Goal: Task Accomplishment & Management: Complete application form

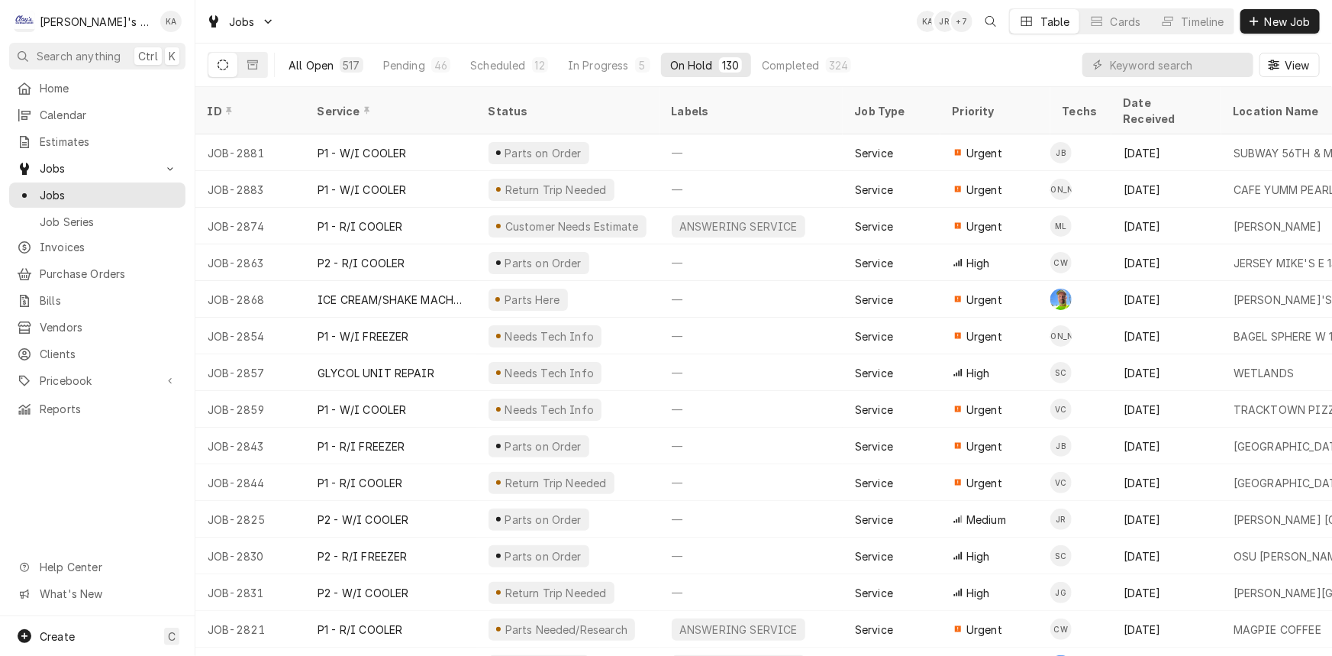
click at [346, 74] on button "All Open 517" at bounding box center [325, 65] width 93 height 24
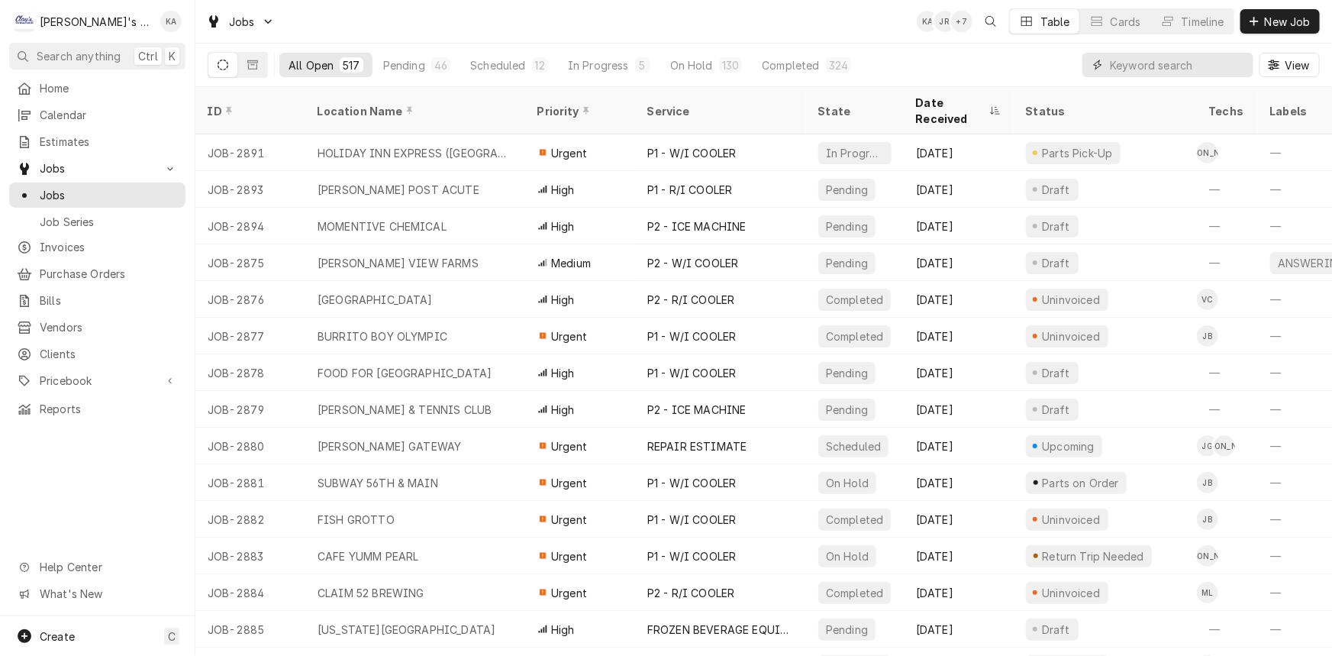
click at [1147, 67] on input "Dynamic Content Wrapper" at bounding box center [1178, 65] width 136 height 24
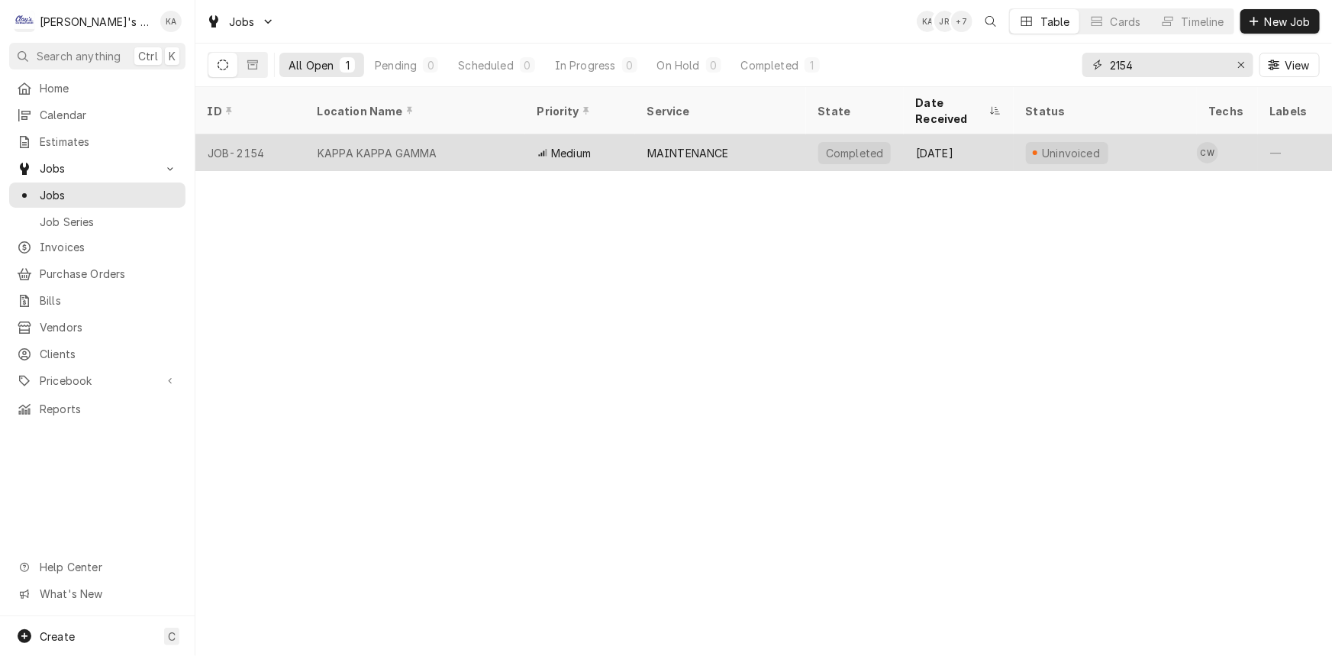
type input "2154"
click at [775, 148] on div "MAINTENANCE" at bounding box center [720, 152] width 171 height 37
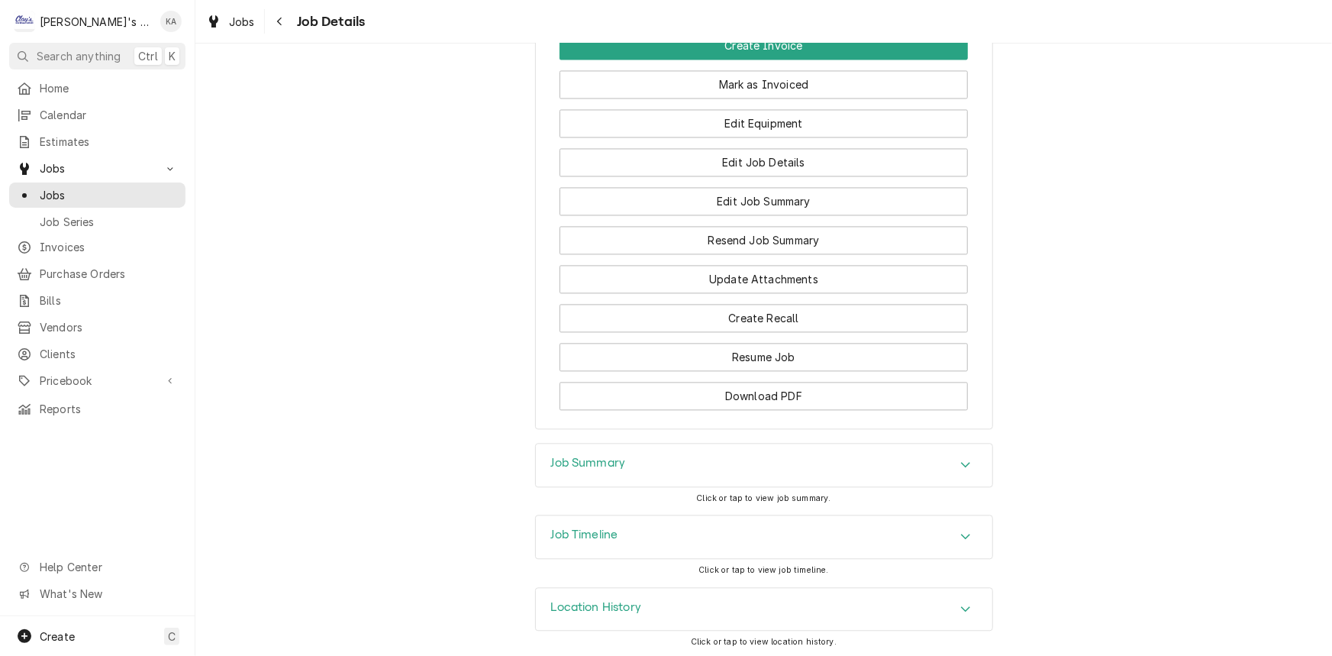
click at [686, 458] on div "Job Summary" at bounding box center [764, 464] width 456 height 43
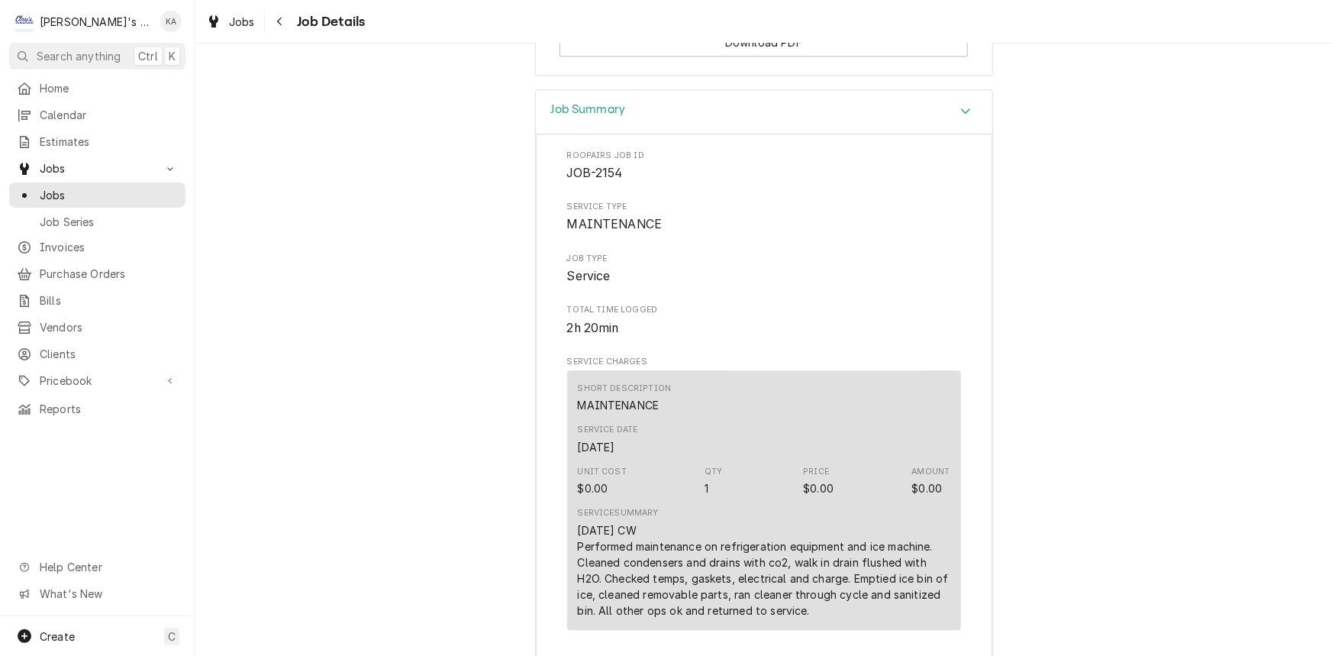
scroll to position [1954, 0]
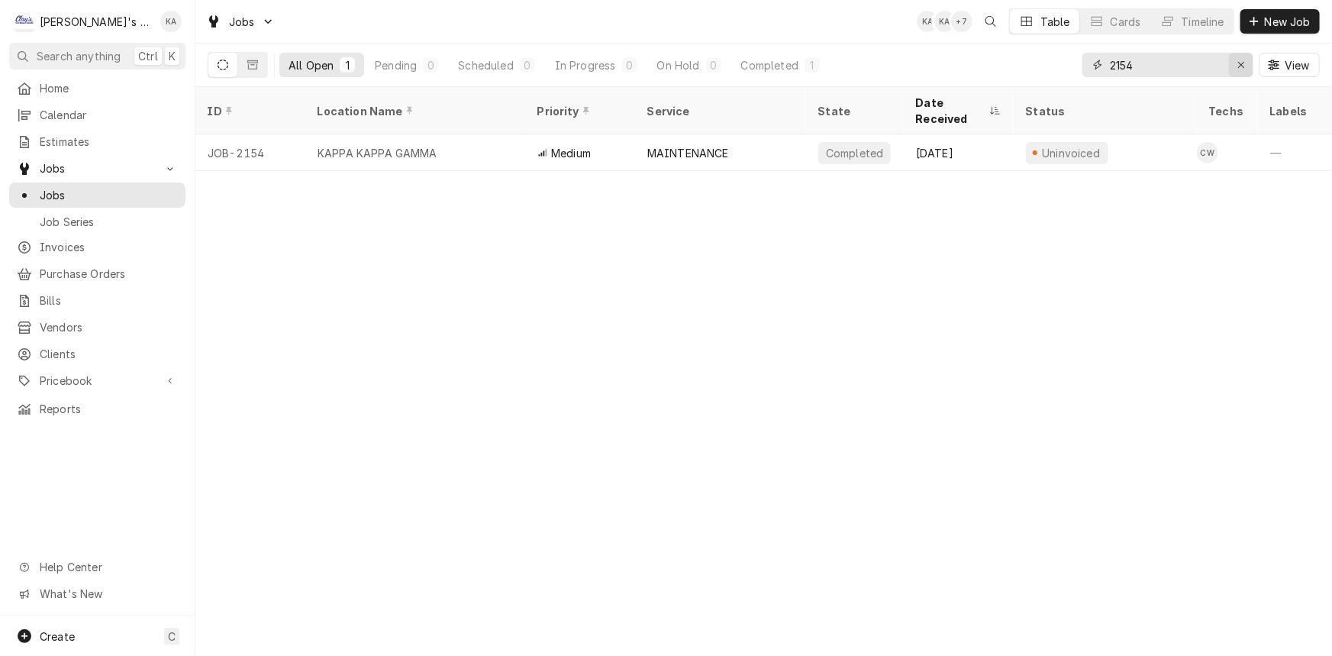
click at [1239, 69] on icon "Erase input" at bounding box center [1241, 65] width 8 height 11
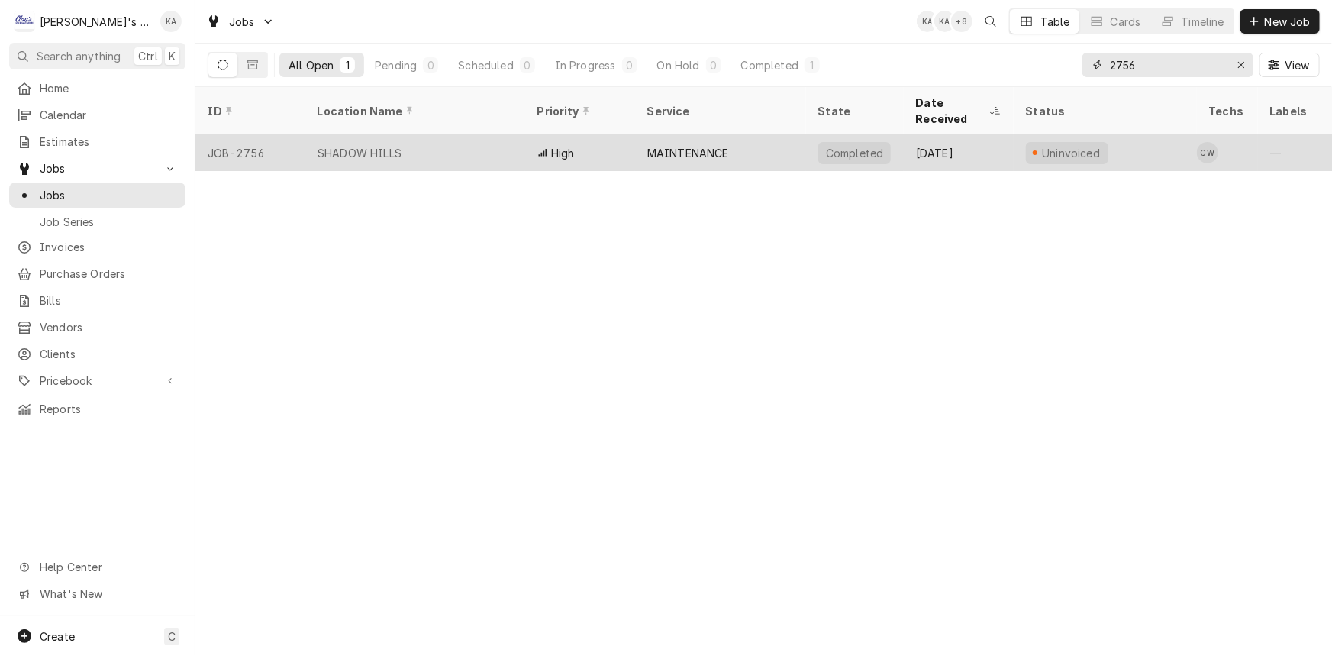
type input "2756"
click at [711, 145] on div "MAINTENANCE" at bounding box center [688, 153] width 82 height 16
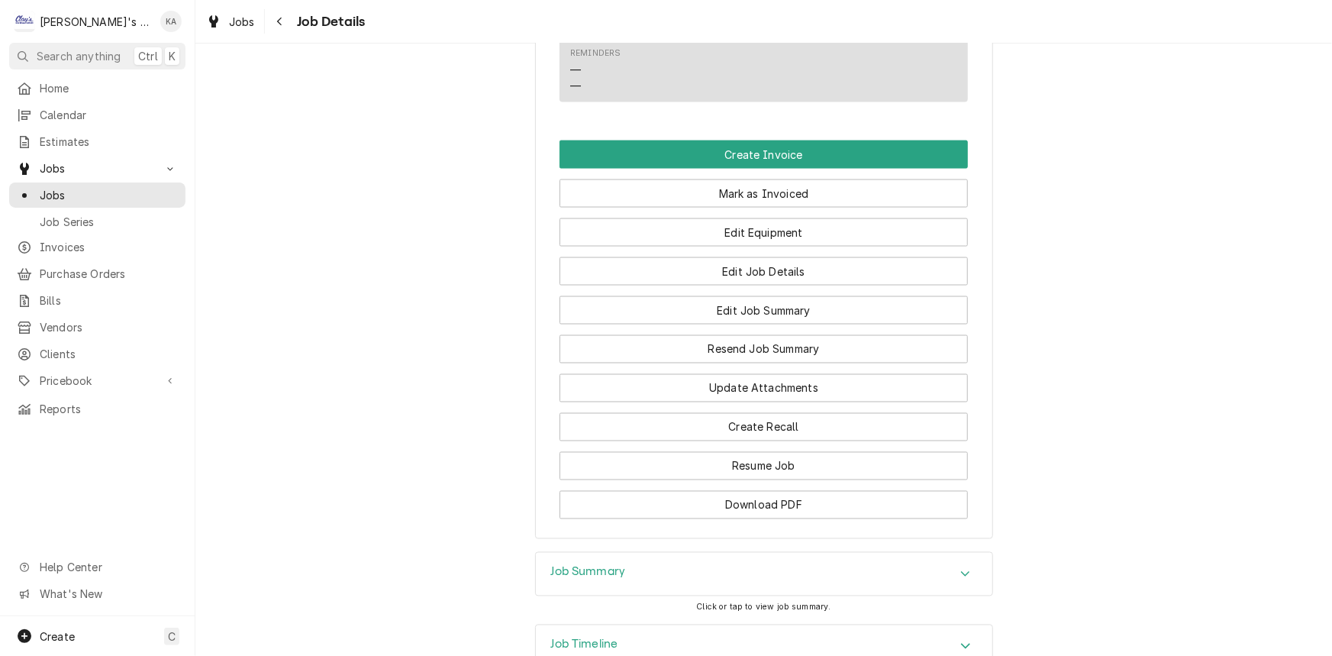
scroll to position [1324, 0]
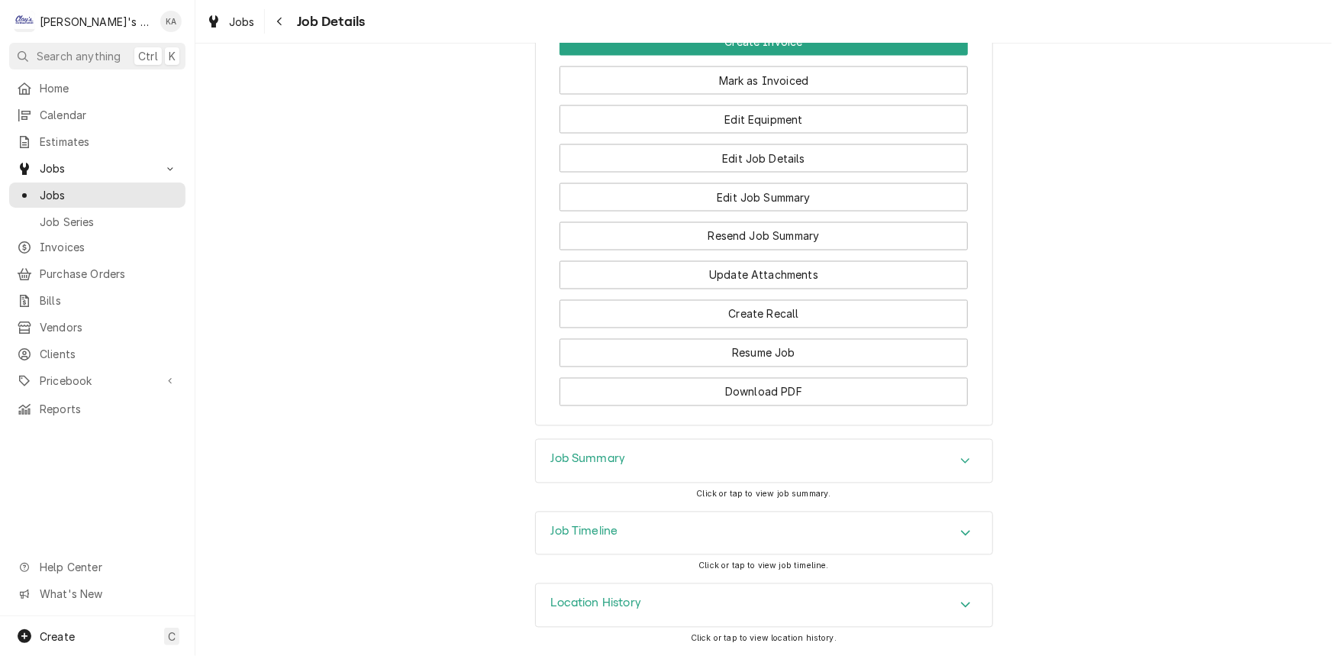
click at [604, 451] on div "Job Summary" at bounding box center [764, 461] width 456 height 43
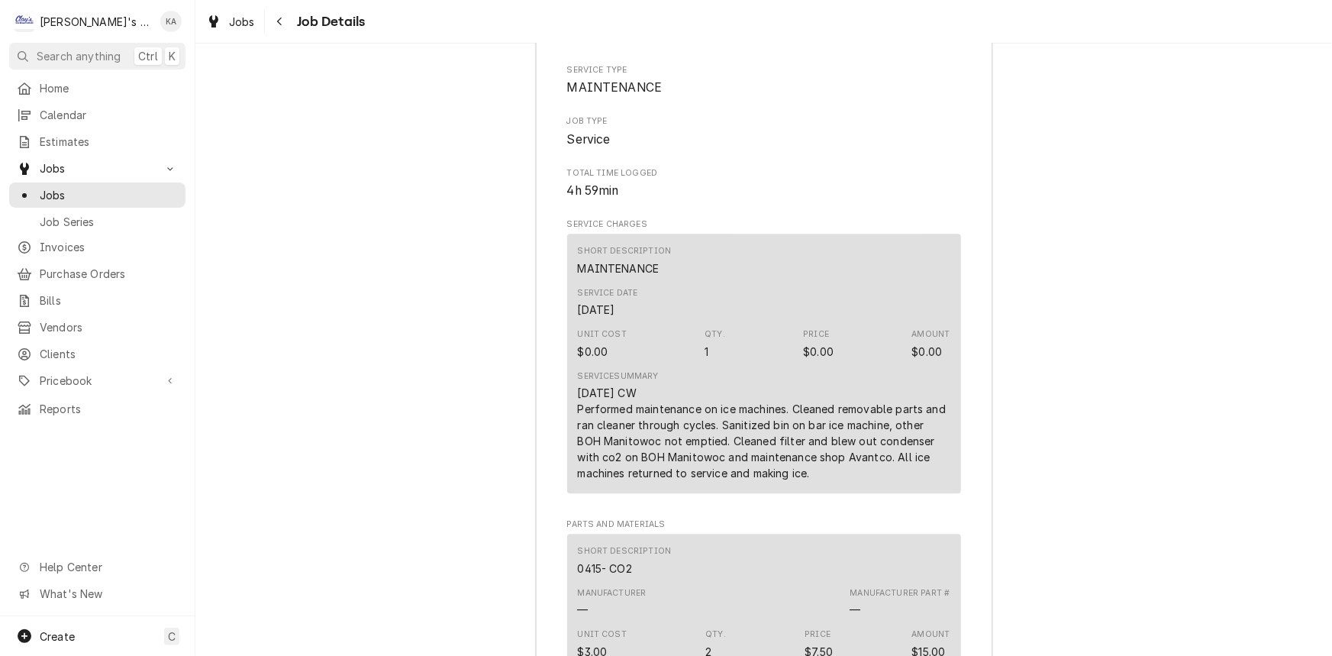
scroll to position [1809, 0]
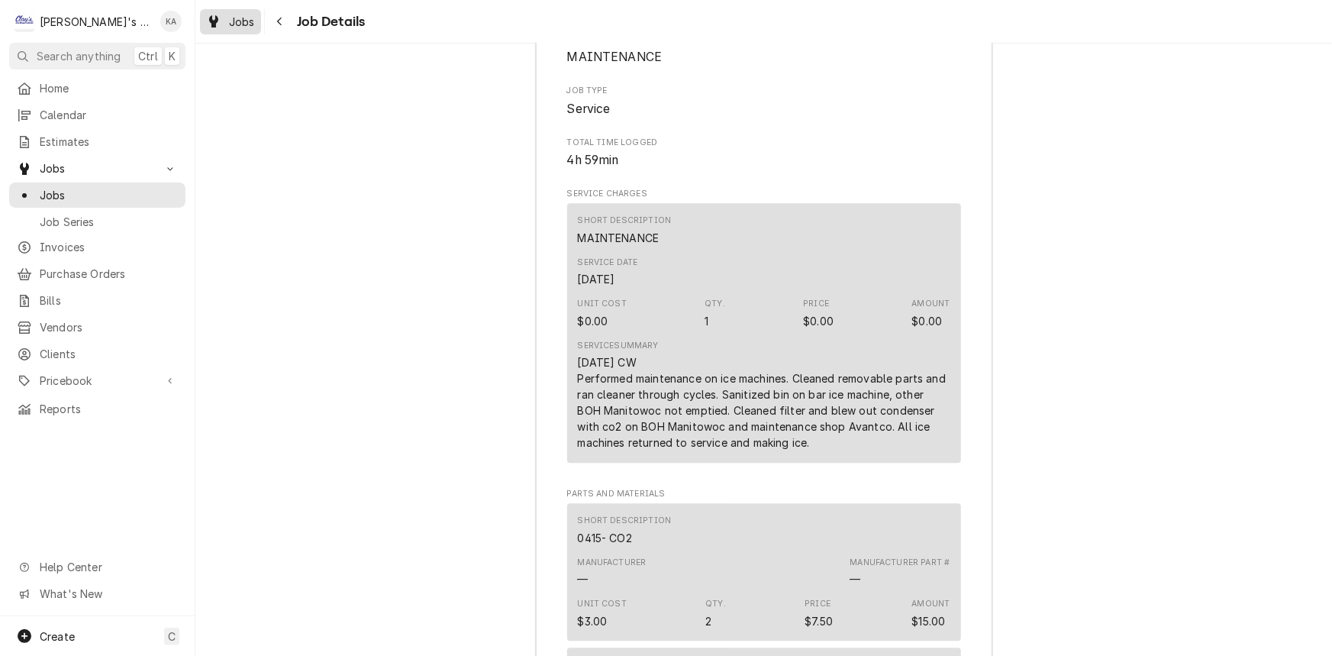
click at [245, 20] on span "Jobs" at bounding box center [242, 22] width 26 height 16
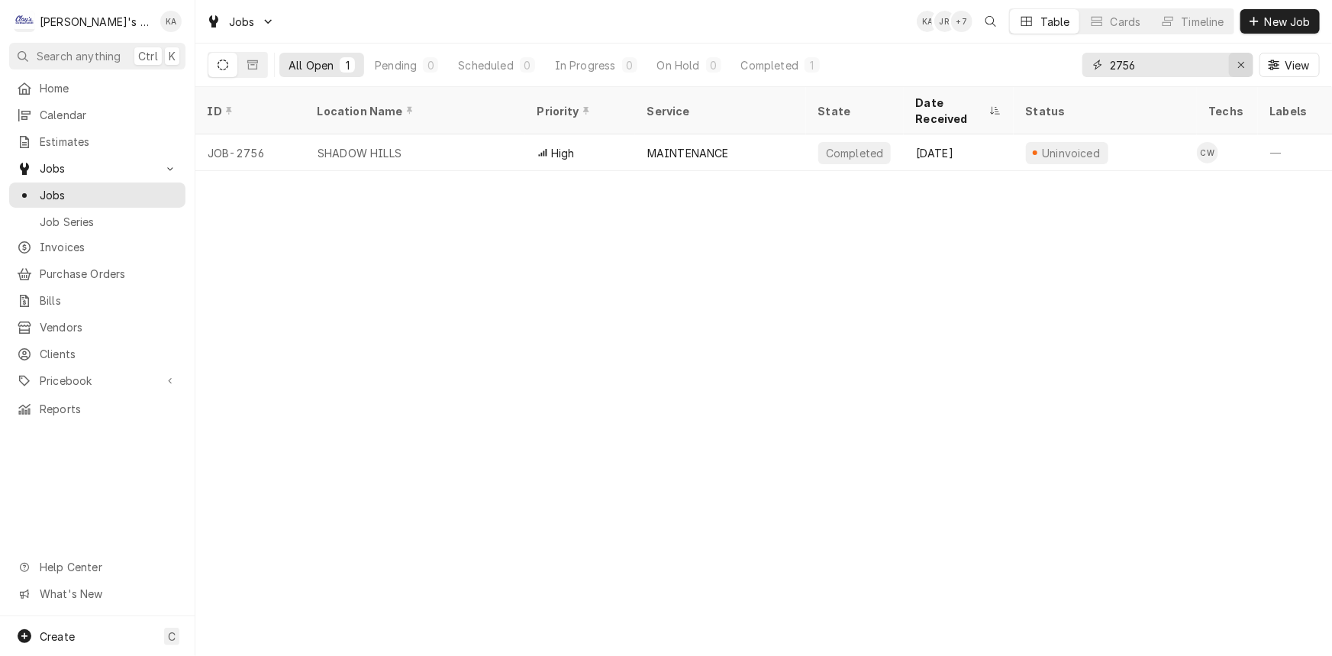
click at [1242, 66] on icon "Erase input" at bounding box center [1241, 65] width 6 height 6
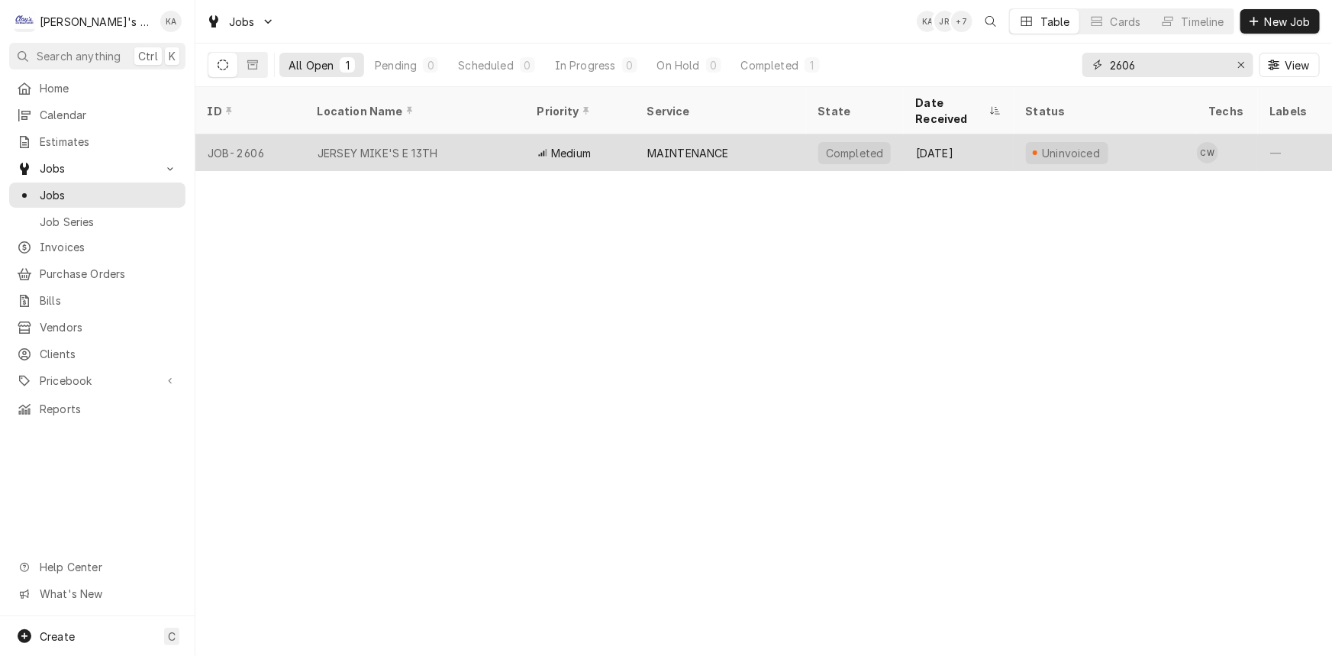
type input "2606"
click at [485, 136] on div "JERSEY MIKE'S E 13TH" at bounding box center [415, 152] width 220 height 37
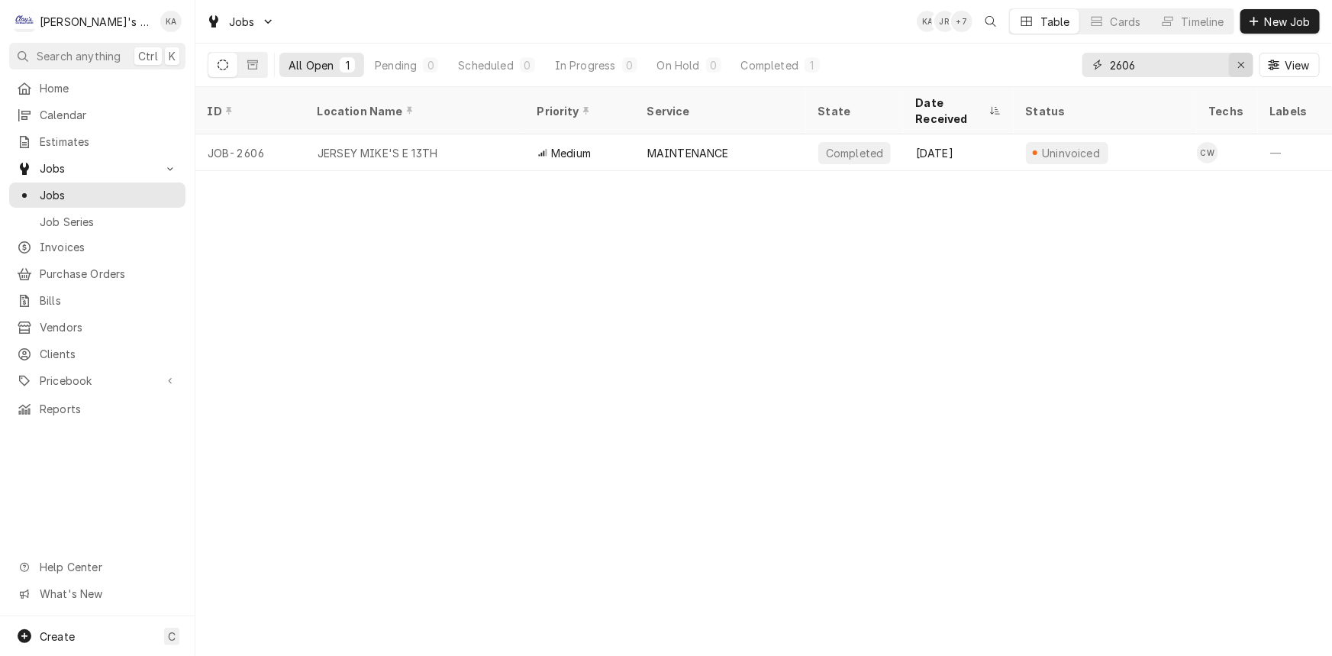
click at [1240, 69] on icon "Erase input" at bounding box center [1241, 65] width 8 height 11
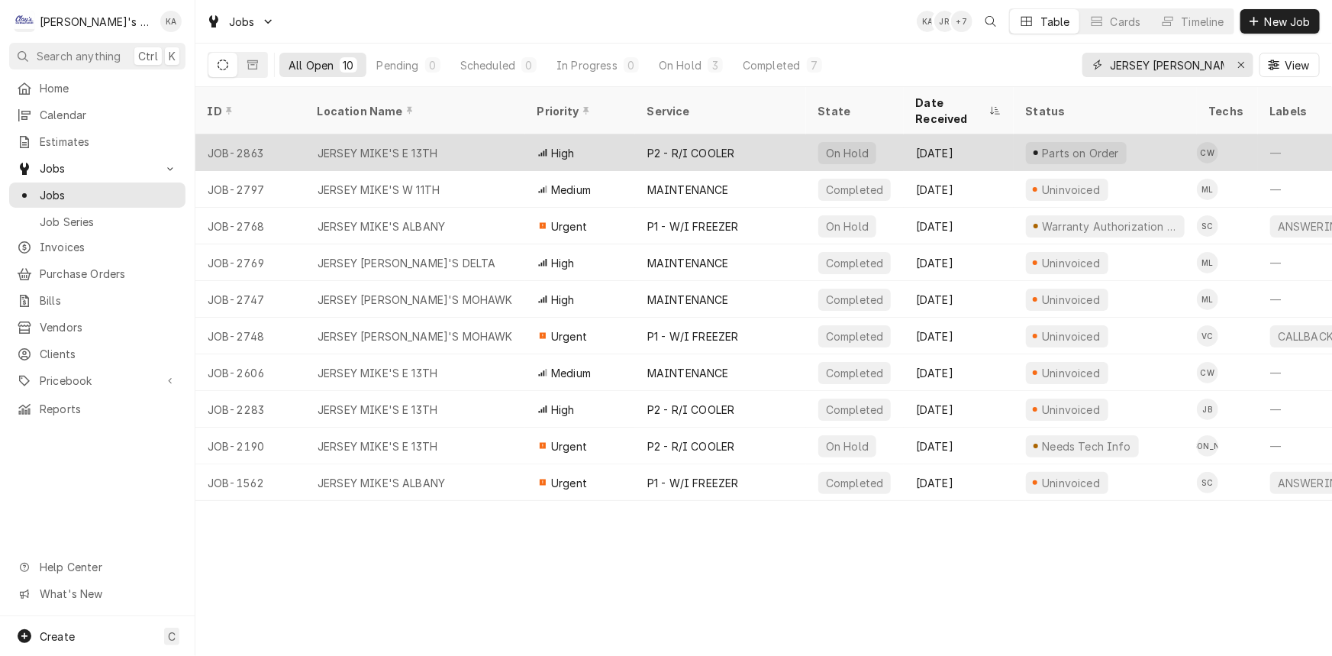
type input "JERSEY MIKE"
click at [625, 143] on div "High" at bounding box center [580, 152] width 110 height 37
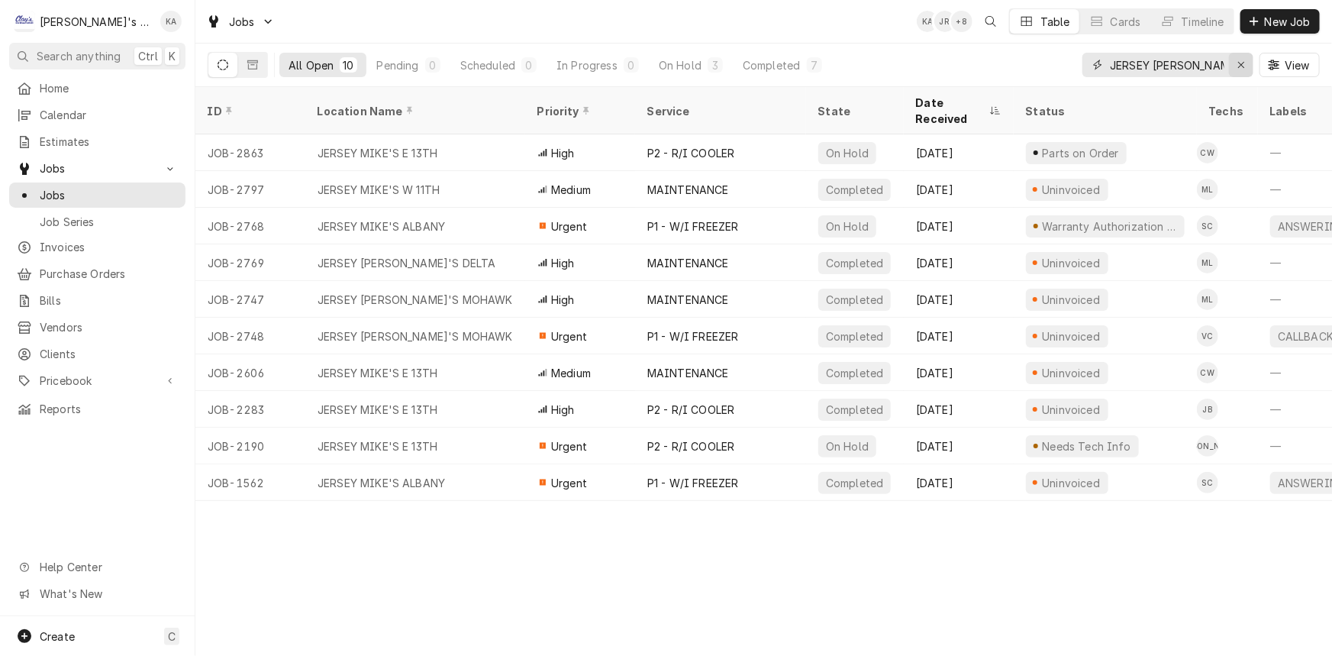
click at [1252, 68] on button "Erase input" at bounding box center [1241, 65] width 24 height 24
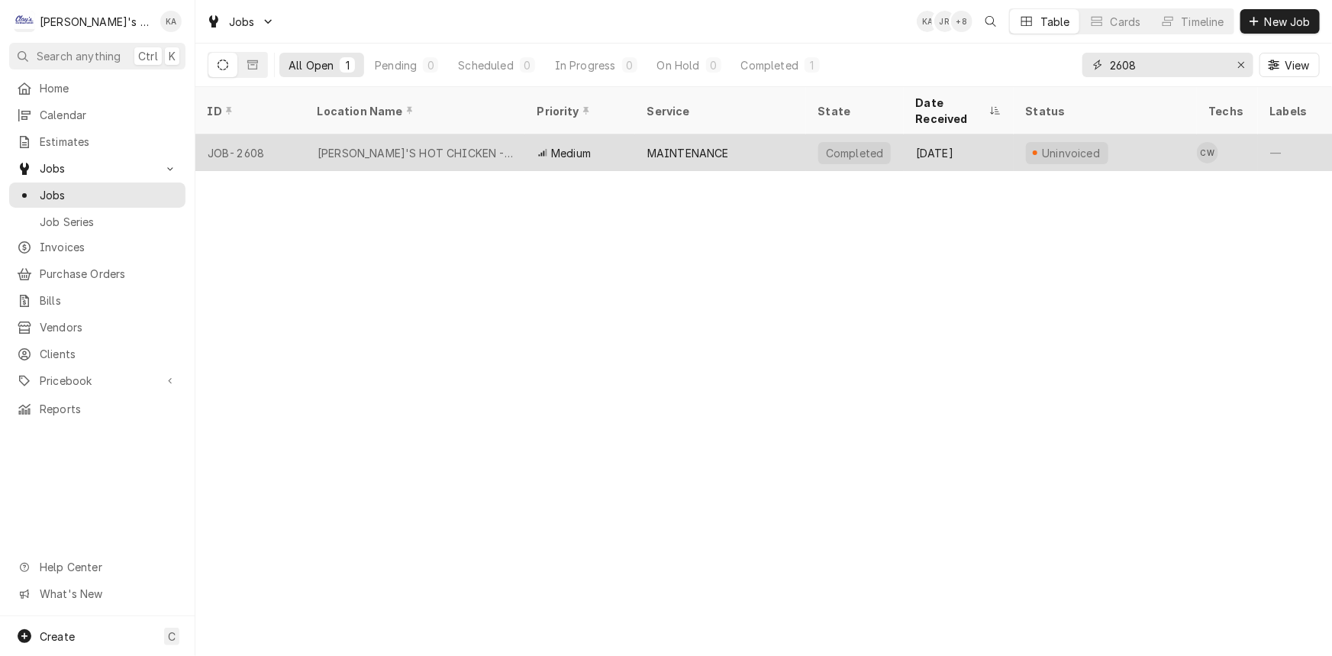
type input "2608"
click at [482, 145] on div "DAVE'S HOT CHICKEN - CAMPUS" at bounding box center [414, 153] width 195 height 16
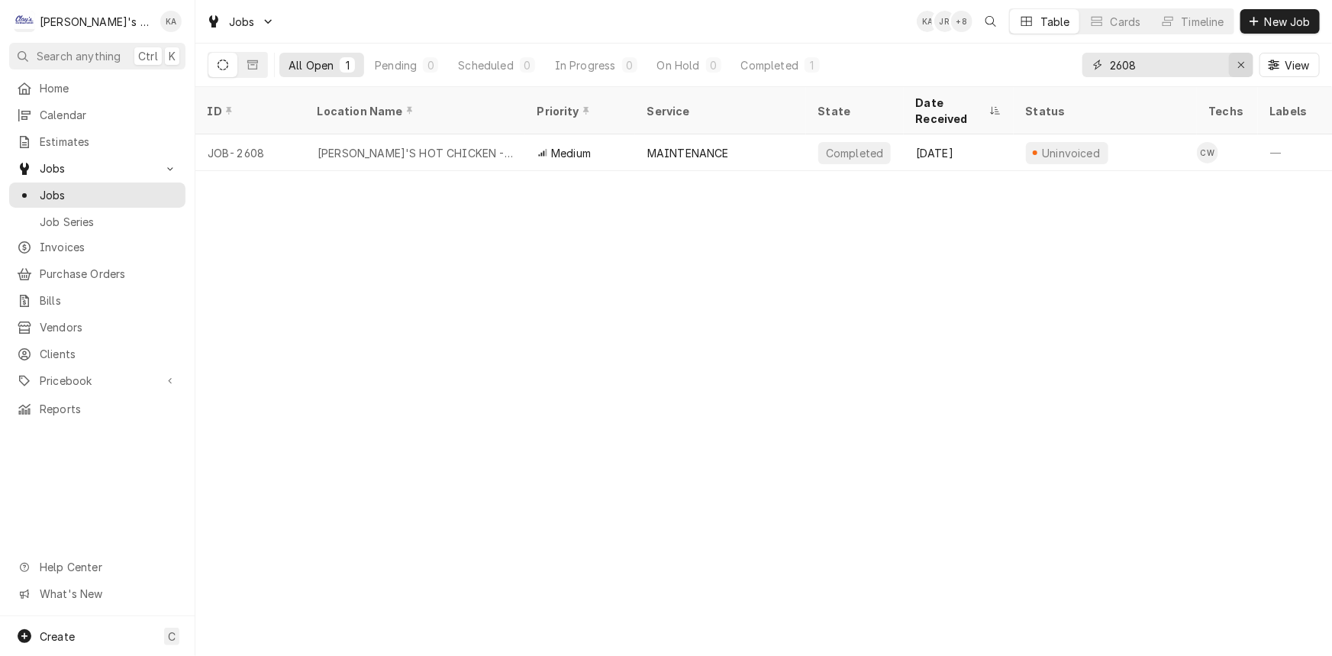
click at [1241, 69] on icon "Erase input" at bounding box center [1241, 65] width 8 height 11
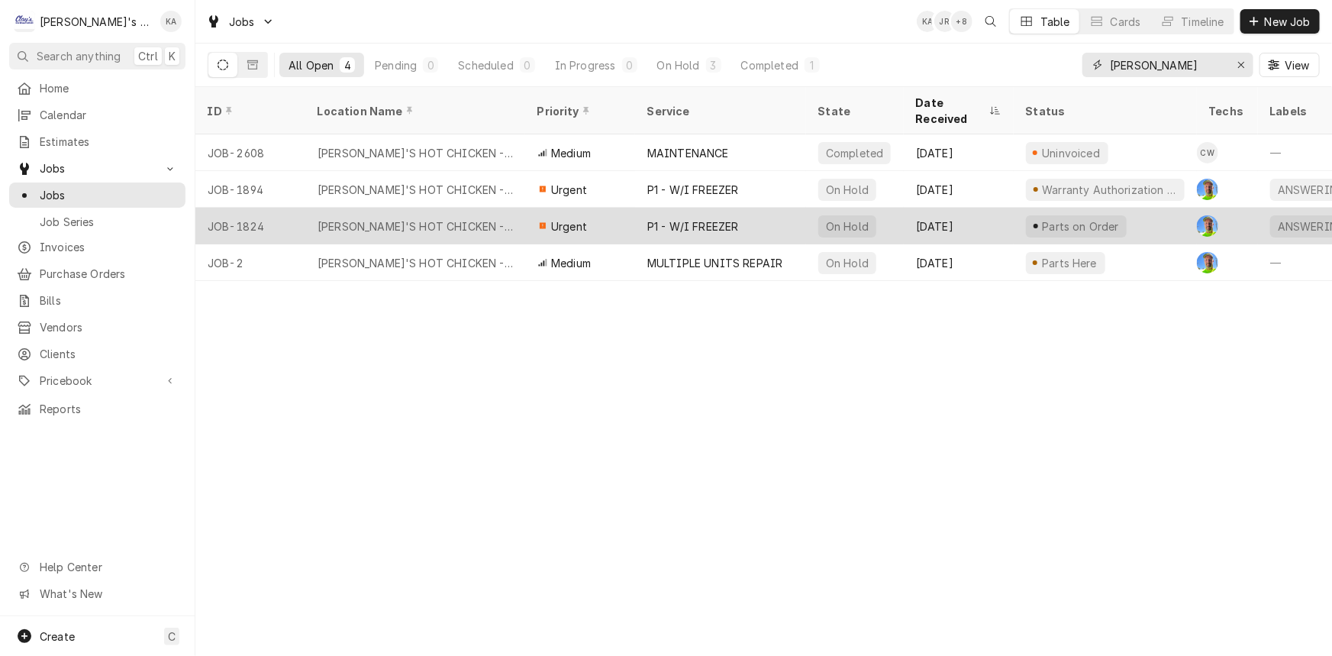
type input "DAVE"
click at [703, 218] on div "P1 - W/I FREEZER" at bounding box center [693, 226] width 92 height 16
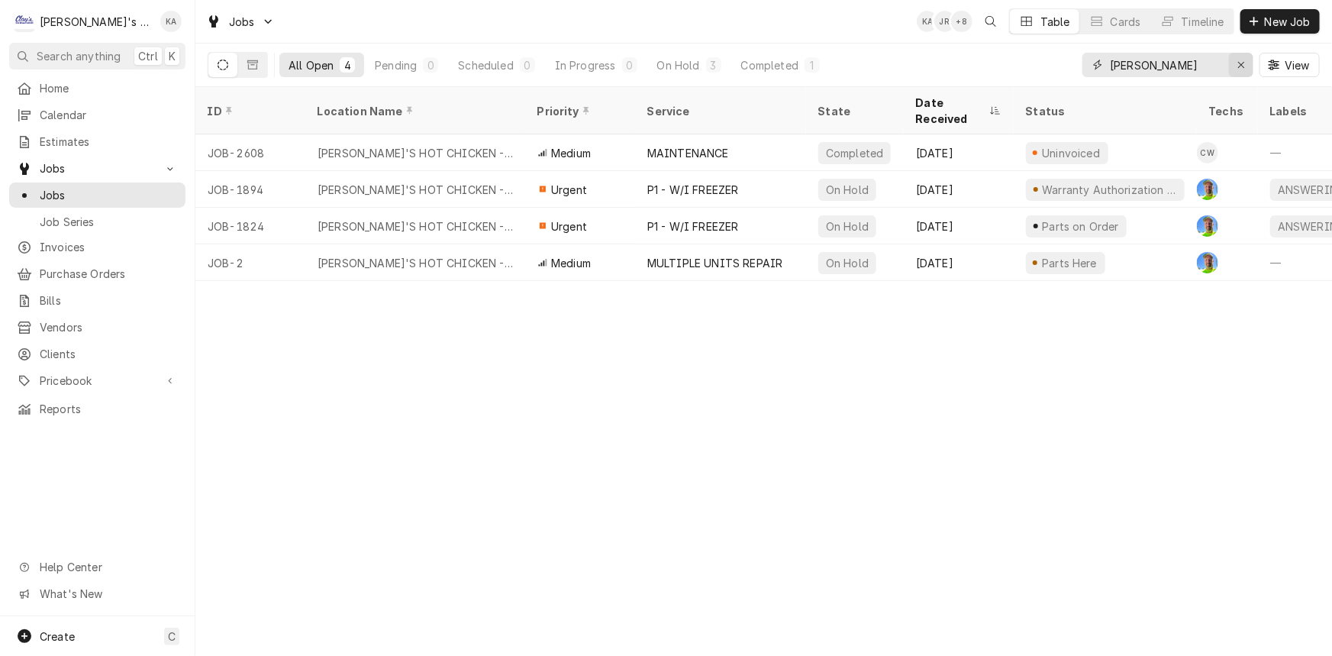
click at [1247, 69] on div "Erase input" at bounding box center [1240, 64] width 15 height 15
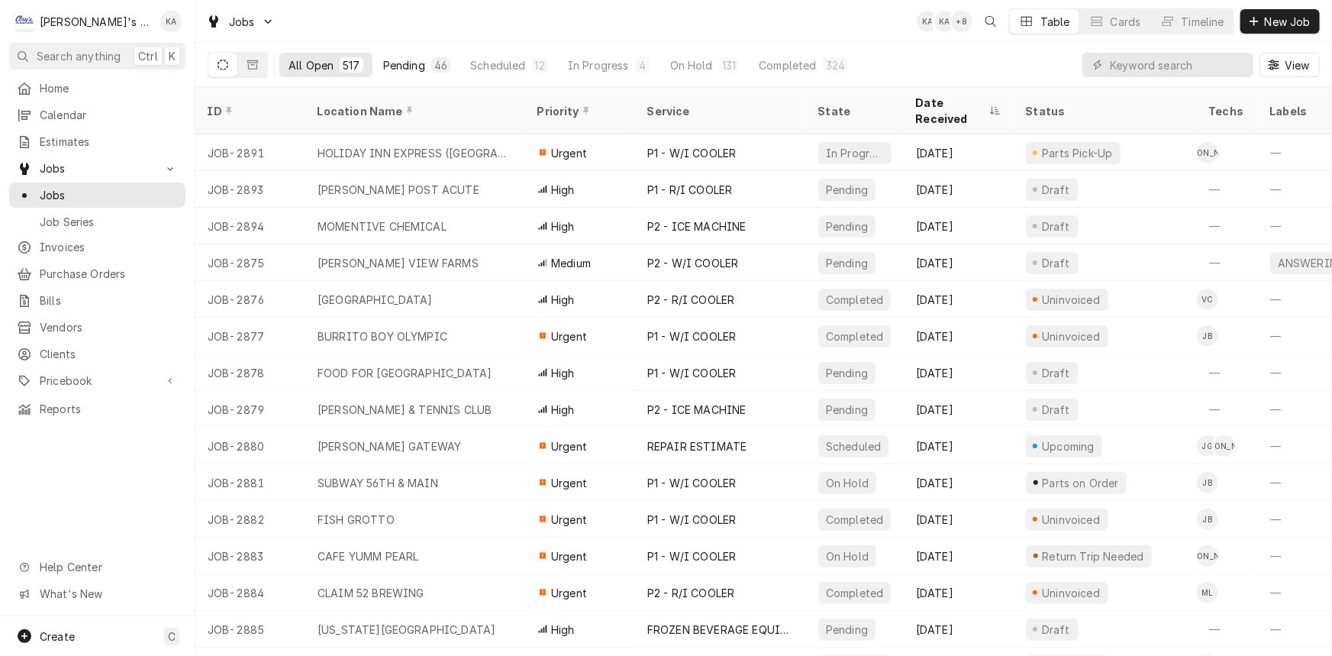
click at [400, 76] on button "Pending 46" at bounding box center [416, 65] width 85 height 24
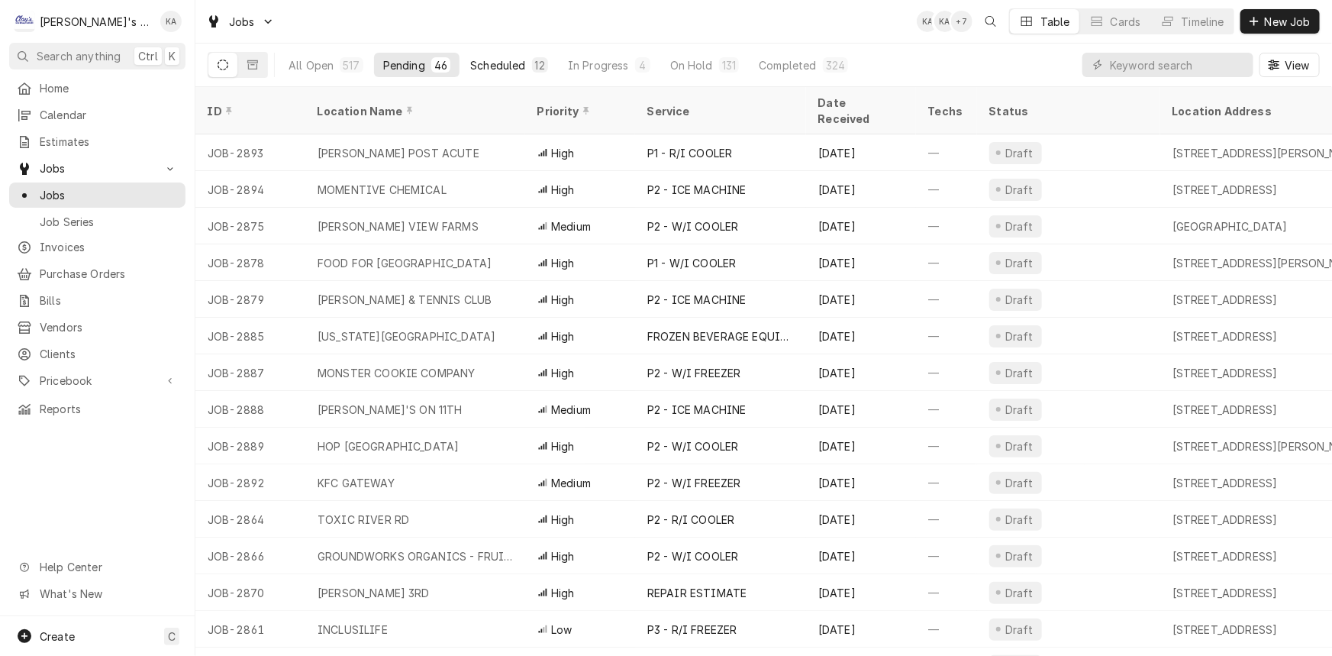
click at [475, 60] on div "Scheduled" at bounding box center [497, 65] width 55 height 16
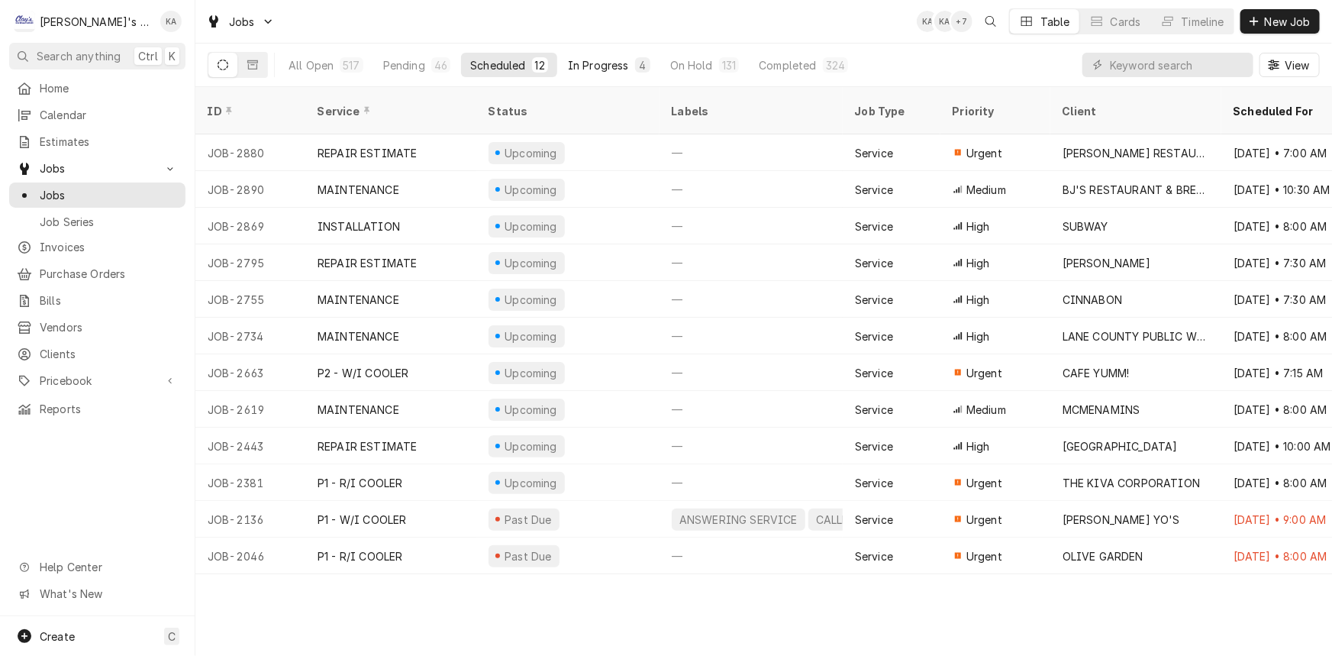
click at [568, 61] on div "In Progress" at bounding box center [598, 65] width 61 height 16
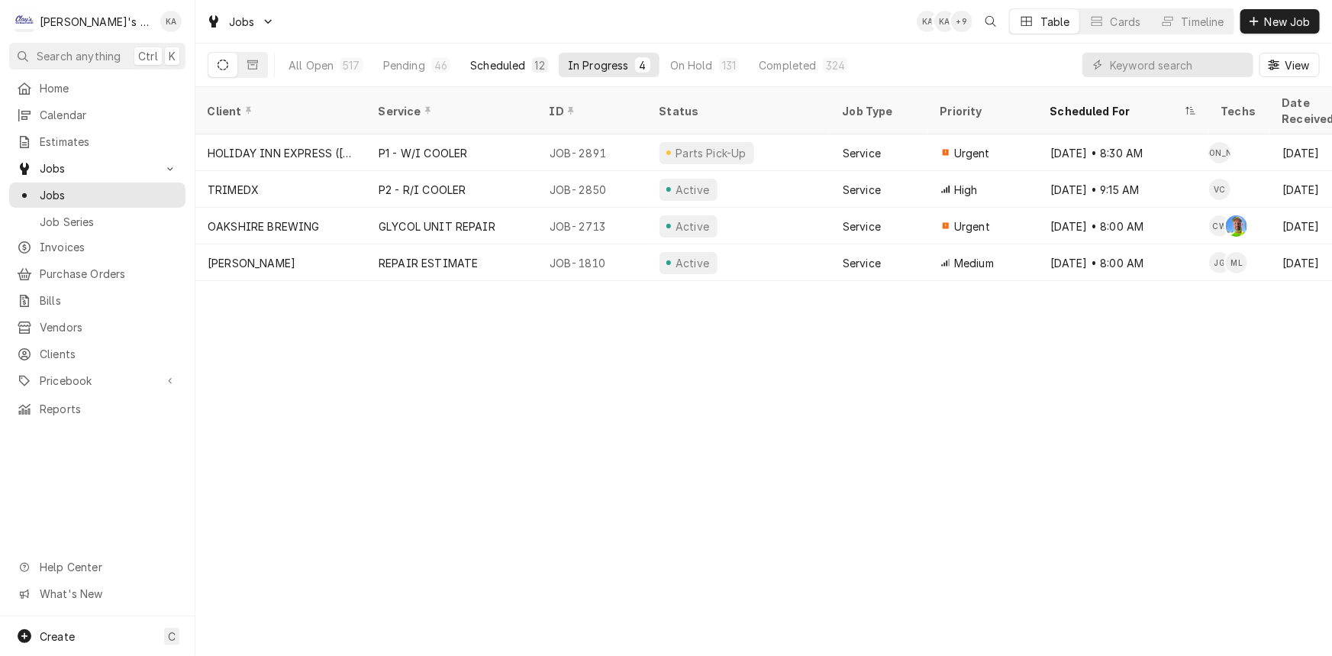
click at [504, 61] on div "Scheduled" at bounding box center [497, 65] width 55 height 16
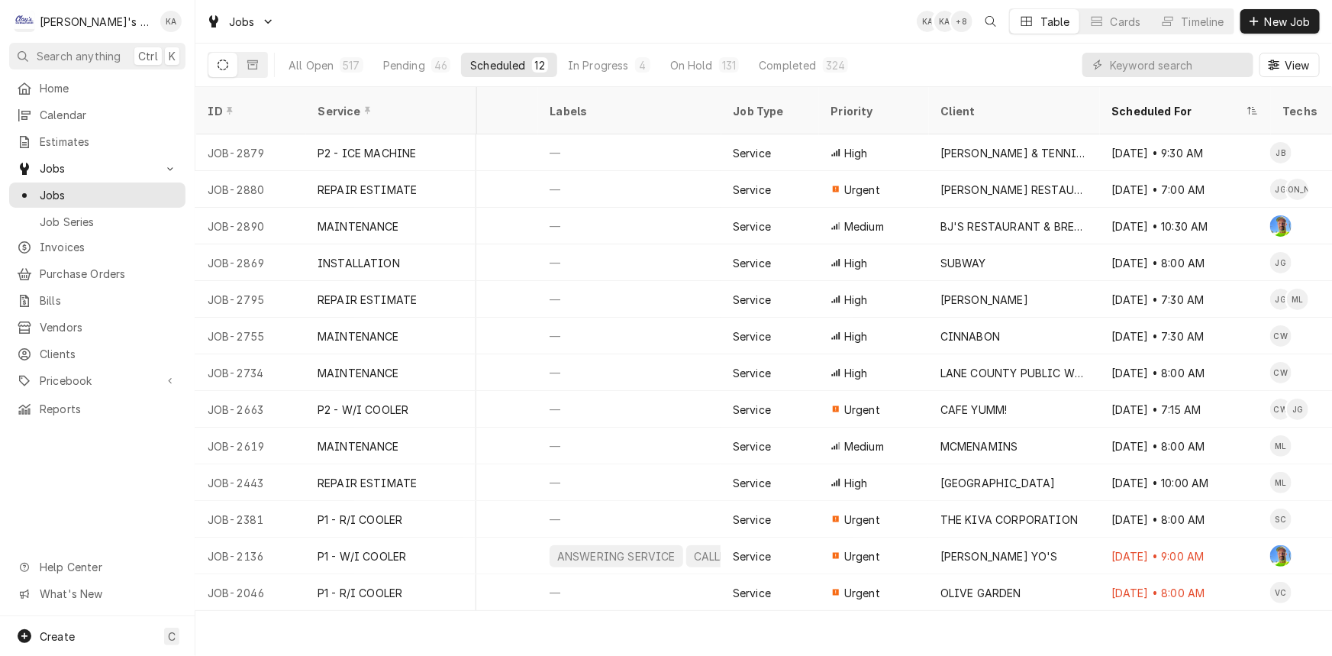
scroll to position [0, 246]
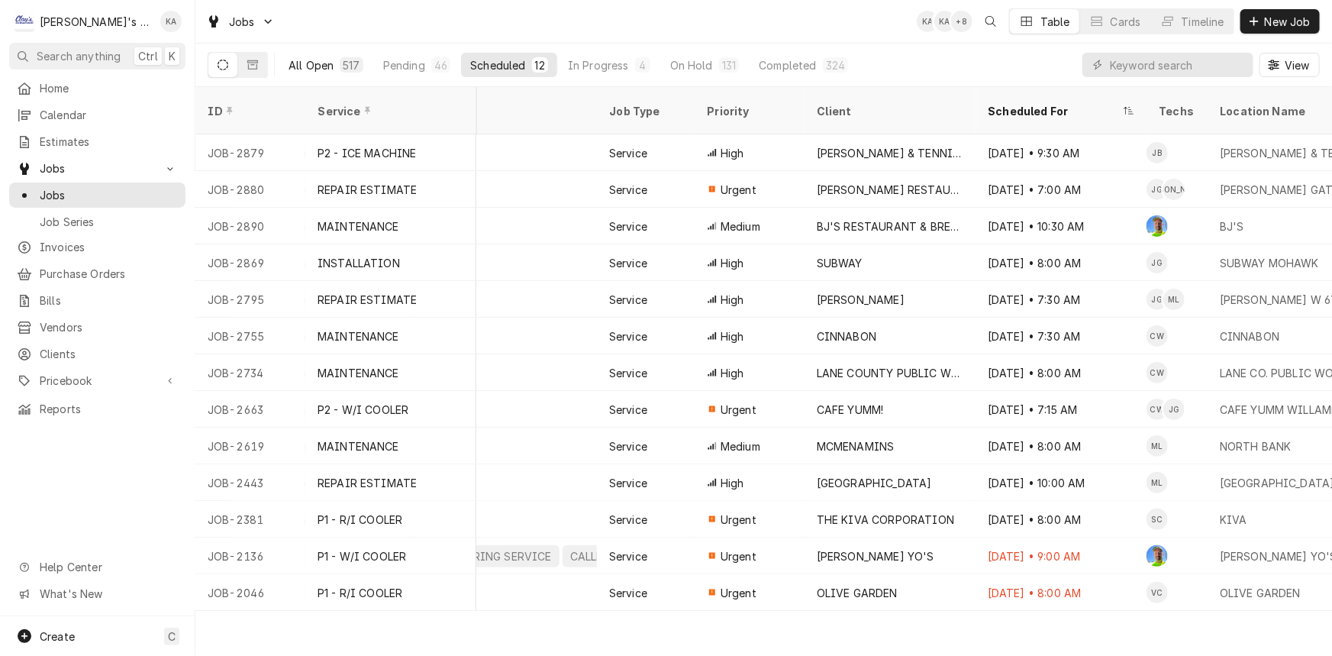
click at [309, 54] on button "All Open 517" at bounding box center [325, 65] width 93 height 24
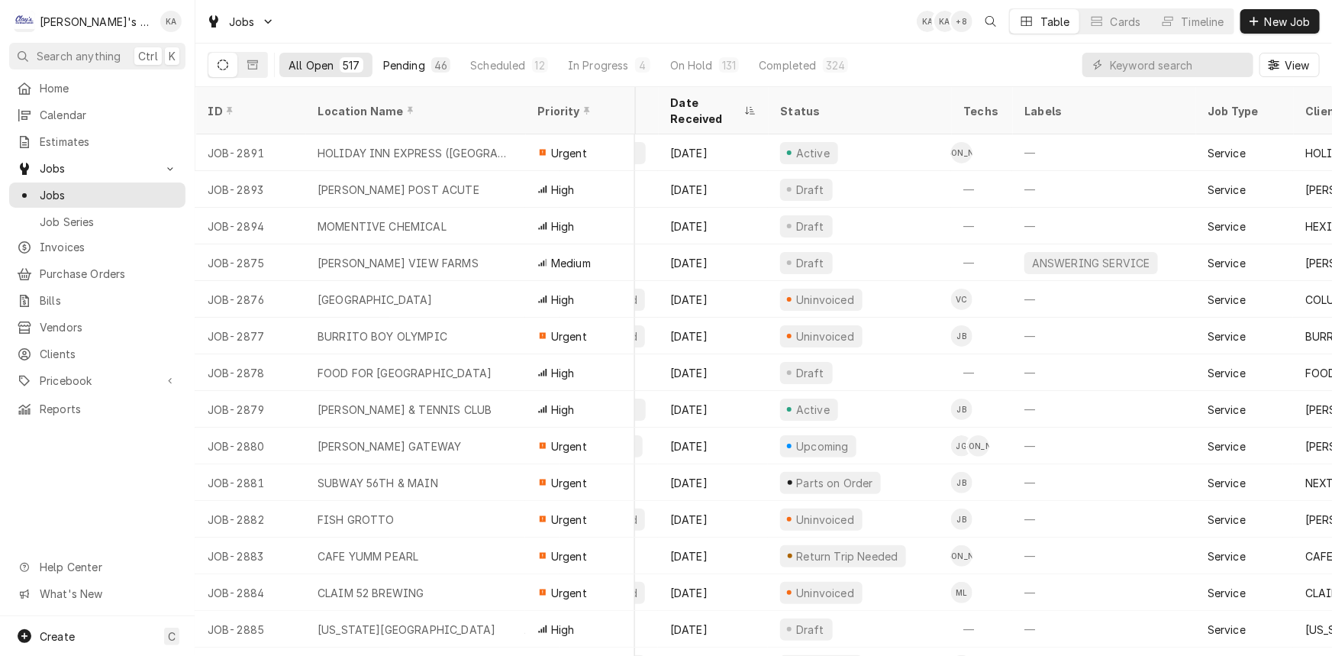
click at [405, 73] on button "Pending 46" at bounding box center [416, 65] width 85 height 24
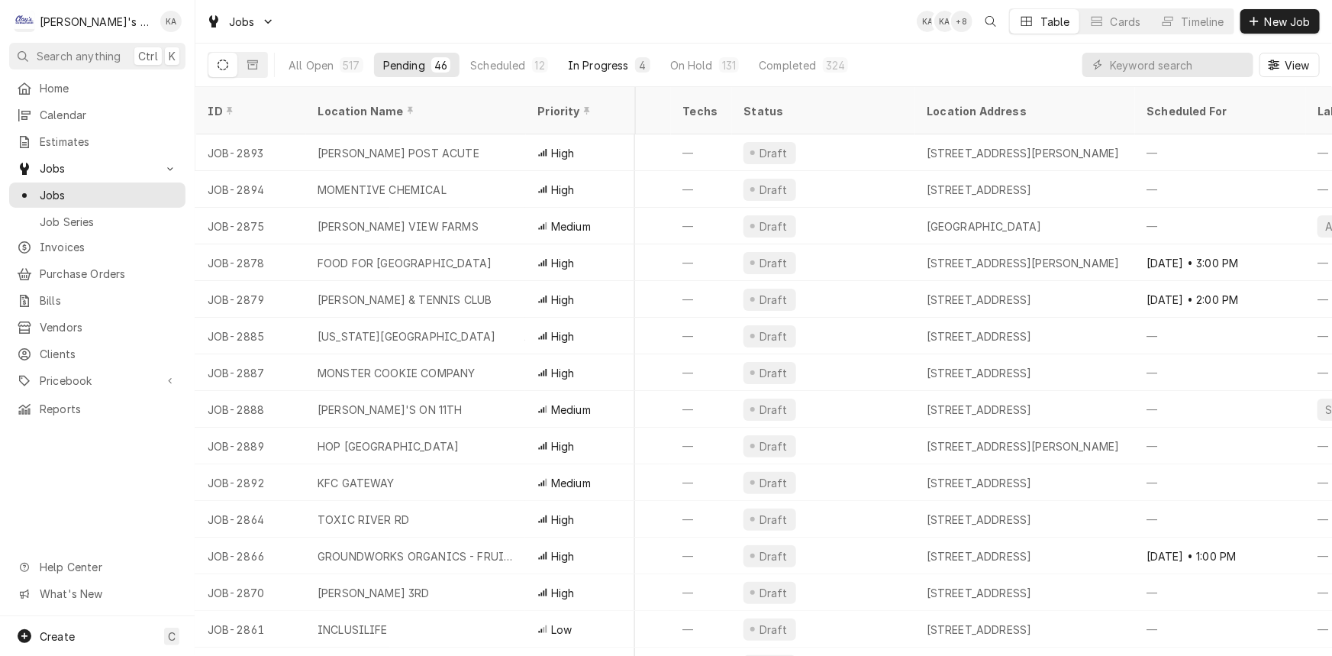
click at [635, 63] on div "4" at bounding box center [642, 64] width 15 height 15
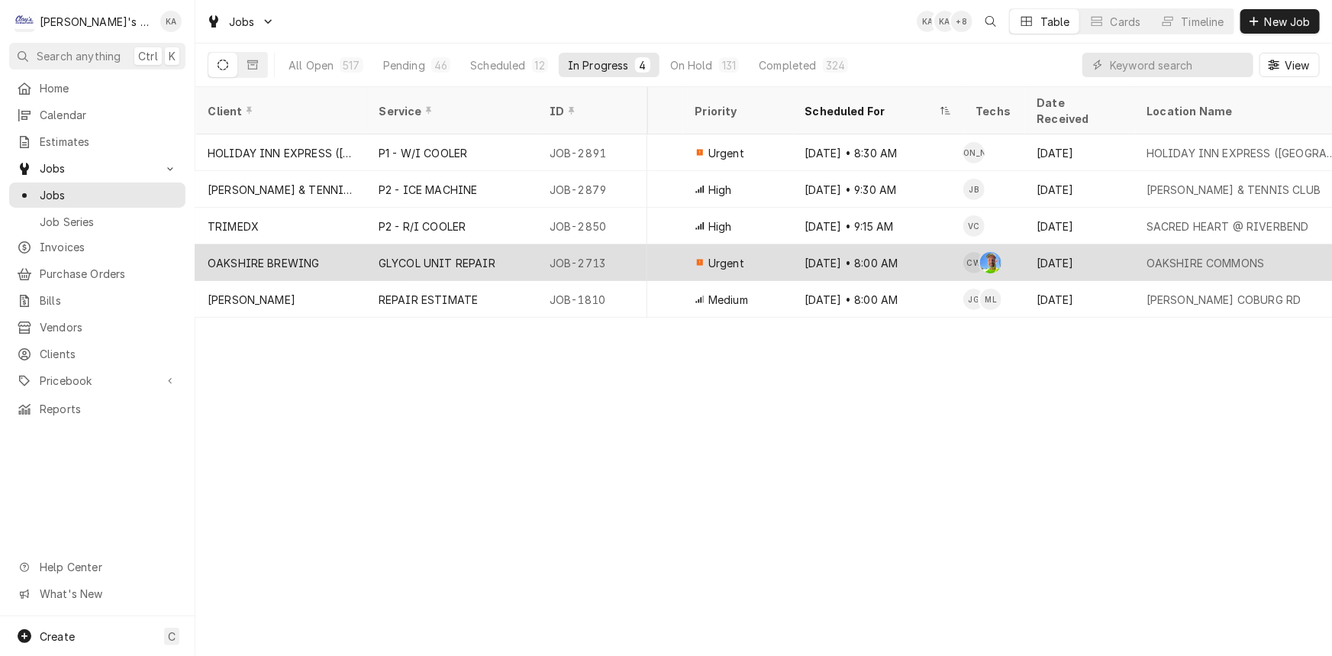
click at [431, 255] on div "GLYCOL UNIT REPAIR" at bounding box center [437, 263] width 117 height 16
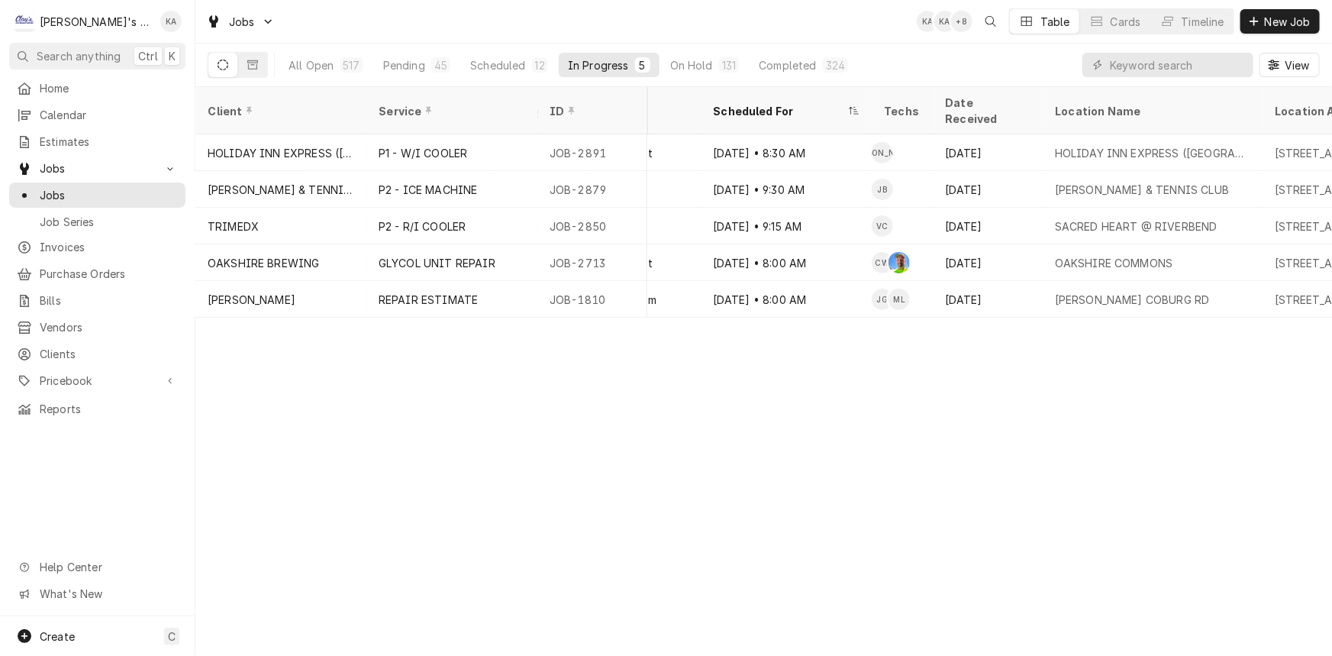
scroll to position [0, 298]
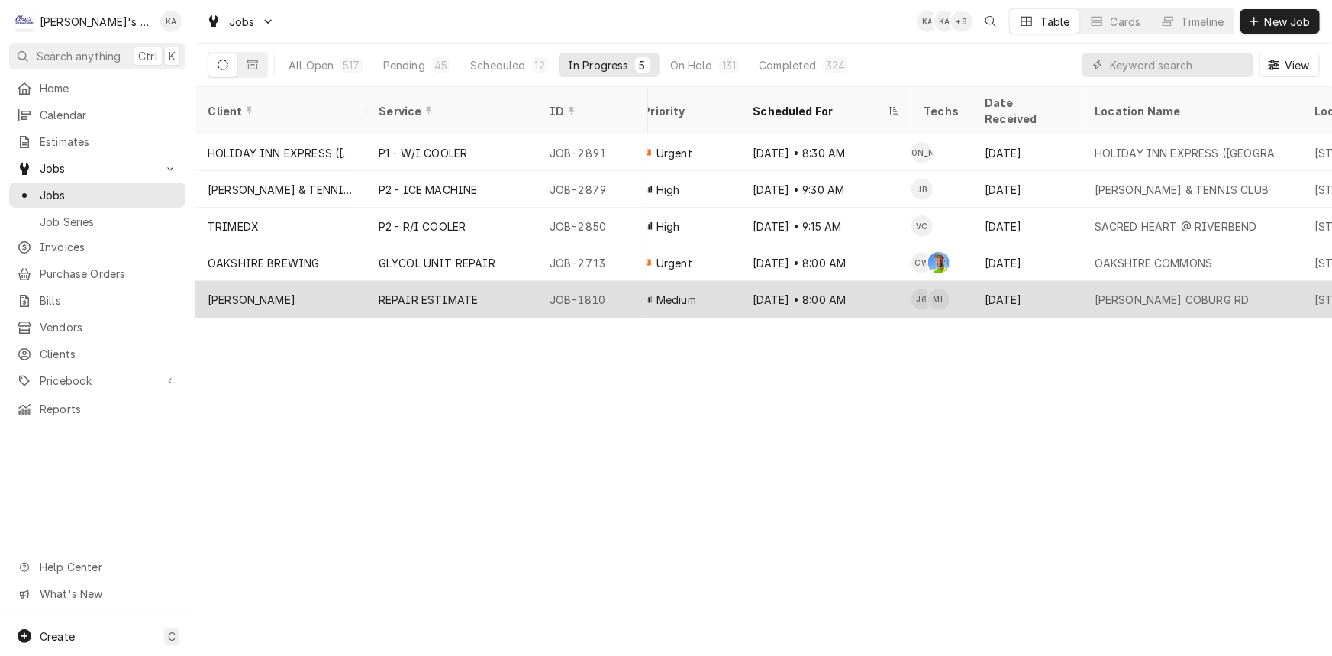
click at [862, 285] on div "Sep 9 • 8:00 AM" at bounding box center [825, 299] width 171 height 37
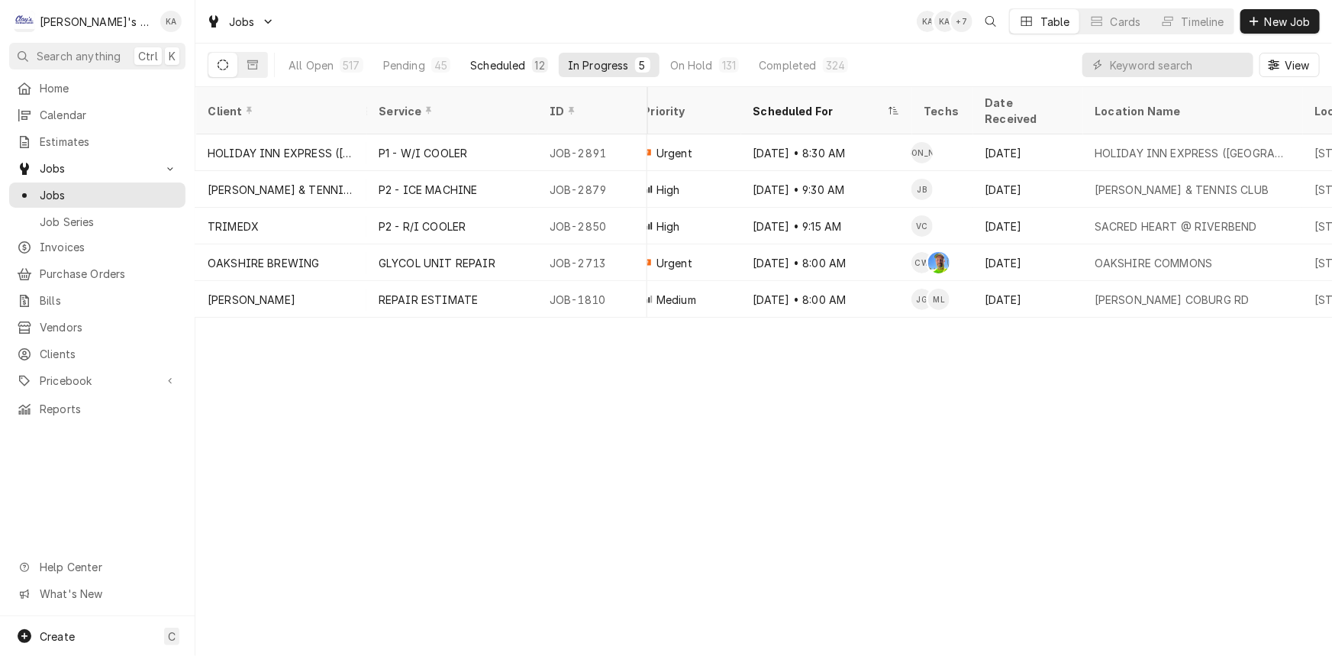
click at [496, 69] on div "Scheduled" at bounding box center [497, 65] width 55 height 16
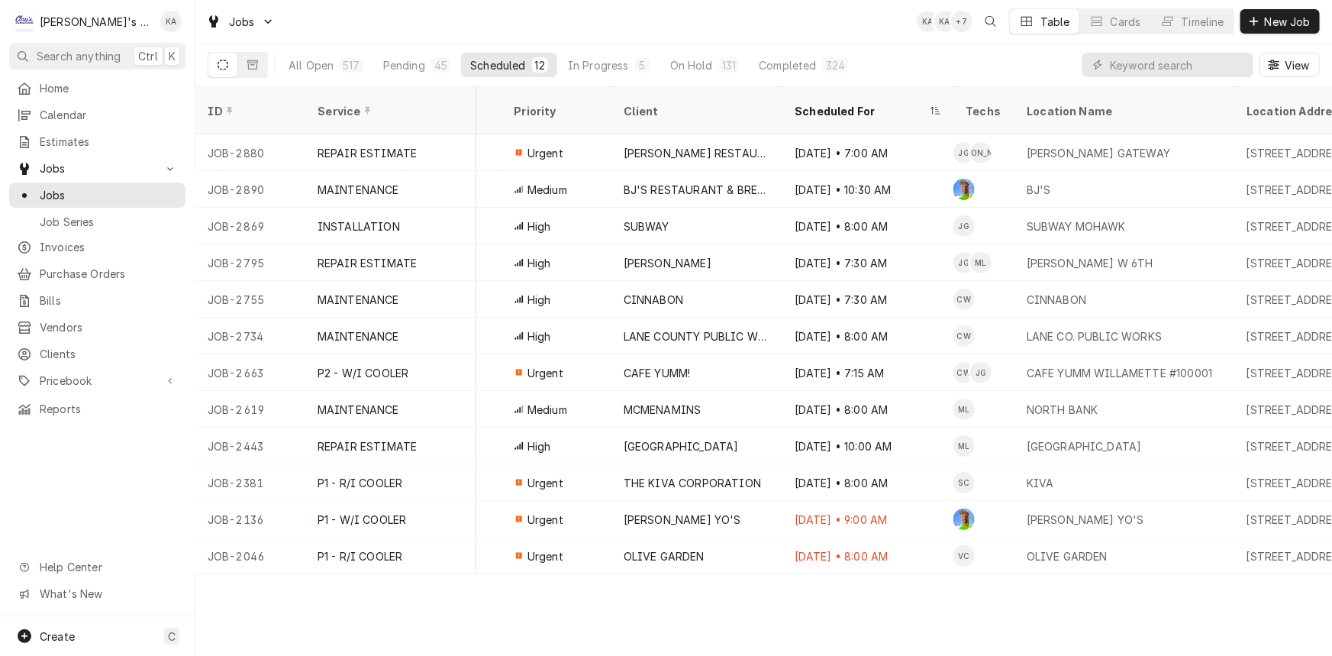
scroll to position [0, 455]
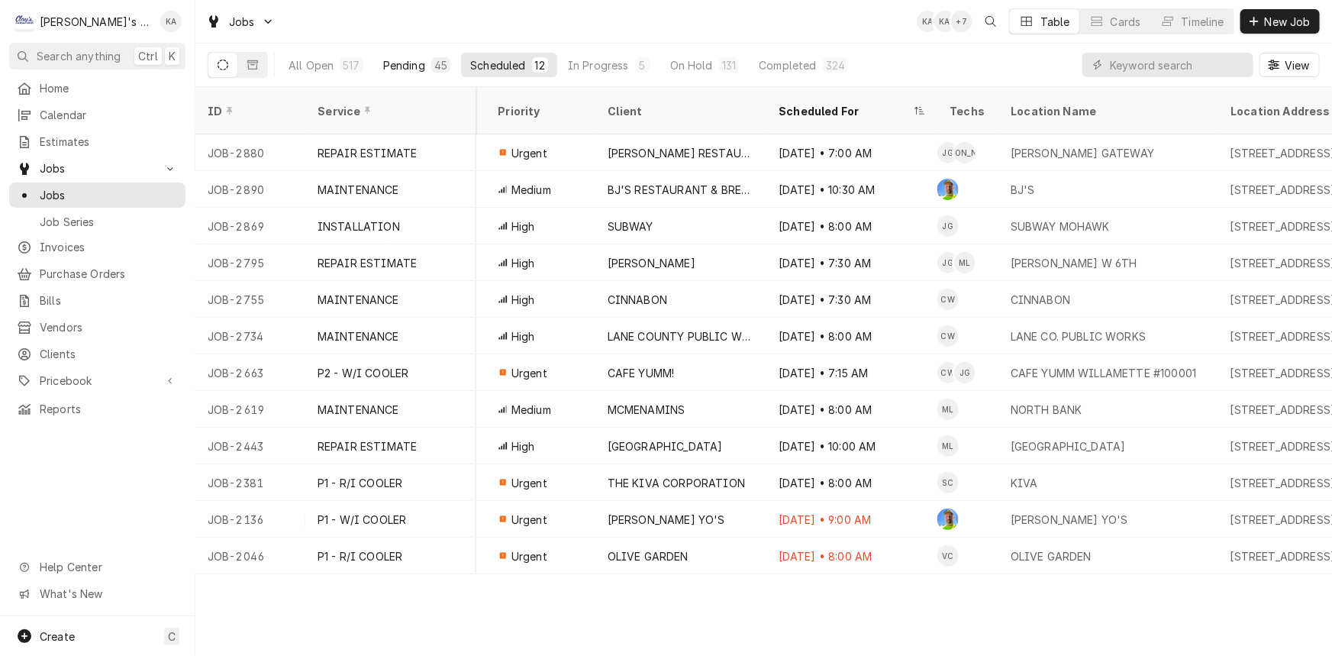
click at [437, 67] on div "45" at bounding box center [440, 65] width 13 height 16
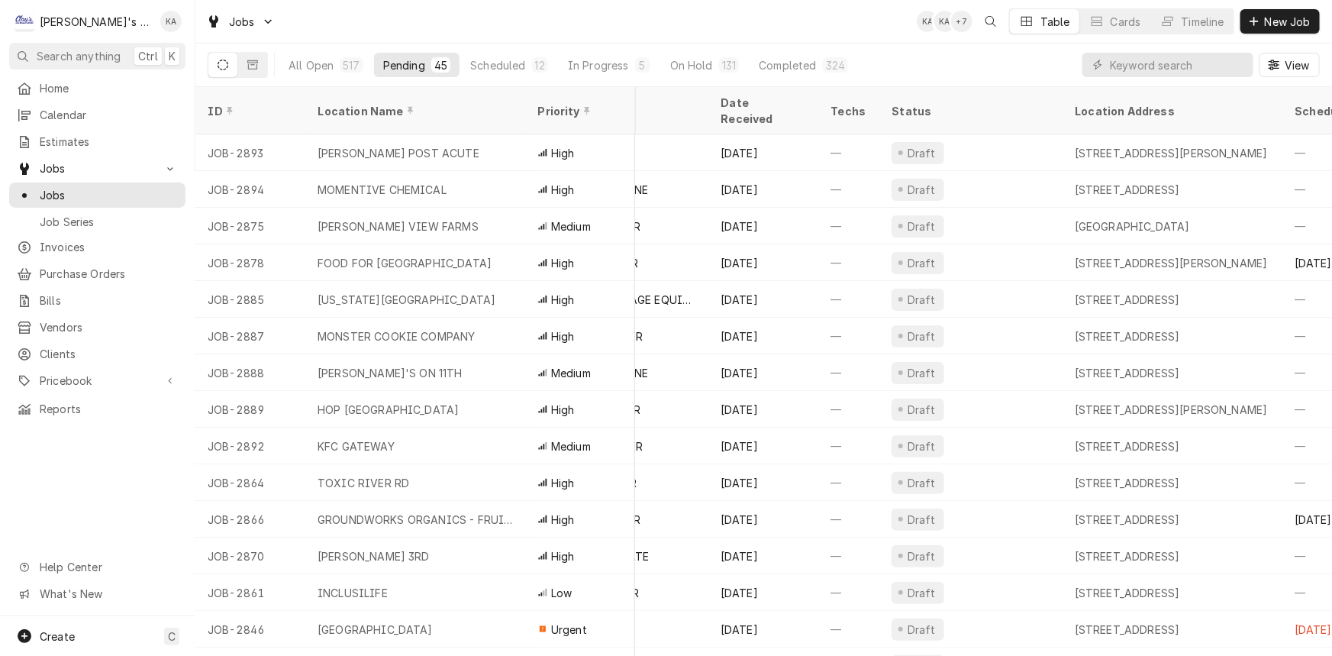
scroll to position [0, 0]
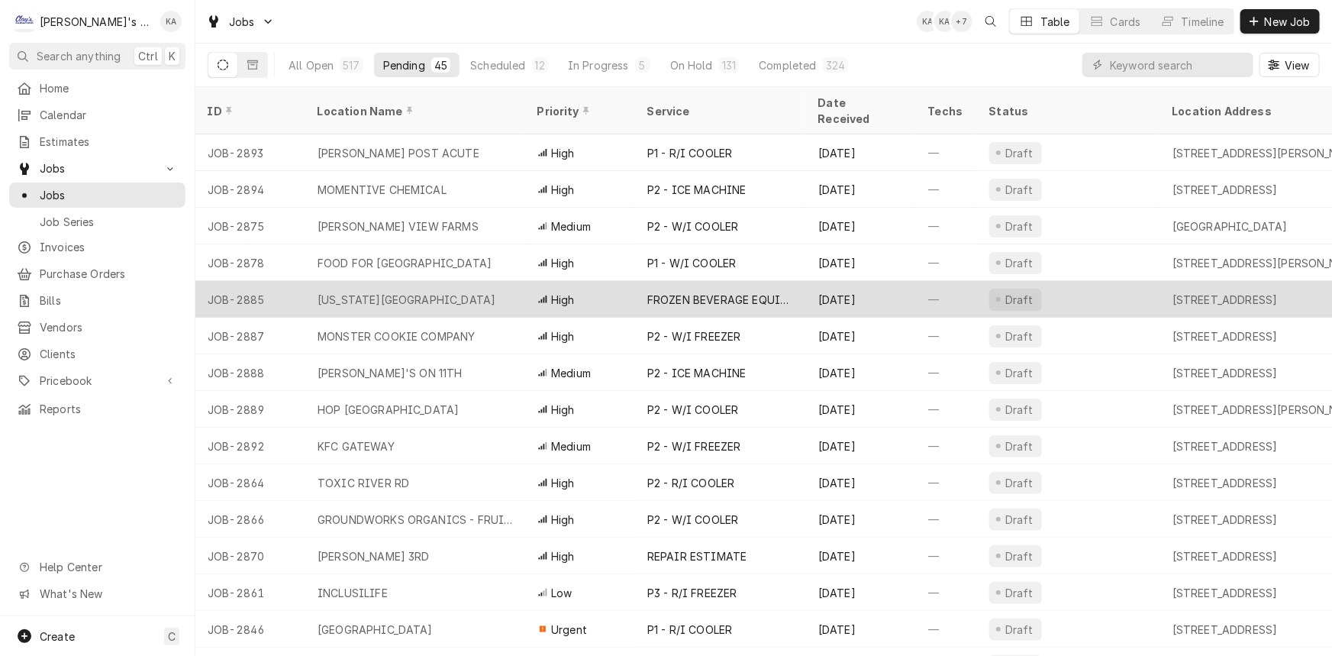
click at [710, 290] on div "FROZEN BEVERAGE EQUIP REPAIR" at bounding box center [720, 299] width 171 height 37
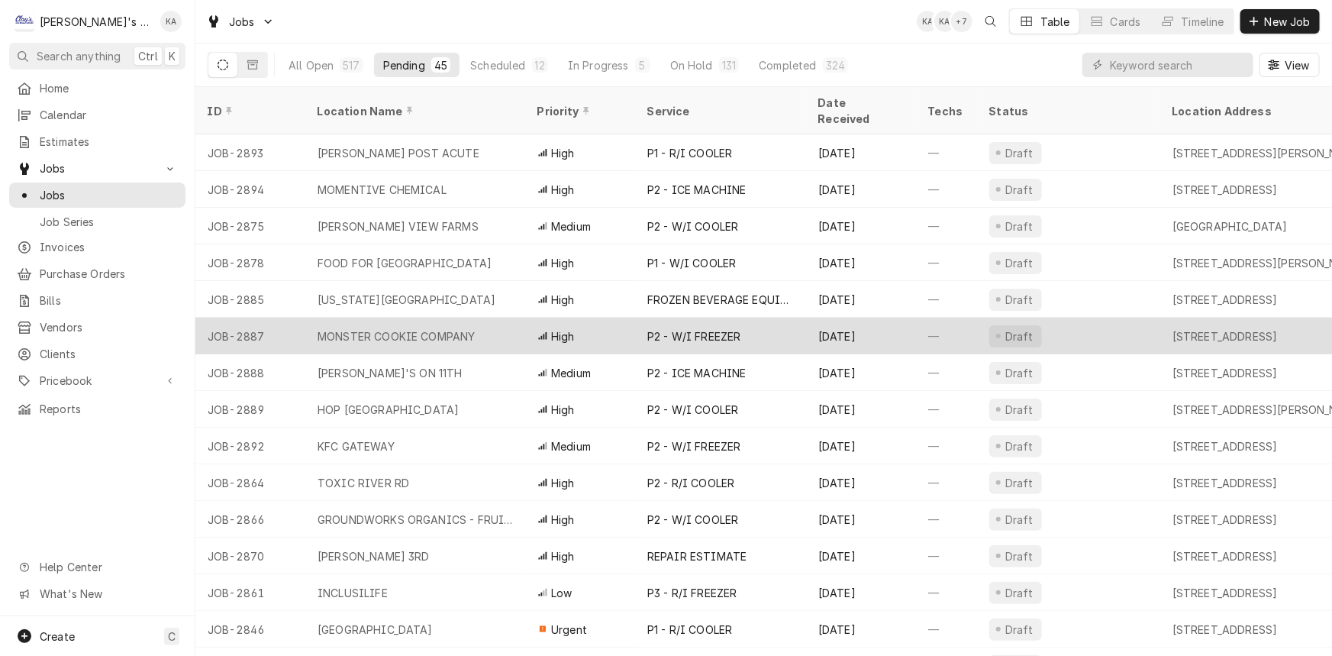
click at [399, 328] on div "MONSTER COOKIE COMPANY" at bounding box center [396, 336] width 158 height 16
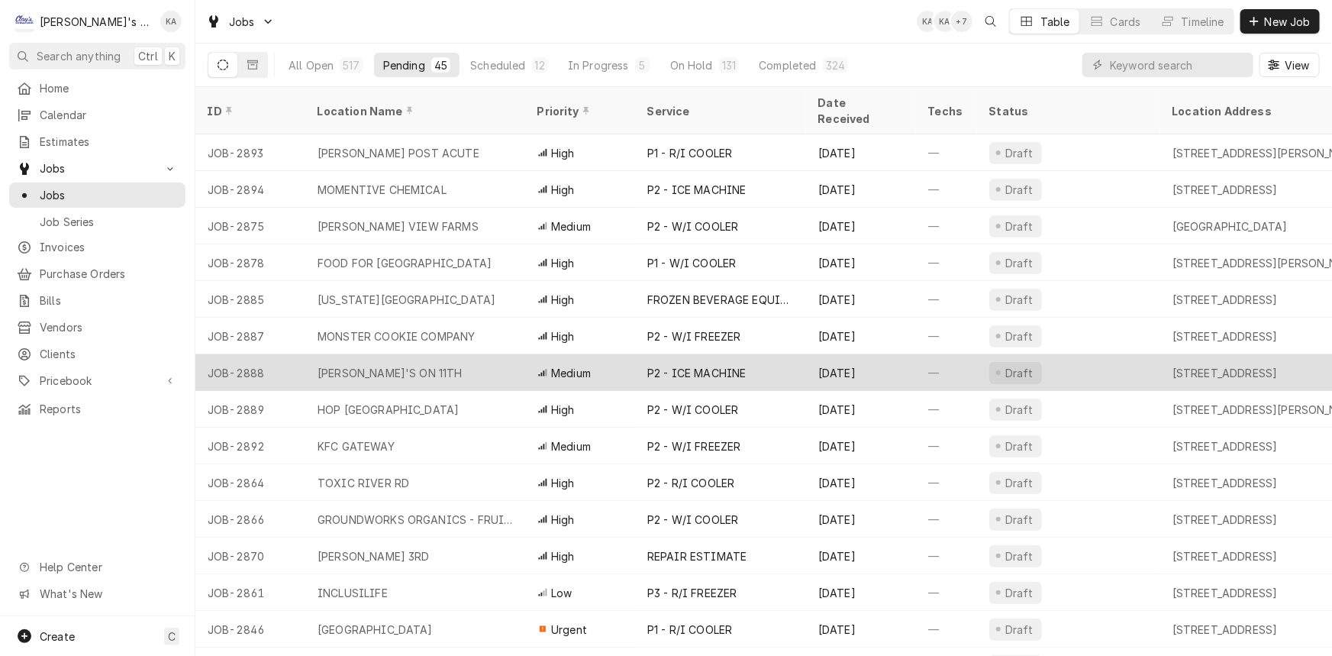
click at [451, 354] on div "JIMMY'S ON 11TH" at bounding box center [415, 372] width 220 height 37
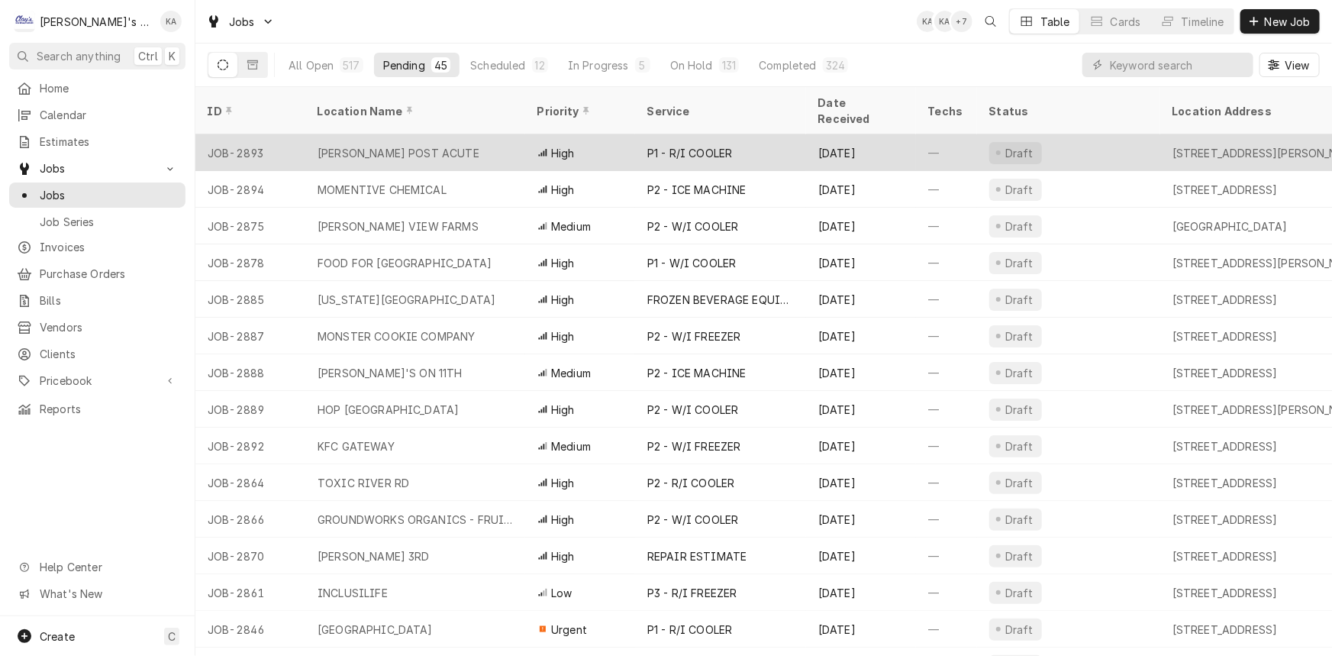
click at [473, 134] on div "CRESWELL POST ACUTE" at bounding box center [415, 152] width 220 height 37
click at [455, 135] on div "CRESWELL POST ACUTE" at bounding box center [415, 152] width 220 height 37
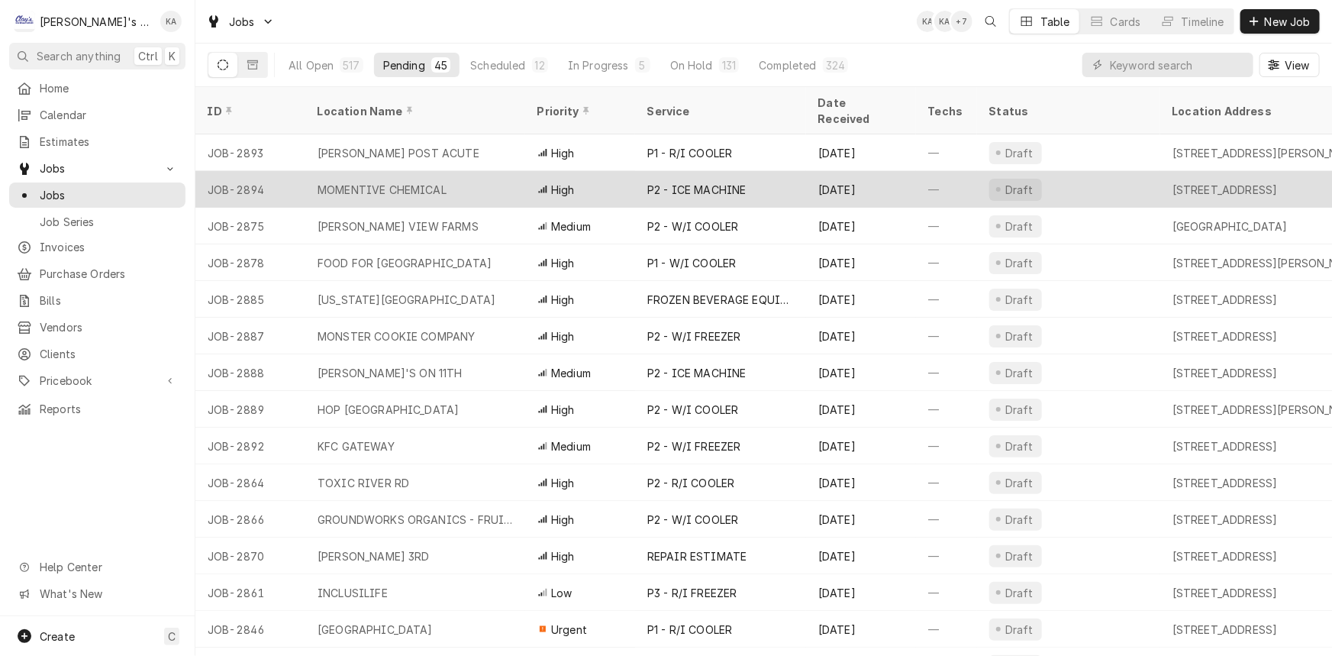
click at [464, 171] on div "MOMENTIVE CHEMICAL" at bounding box center [415, 189] width 220 height 37
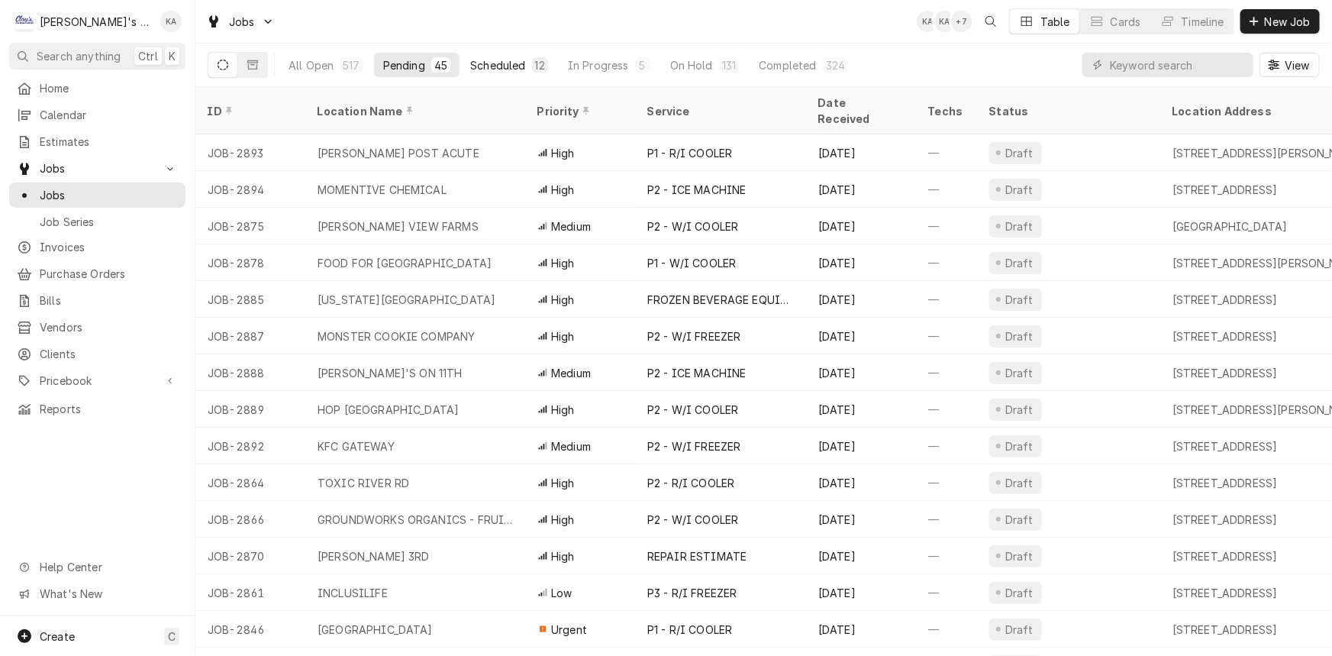
click at [470, 67] on div "Scheduled" at bounding box center [497, 65] width 55 height 16
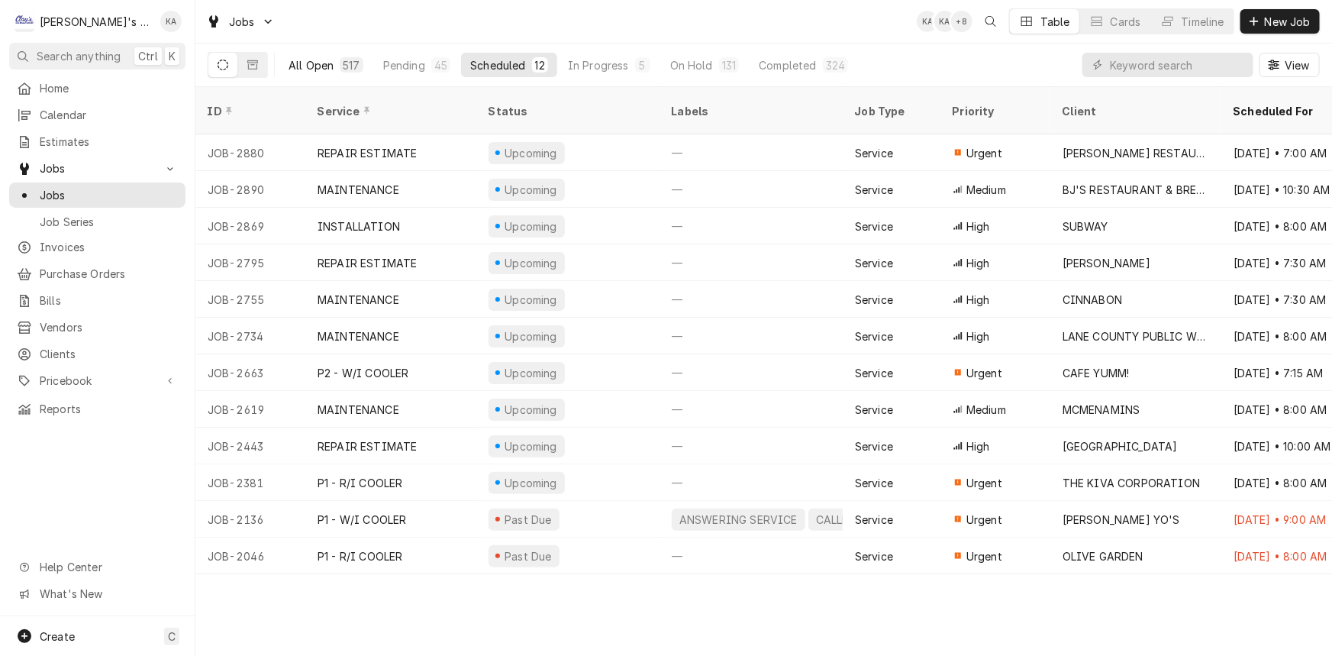
click at [313, 64] on div "All Open" at bounding box center [310, 65] width 45 height 16
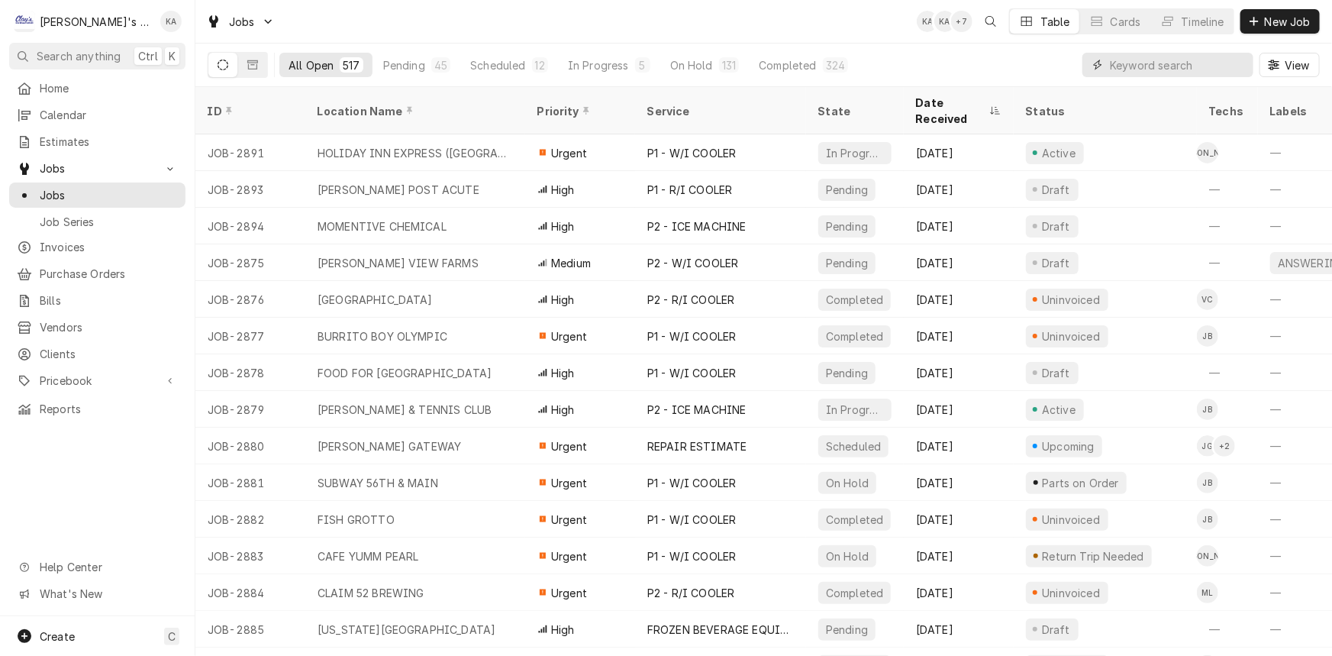
click at [1115, 62] on input "Dynamic Content Wrapper" at bounding box center [1178, 65] width 136 height 24
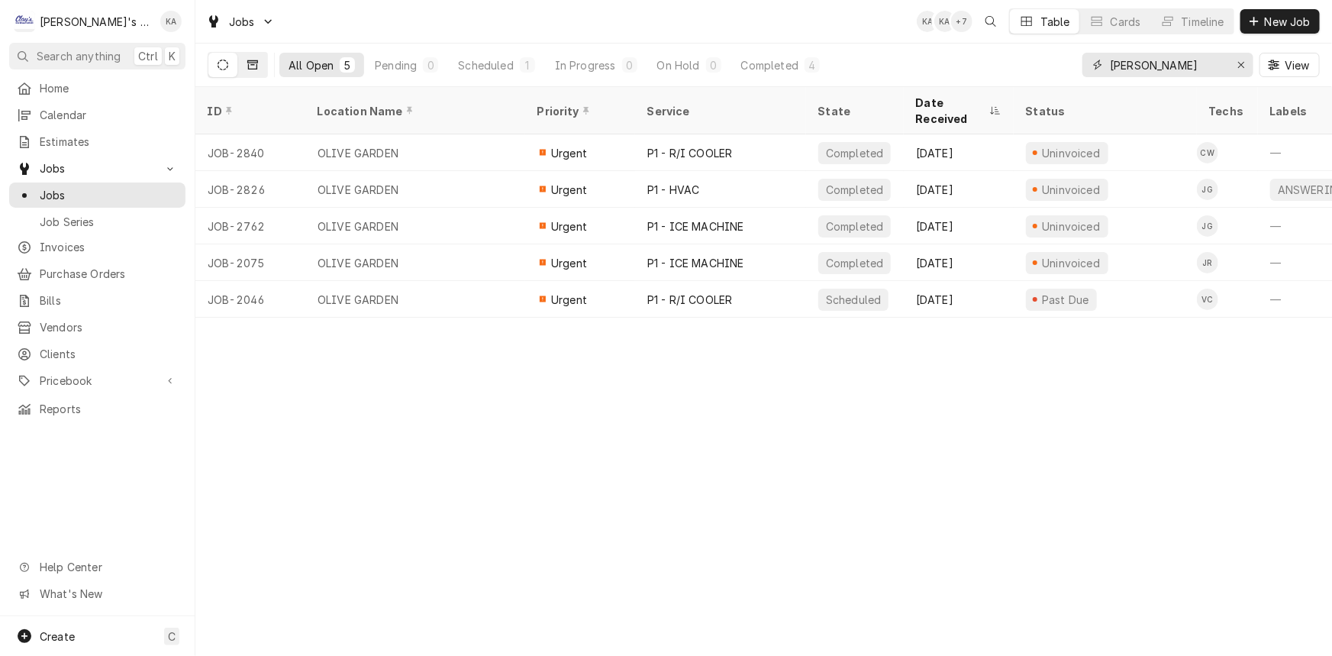
type input "OLIVE GARD"
click at [259, 66] on button "Dynamic Content Wrapper" at bounding box center [252, 65] width 29 height 24
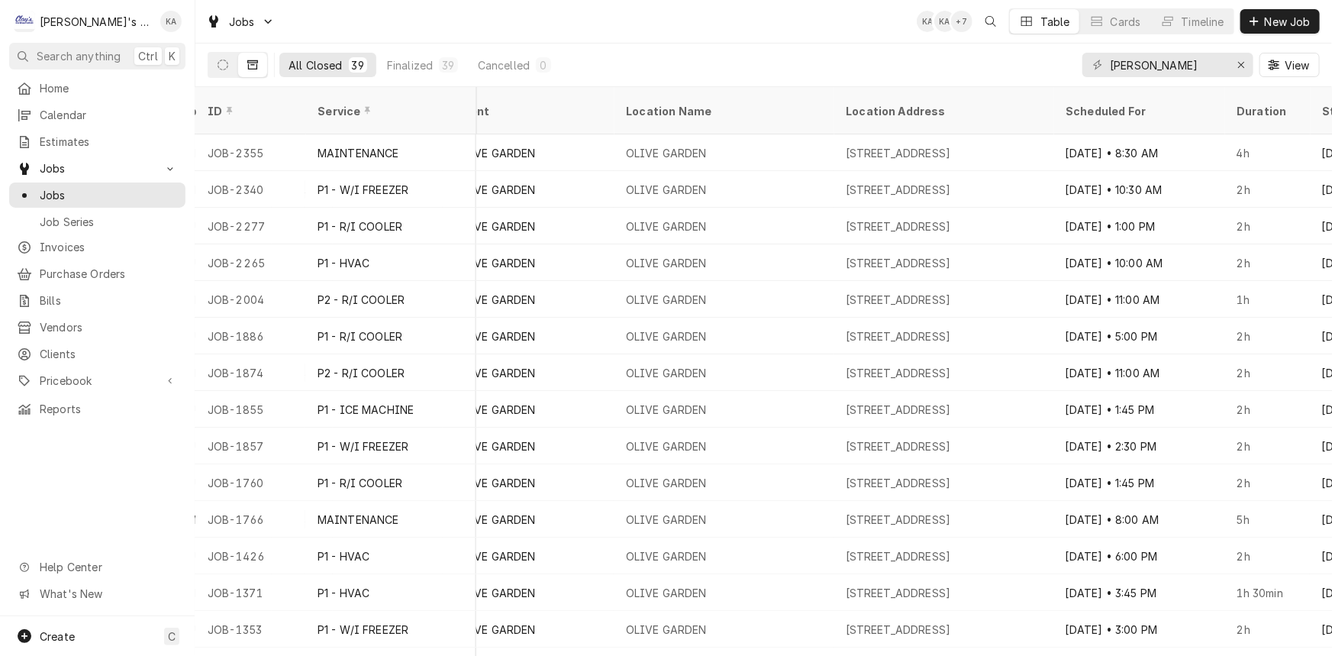
scroll to position [0, 726]
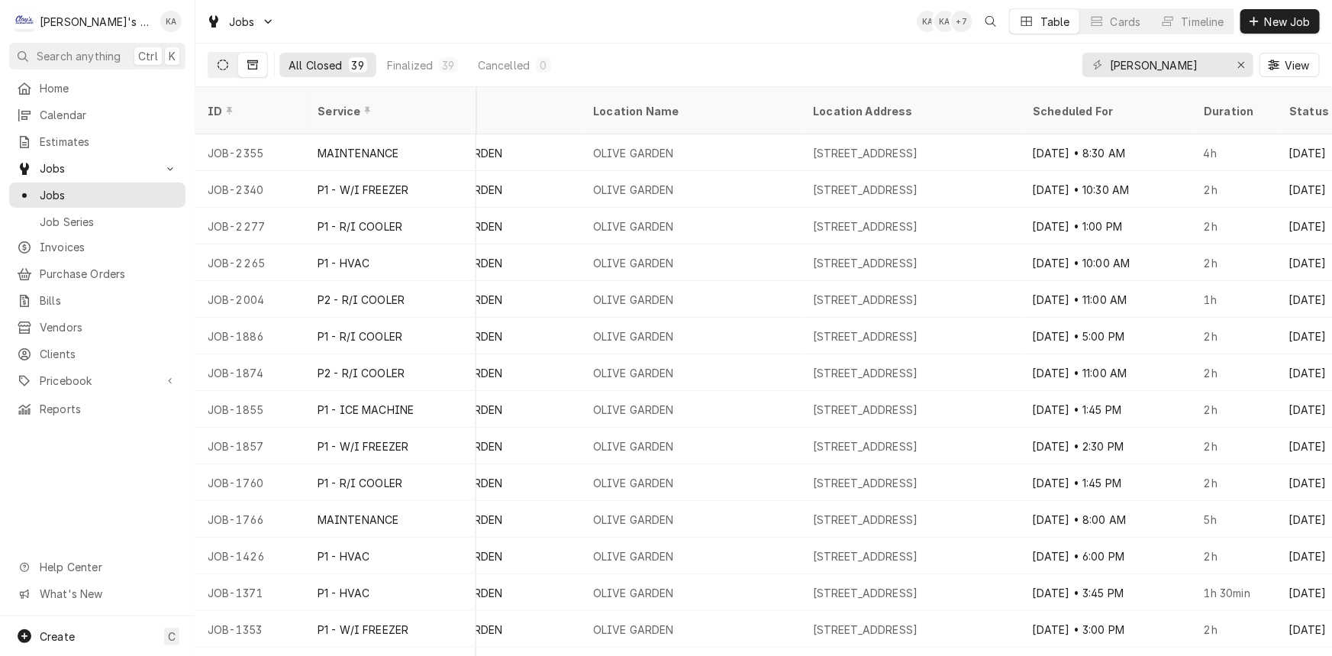
click at [230, 72] on button "Dynamic Content Wrapper" at bounding box center [222, 65] width 29 height 24
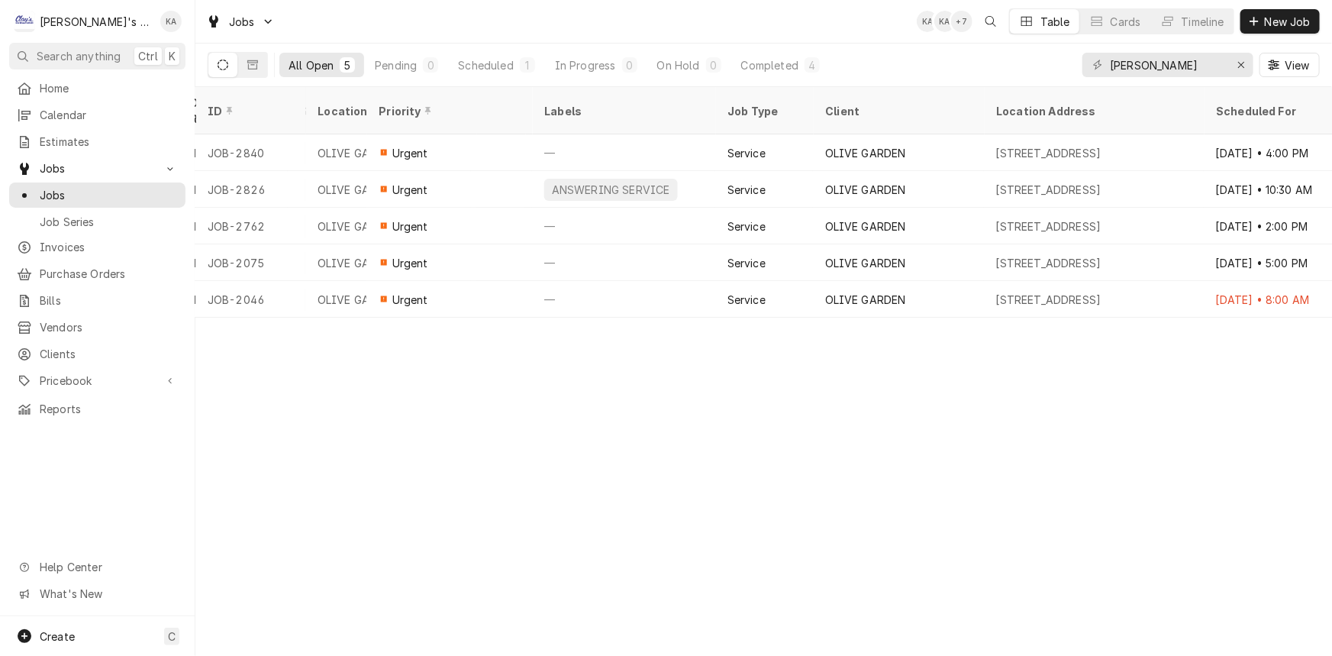
scroll to position [0, 0]
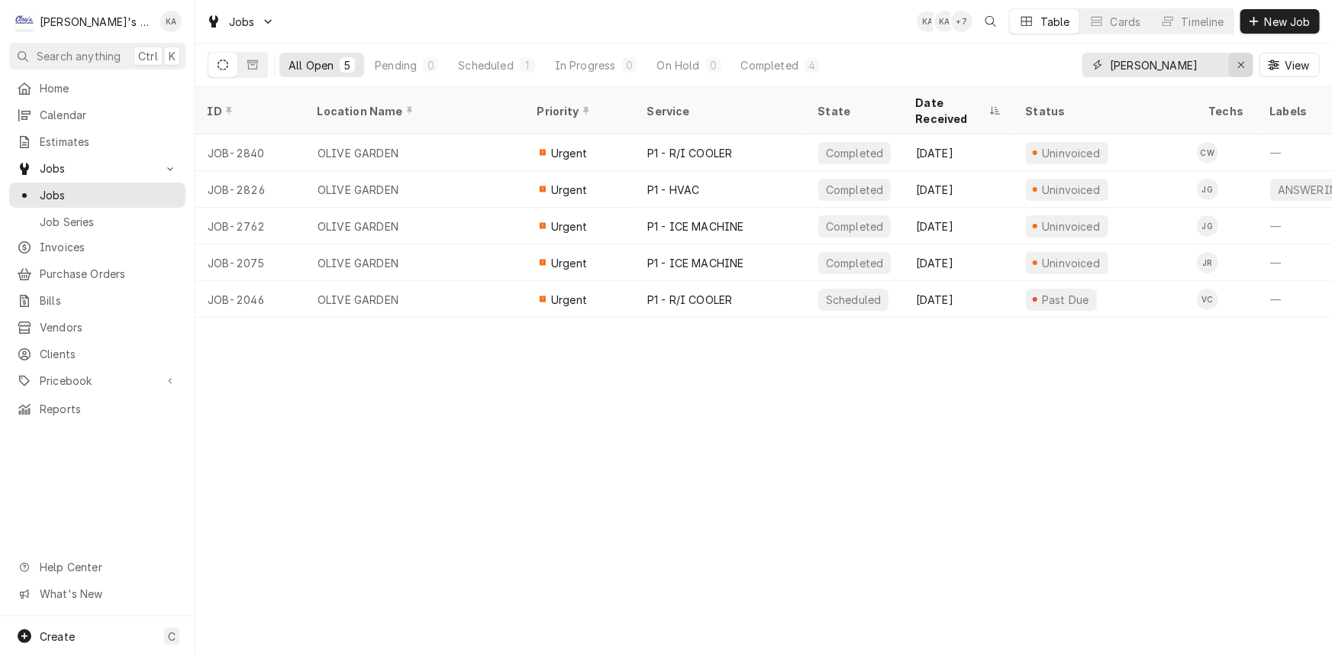
click at [1239, 69] on icon "Erase input" at bounding box center [1241, 65] width 8 height 11
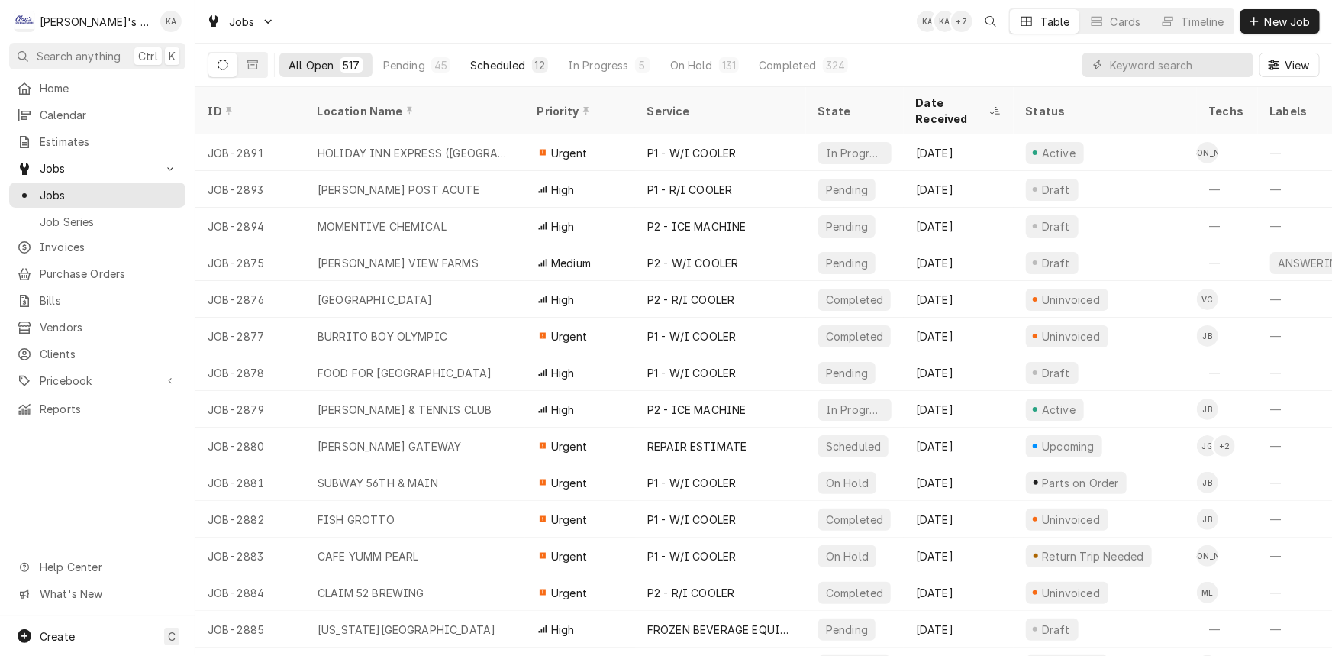
click at [510, 73] on button "Scheduled 12" at bounding box center [509, 65] width 96 height 24
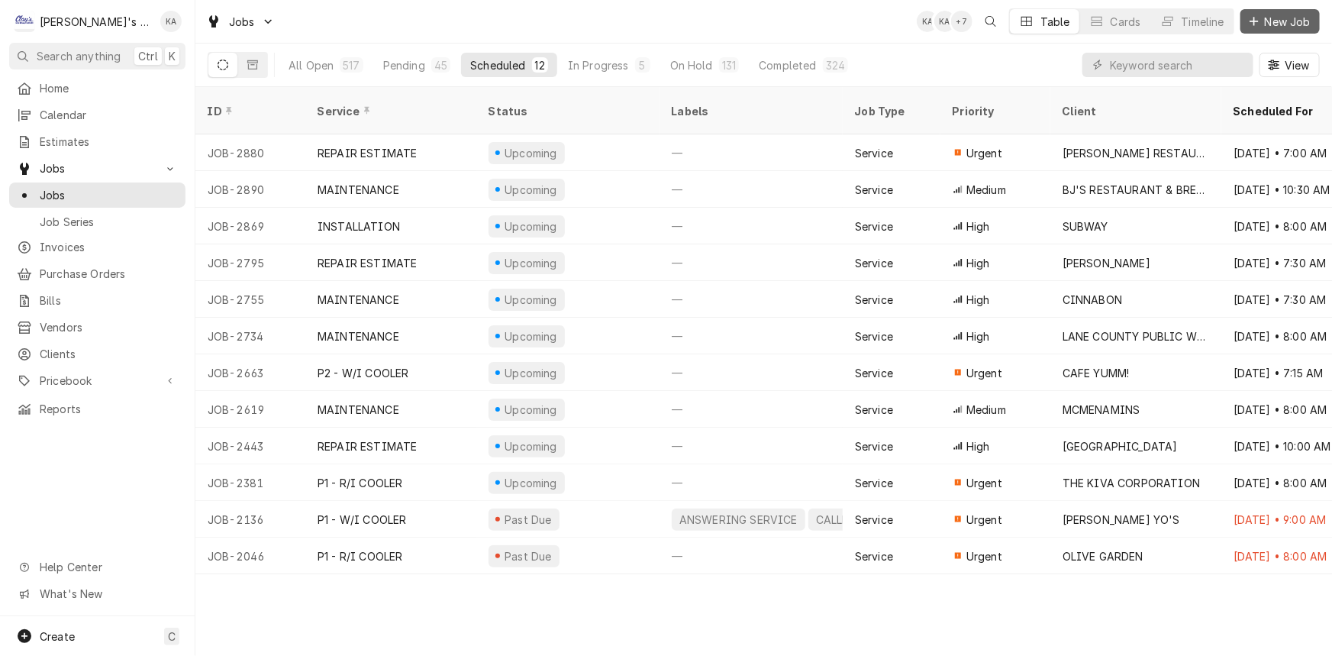
click at [1290, 27] on span "New Job" at bounding box center [1287, 22] width 52 height 16
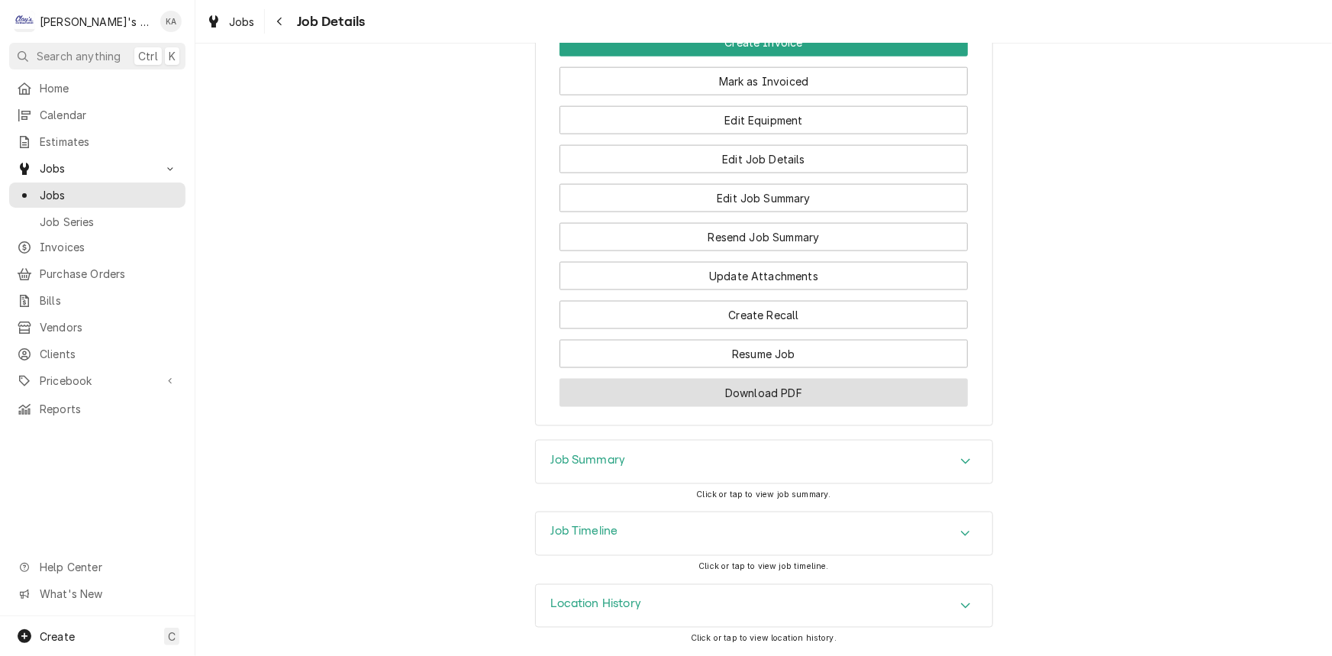
scroll to position [1038, 0]
click at [580, 481] on div "Job Summary" at bounding box center [764, 461] width 456 height 43
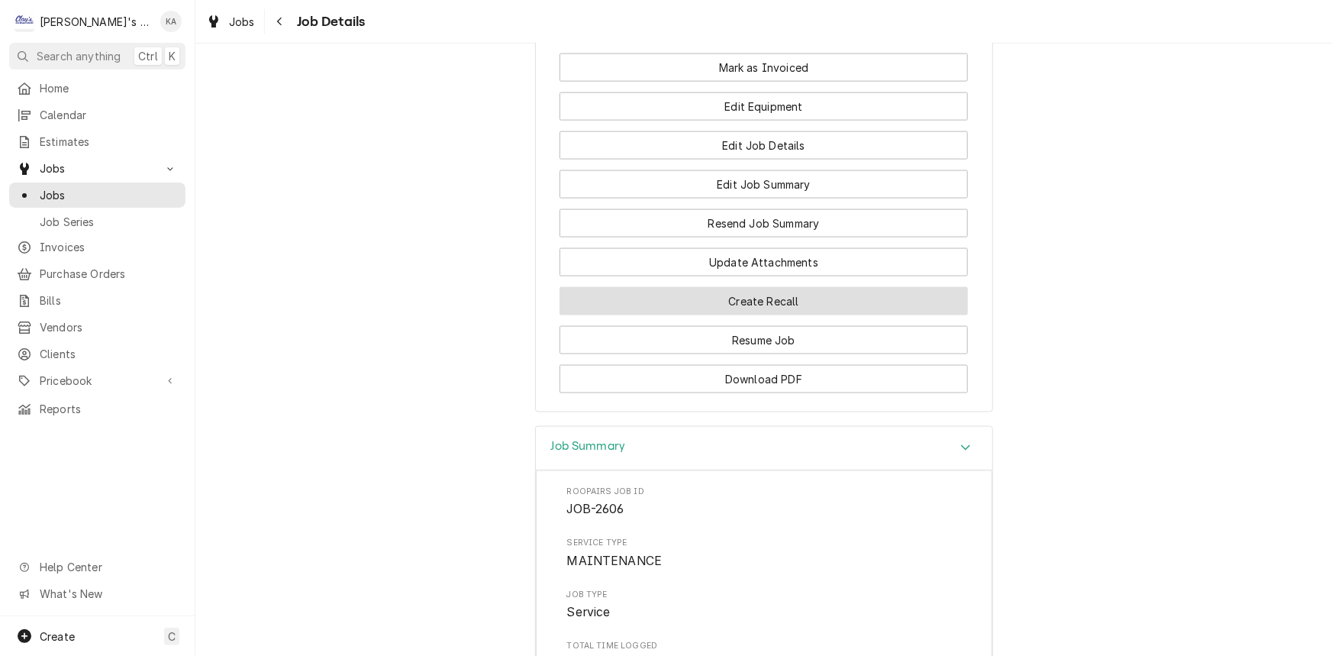
scroll to position [1040, 0]
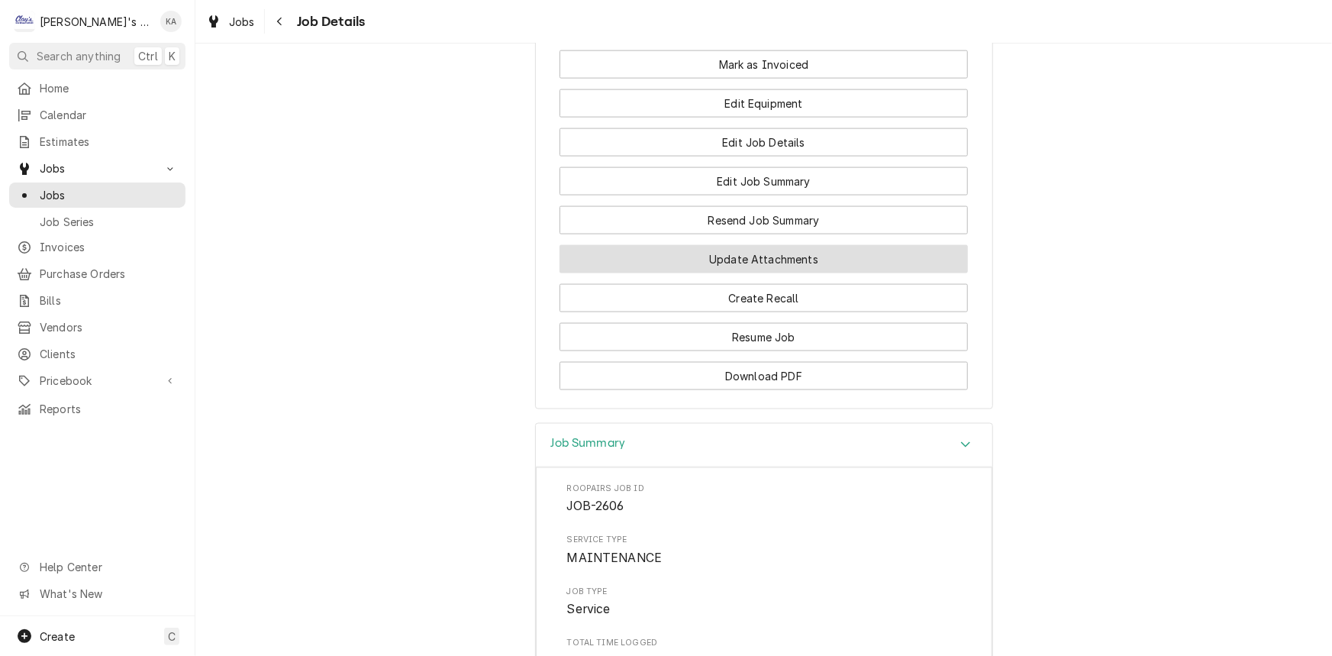
click at [764, 273] on button "Update Attachments" at bounding box center [763, 259] width 408 height 28
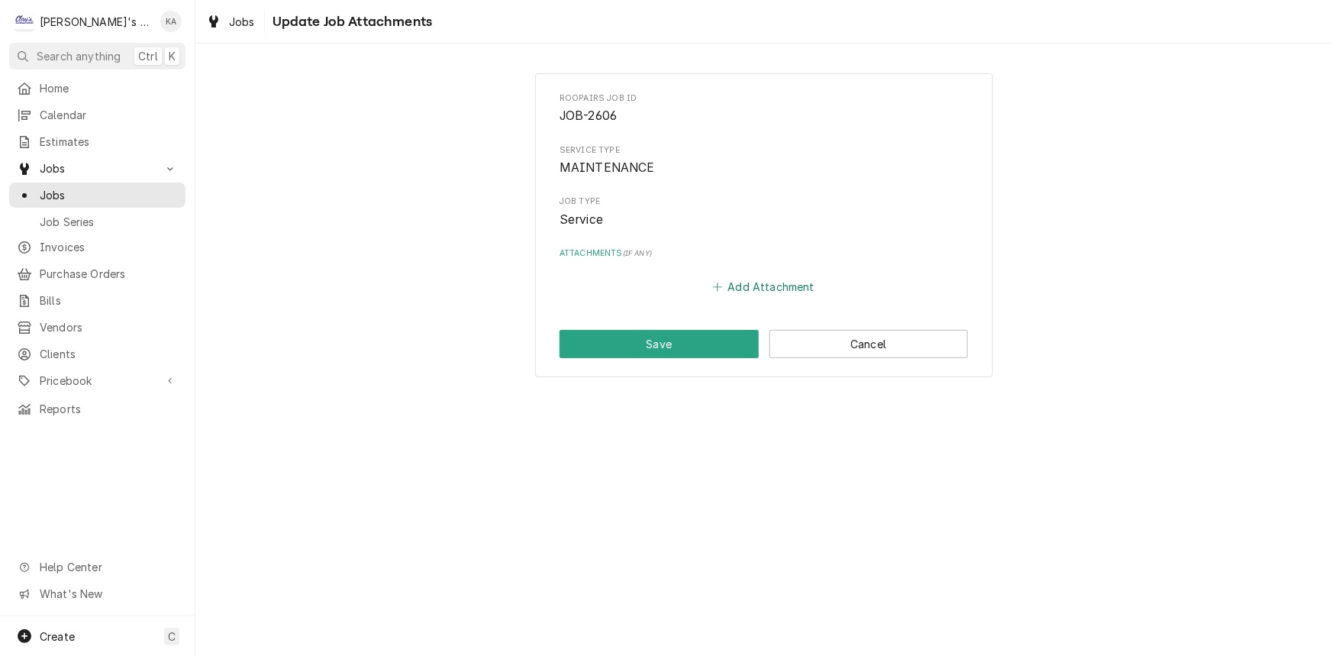
click at [753, 283] on button "Add Attachment" at bounding box center [763, 286] width 107 height 21
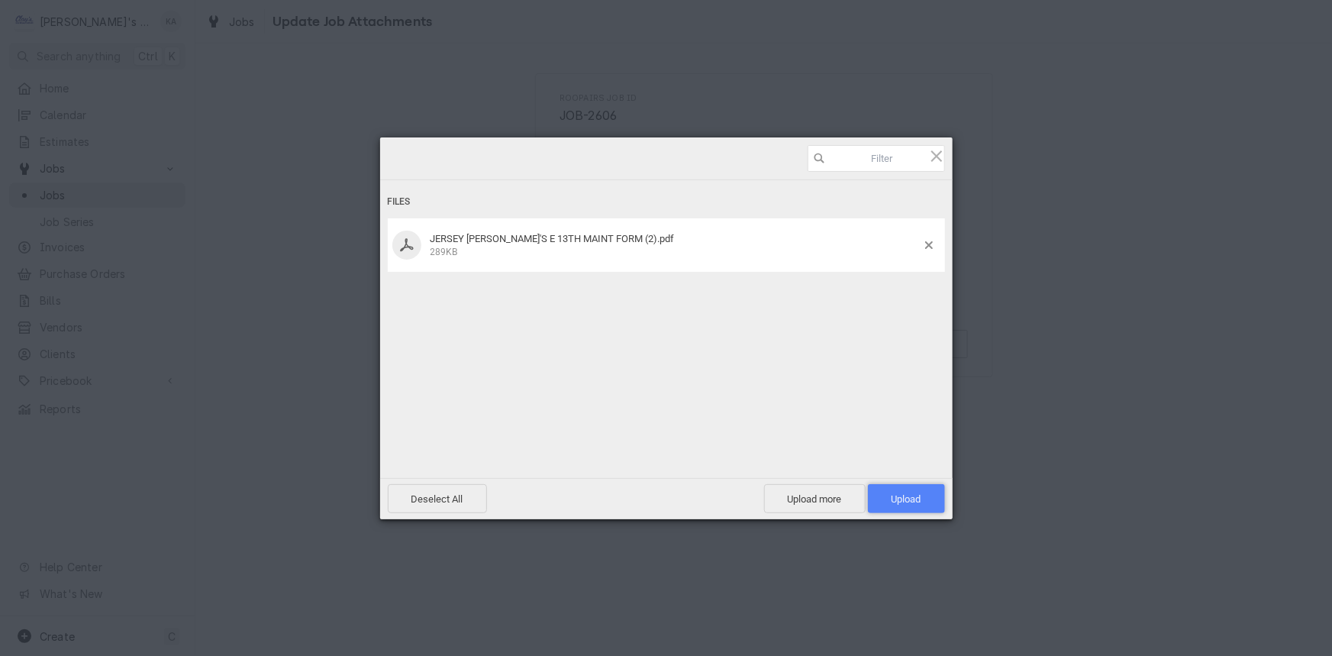
click at [915, 500] on span "Upload 1" at bounding box center [906, 498] width 30 height 11
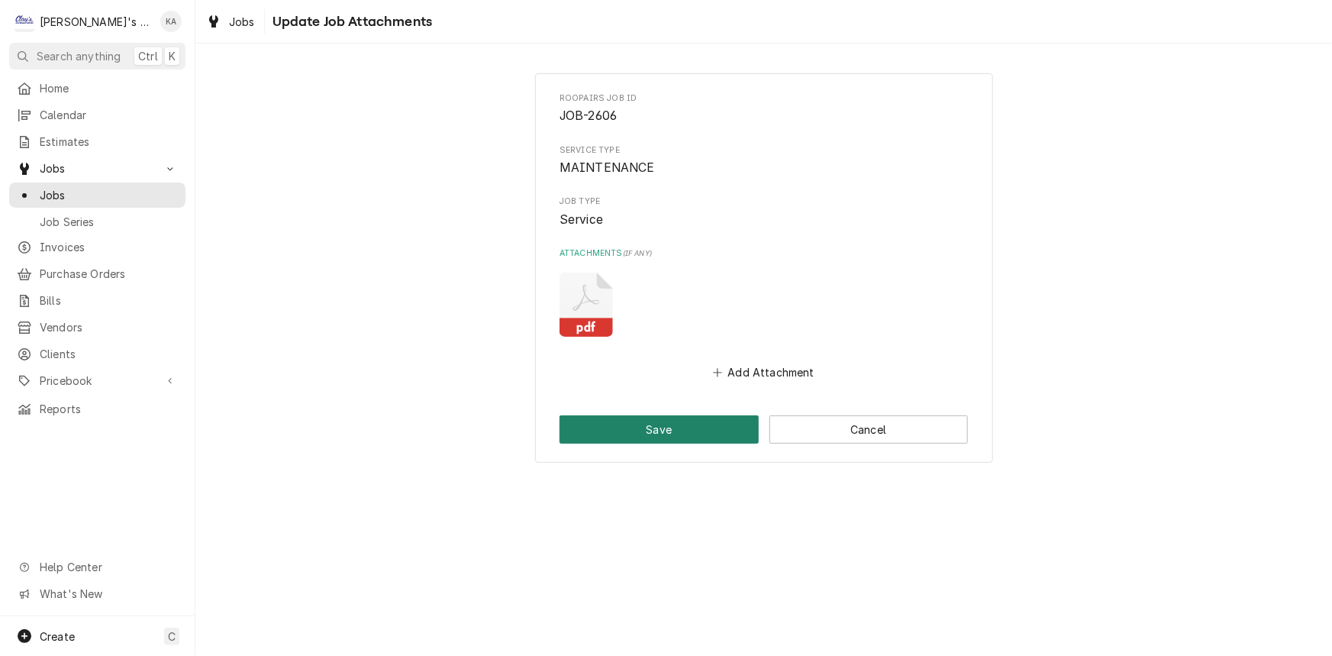
click at [698, 427] on button "Save" at bounding box center [658, 429] width 199 height 28
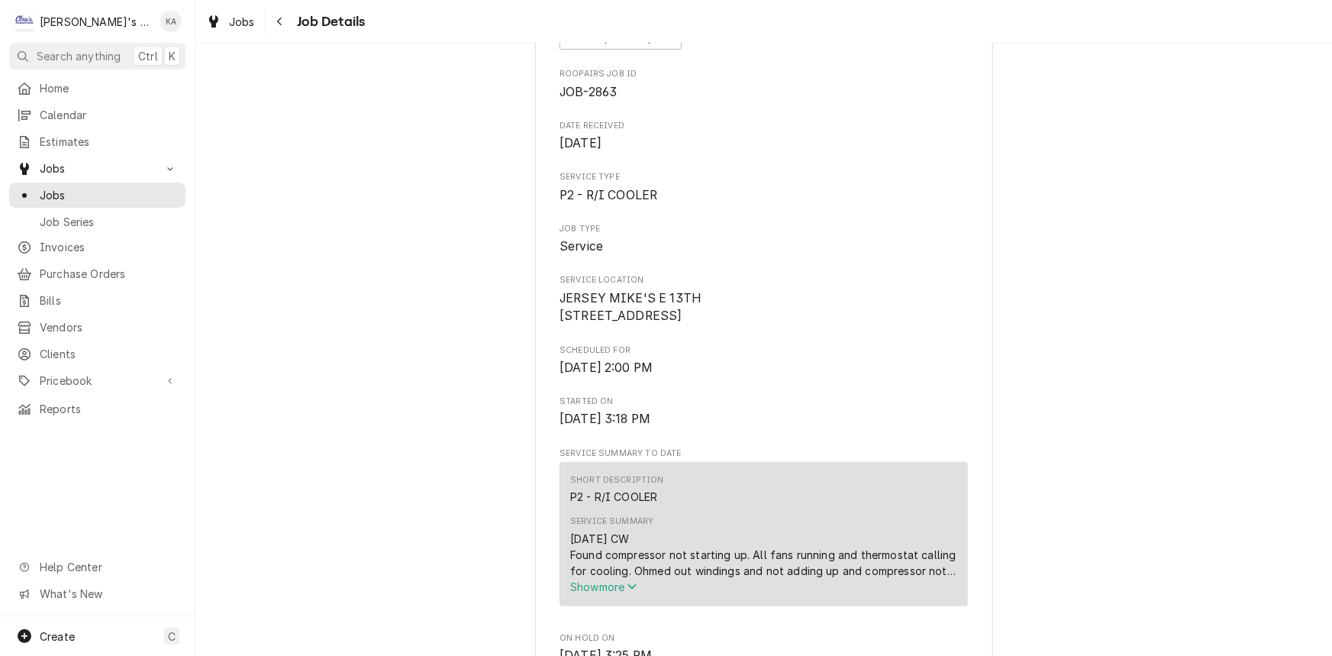
scroll to position [485, 0]
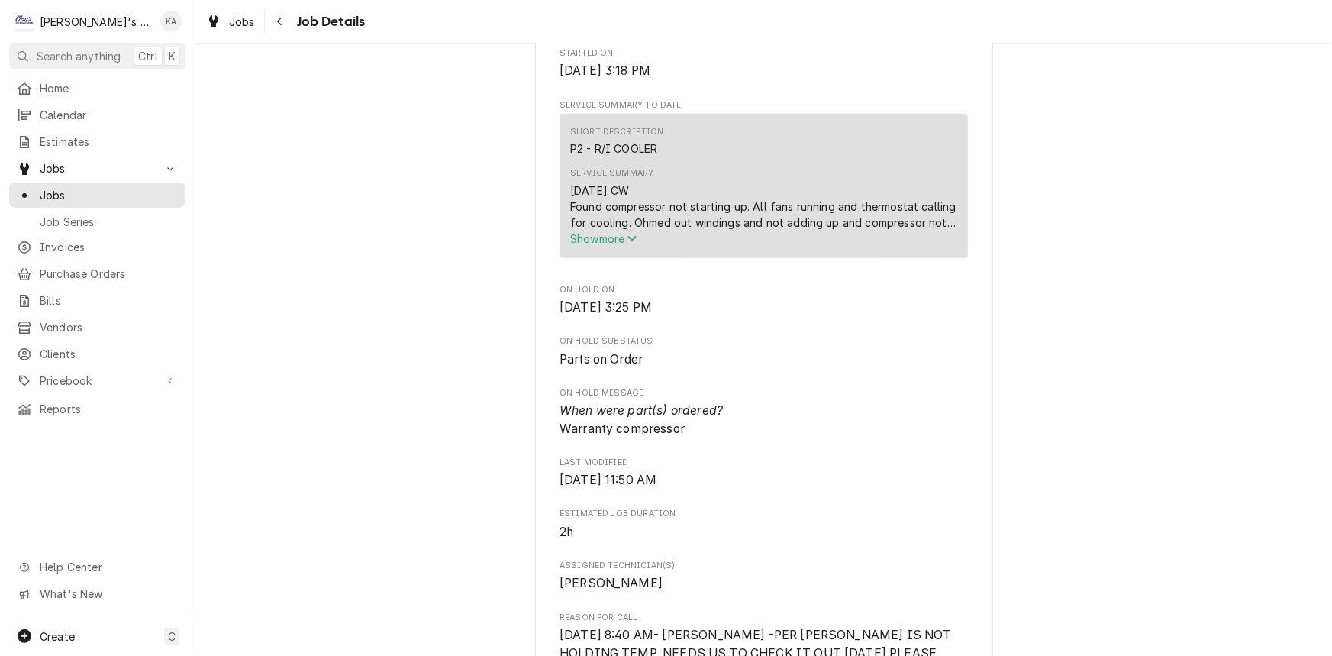
click at [631, 243] on icon "Service Summary" at bounding box center [631, 238] width 9 height 11
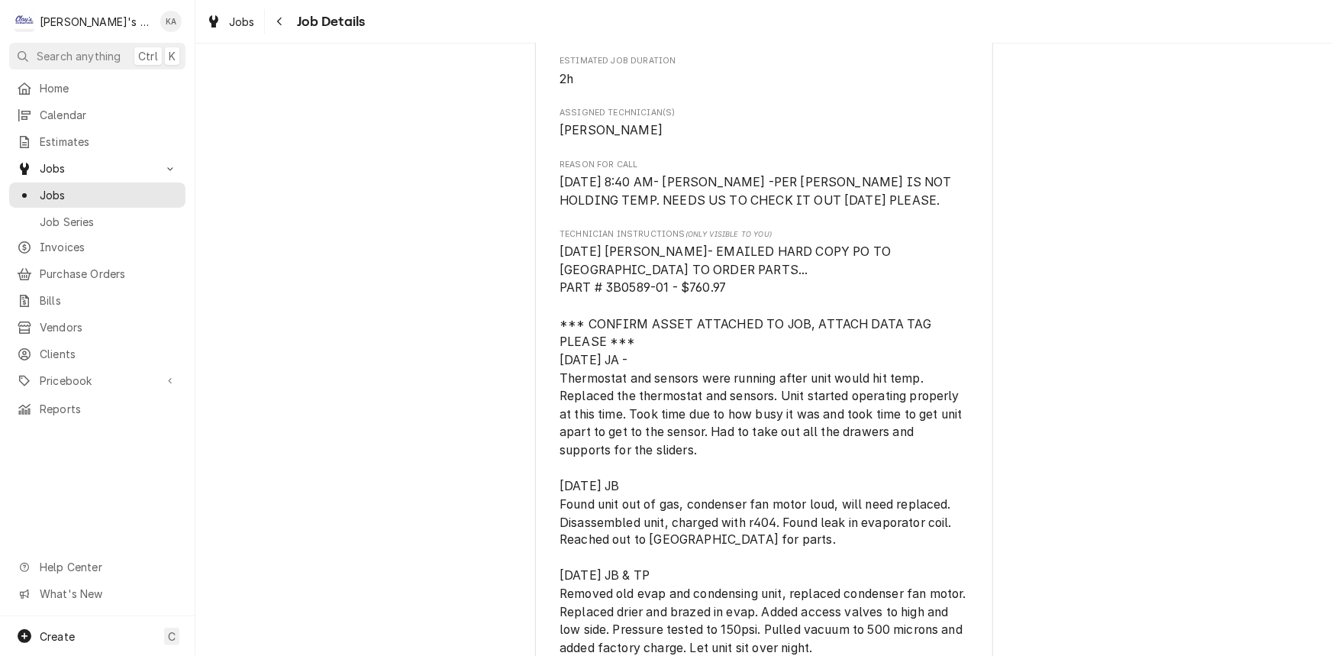
scroll to position [971, 0]
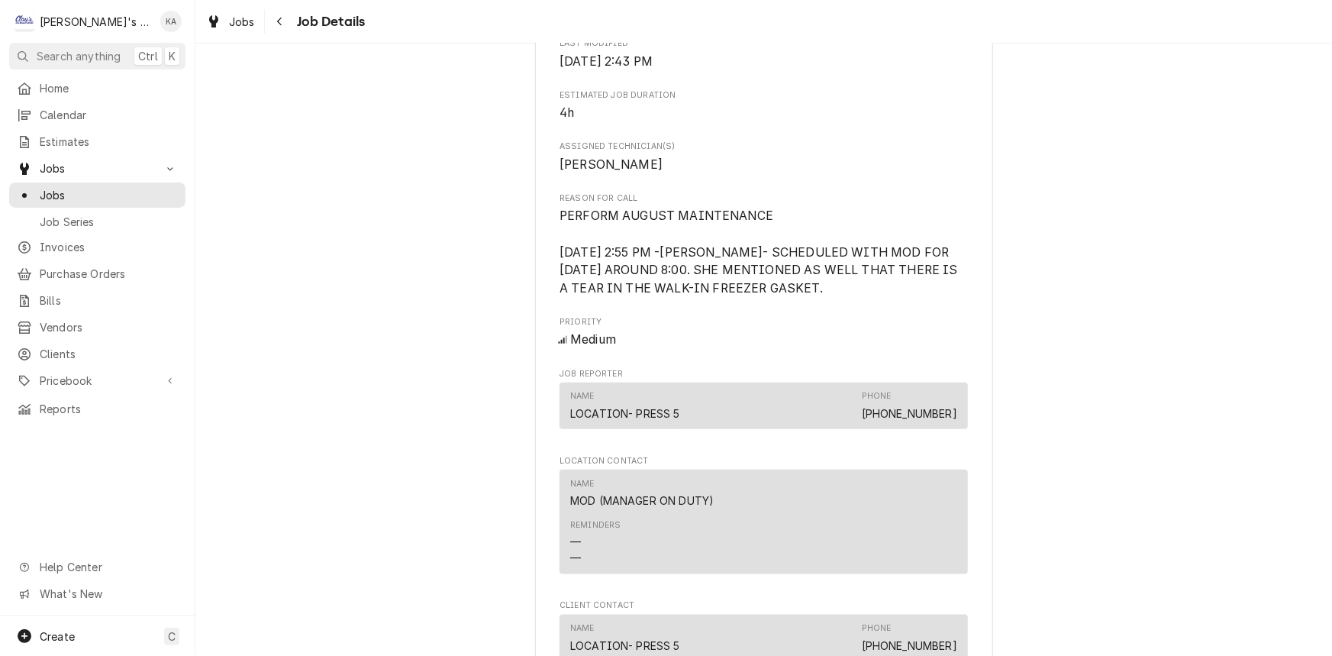
scroll to position [694, 0]
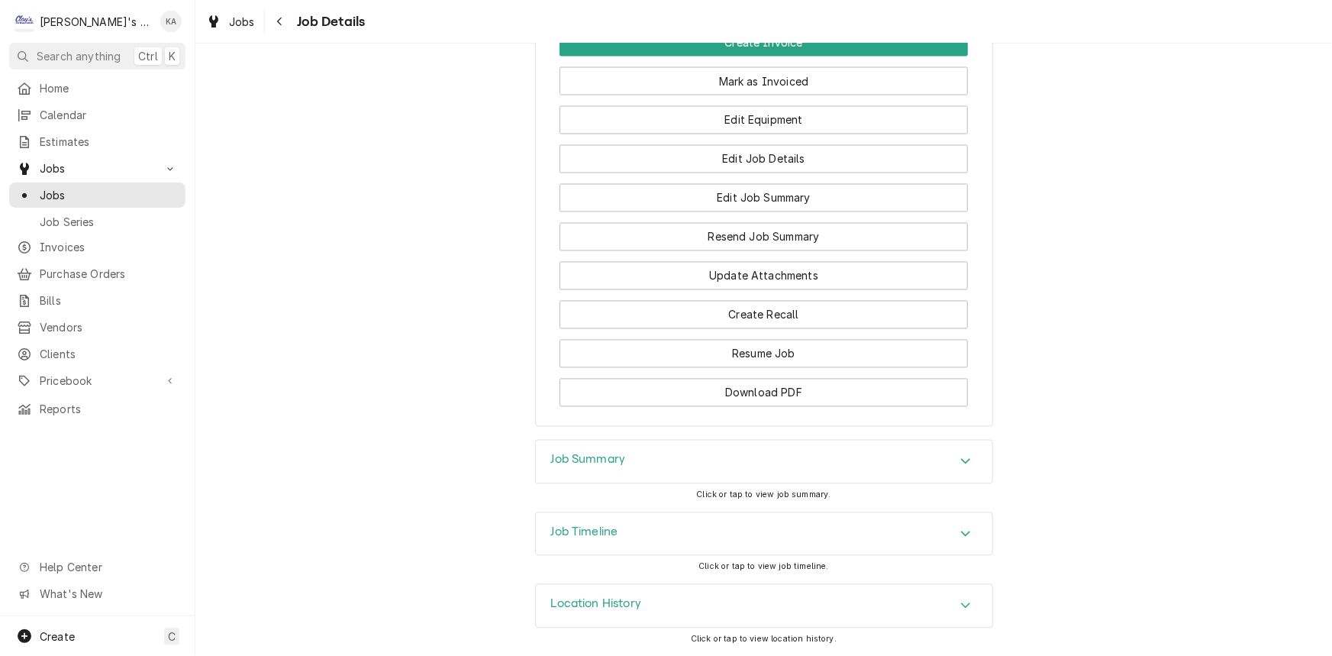
click at [625, 467] on div "Job Summary" at bounding box center [764, 461] width 456 height 43
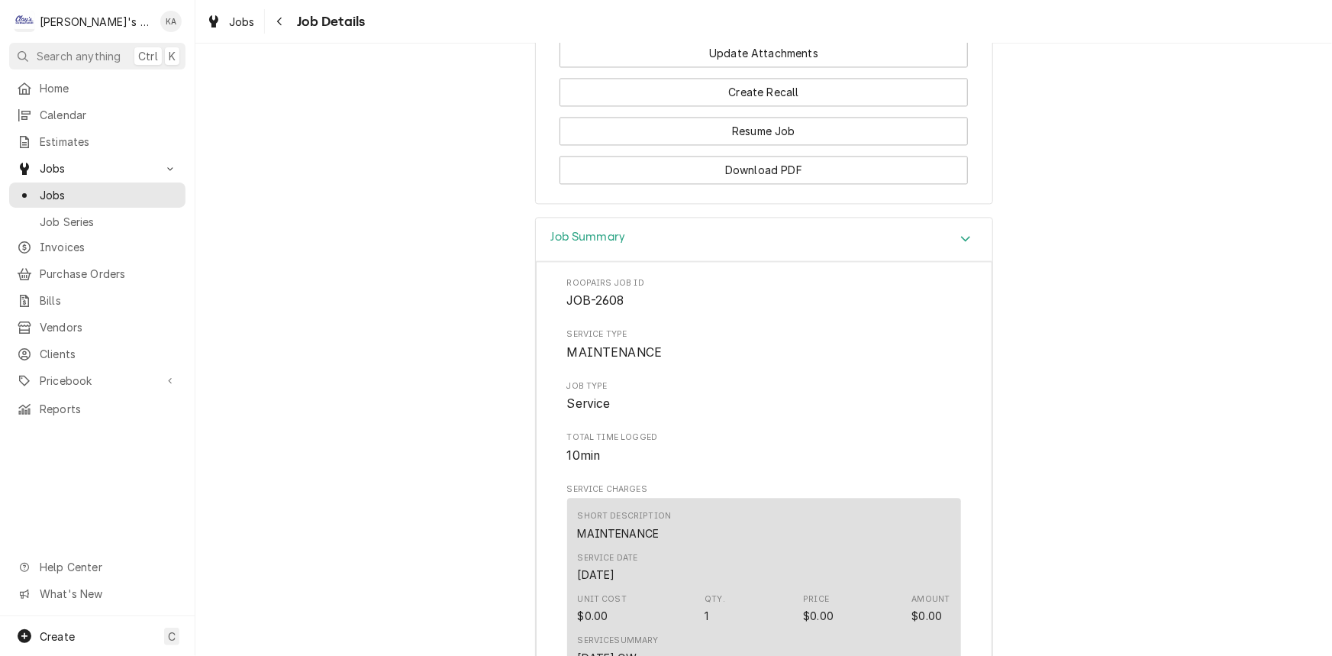
scroll to position [1342, 0]
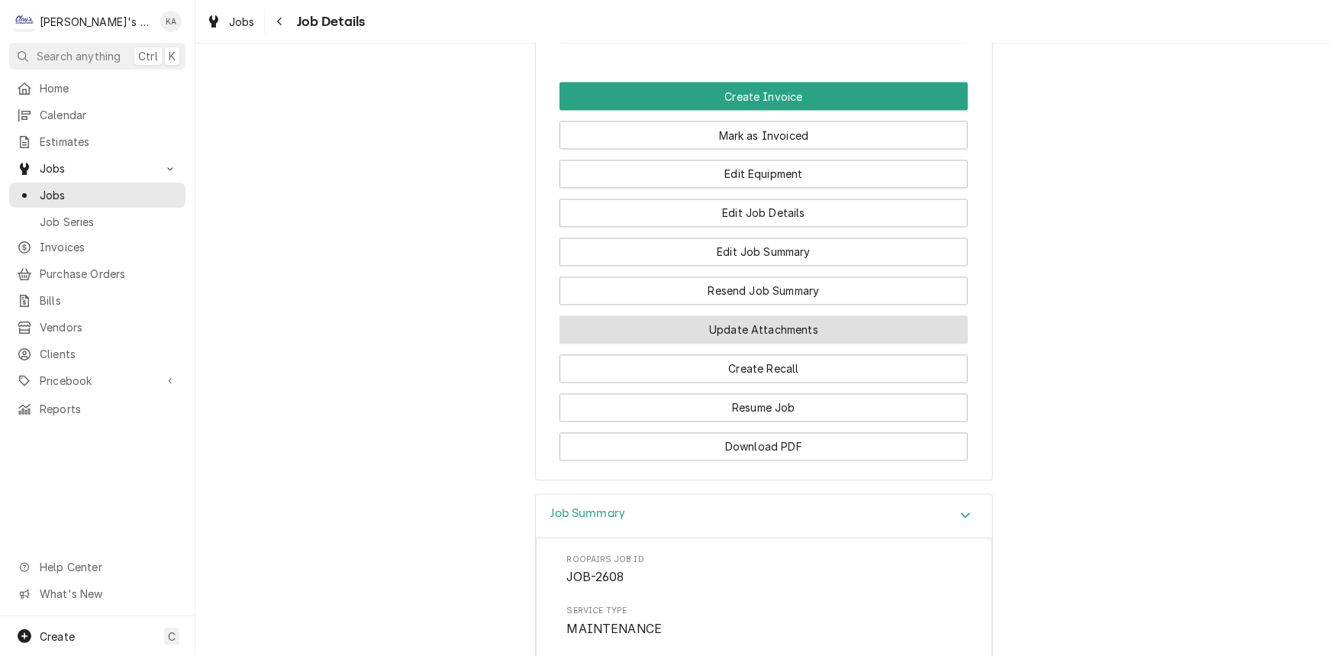
click at [751, 344] on button "Update Attachments" at bounding box center [763, 330] width 408 height 28
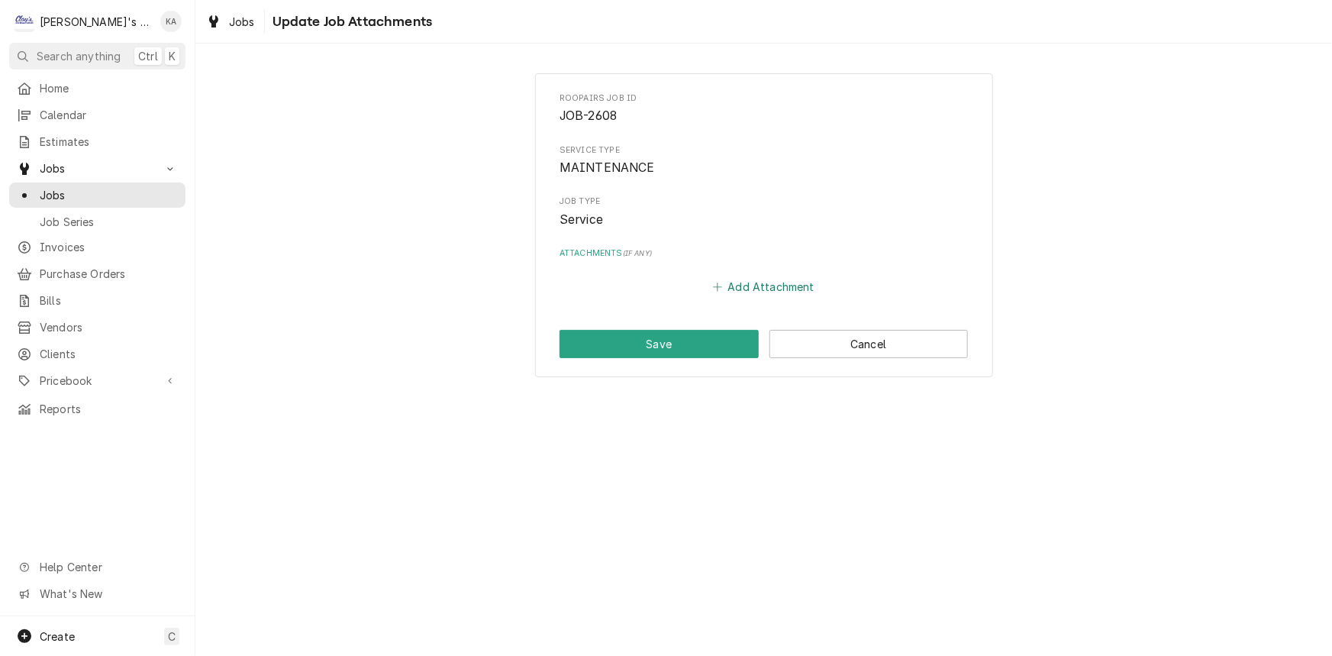
click at [778, 294] on button "Add Attachment" at bounding box center [763, 286] width 107 height 21
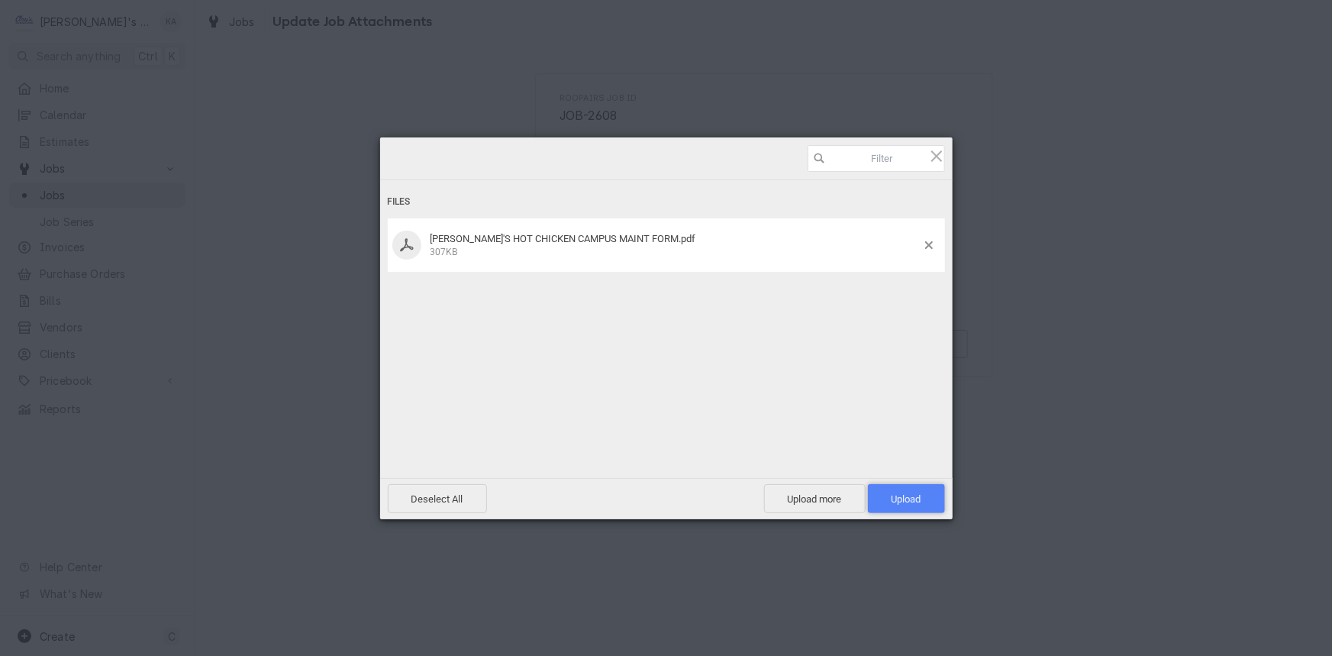
click at [888, 491] on span "Upload 1" at bounding box center [906, 498] width 77 height 29
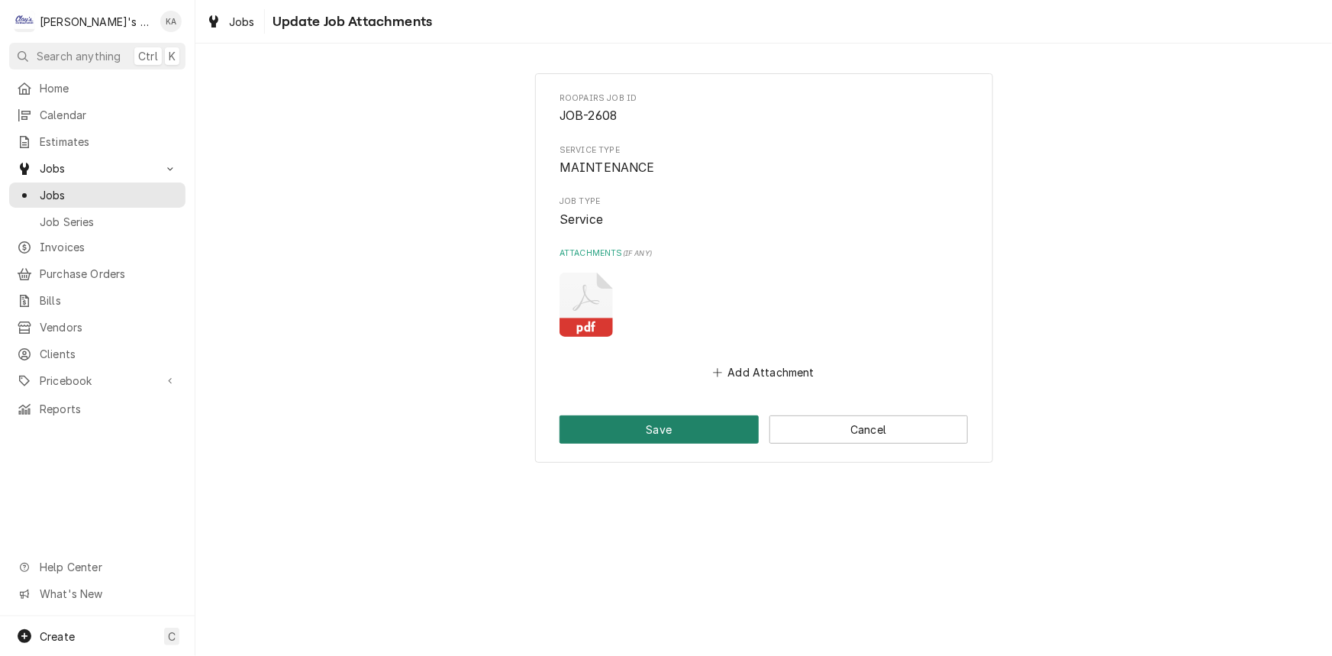
click at [703, 430] on button "Save" at bounding box center [658, 429] width 199 height 28
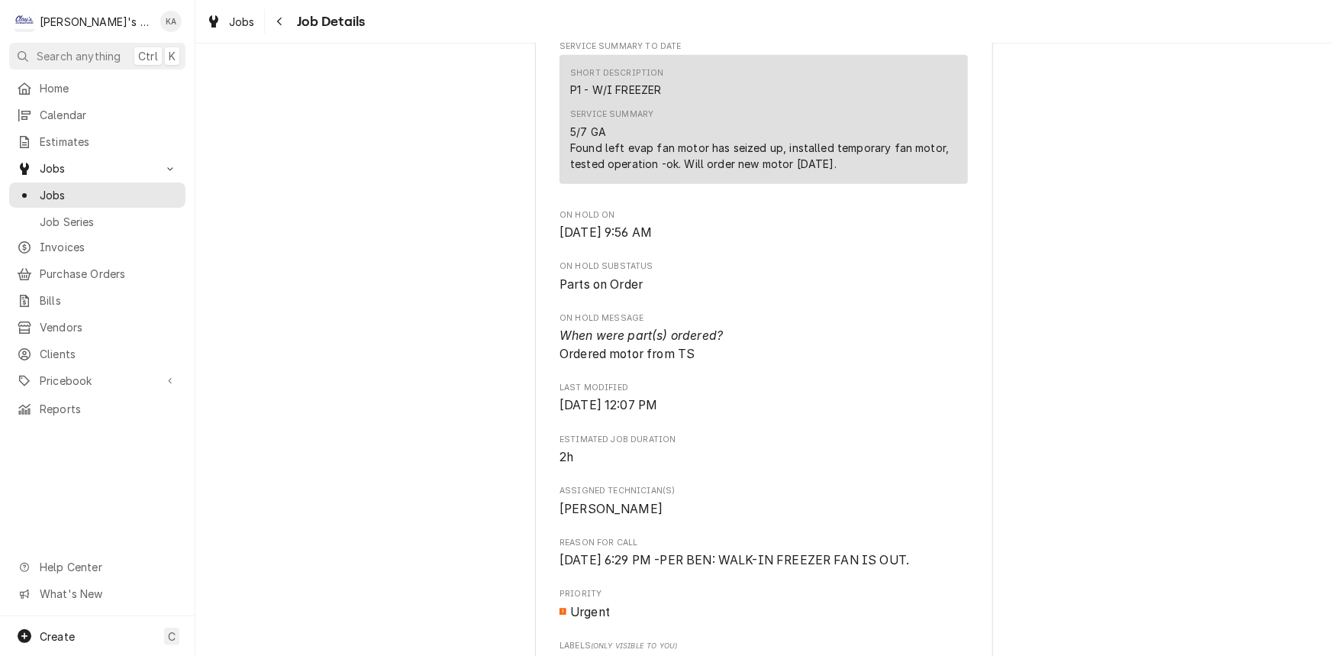
scroll to position [624, 0]
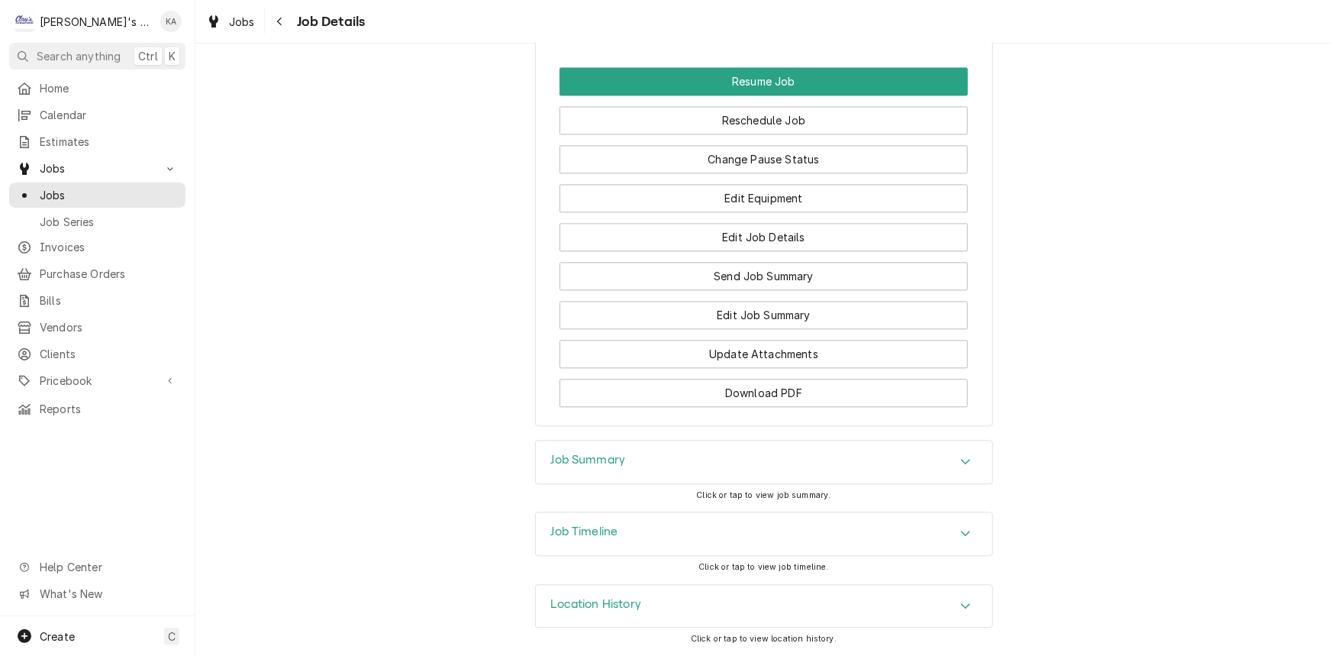
click at [654, 449] on div "Job Summary" at bounding box center [764, 461] width 456 height 43
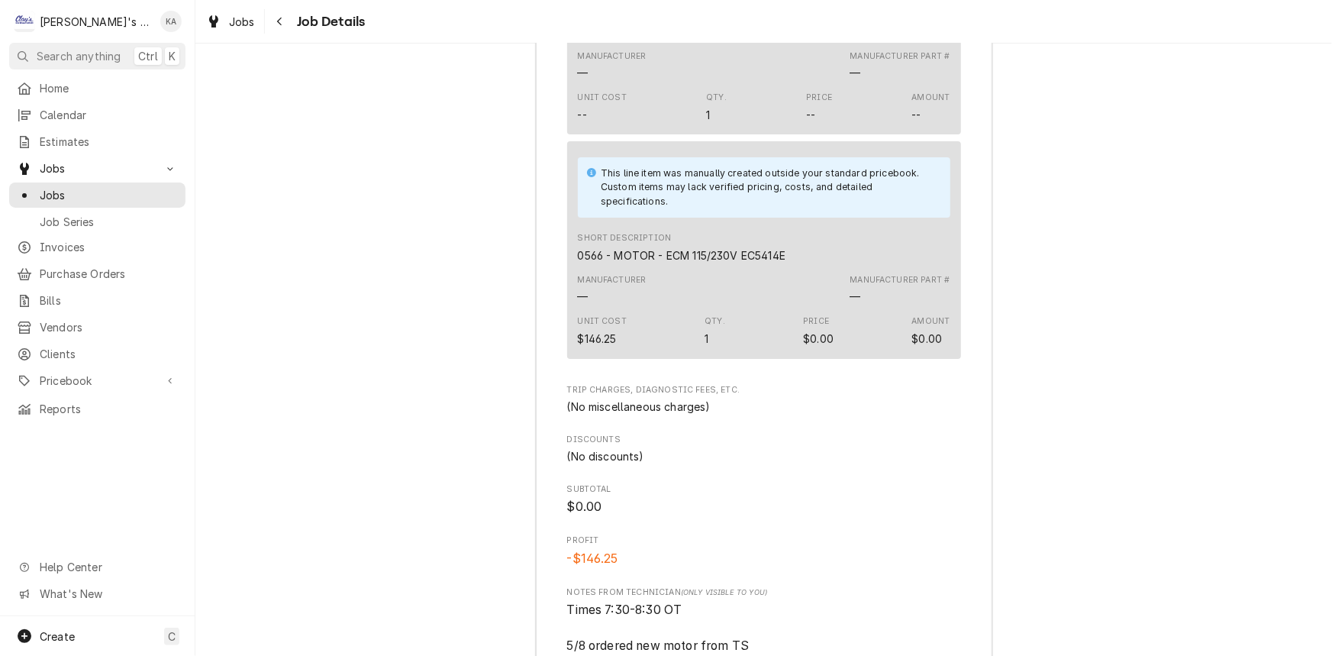
scroll to position [2892, 0]
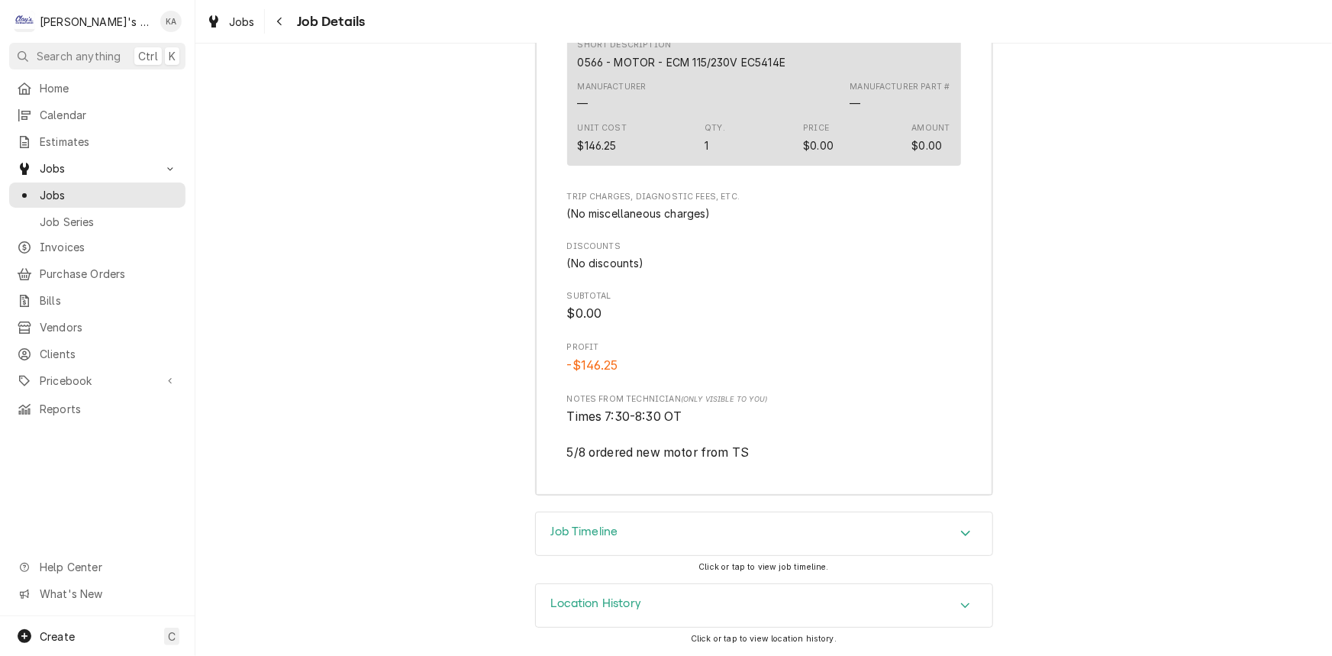
click at [613, 515] on div "Job Timeline" at bounding box center [764, 533] width 456 height 43
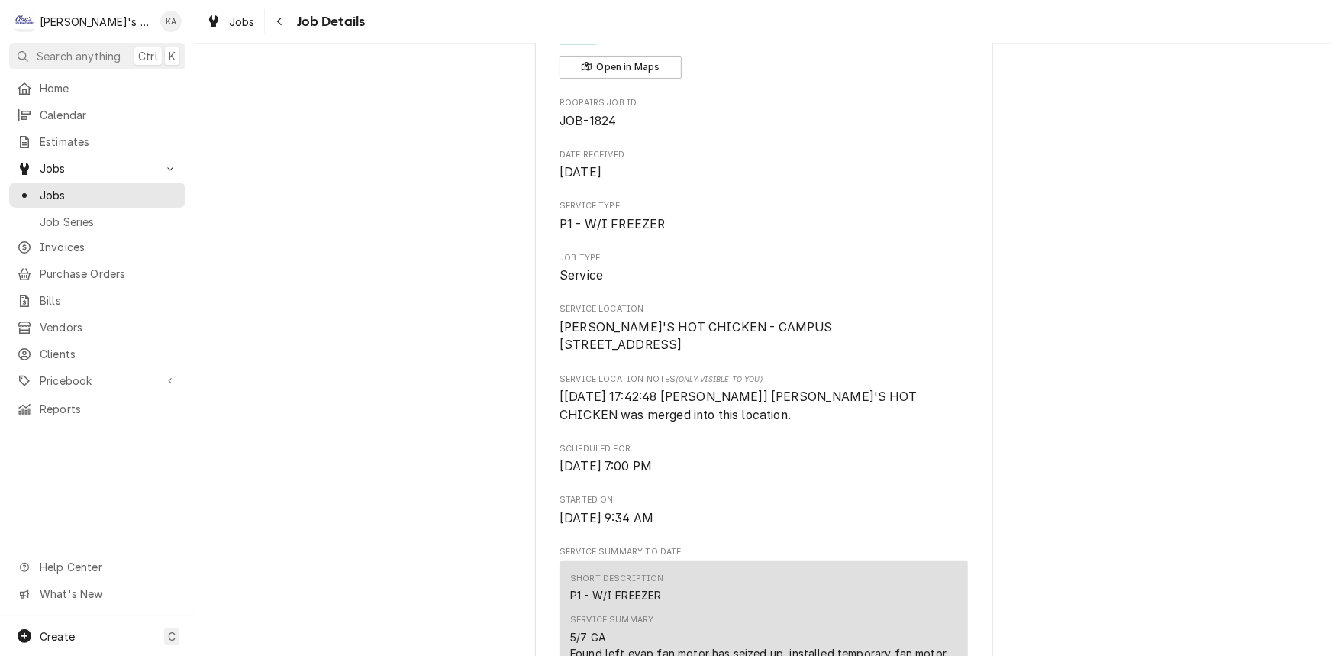
scroll to position [0, 0]
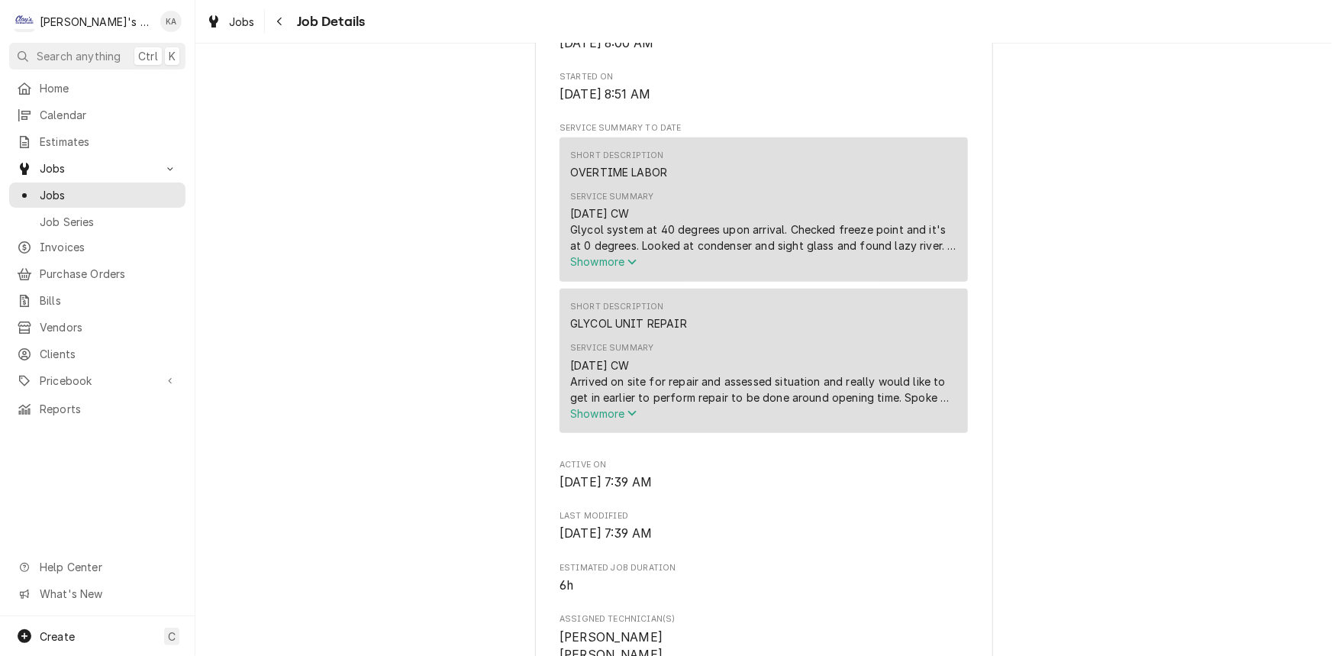
scroll to position [624, 0]
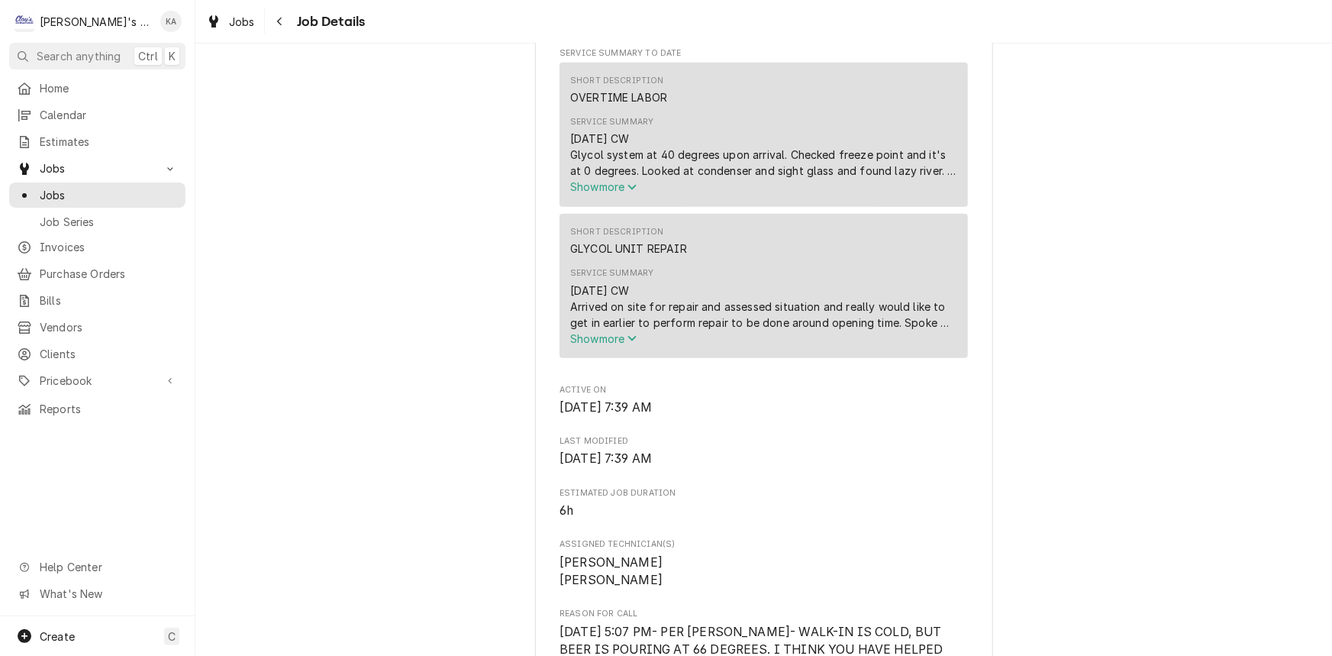
click at [620, 345] on span "Show more" at bounding box center [603, 338] width 67 height 13
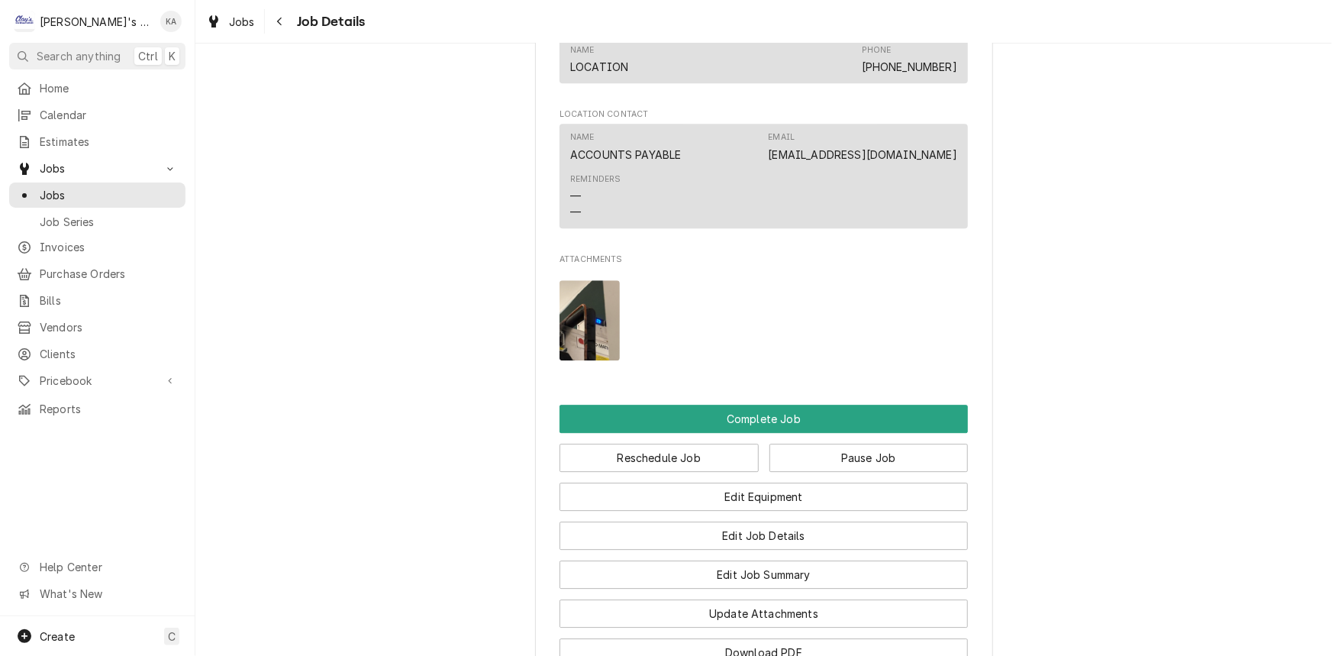
scroll to position [2012, 0]
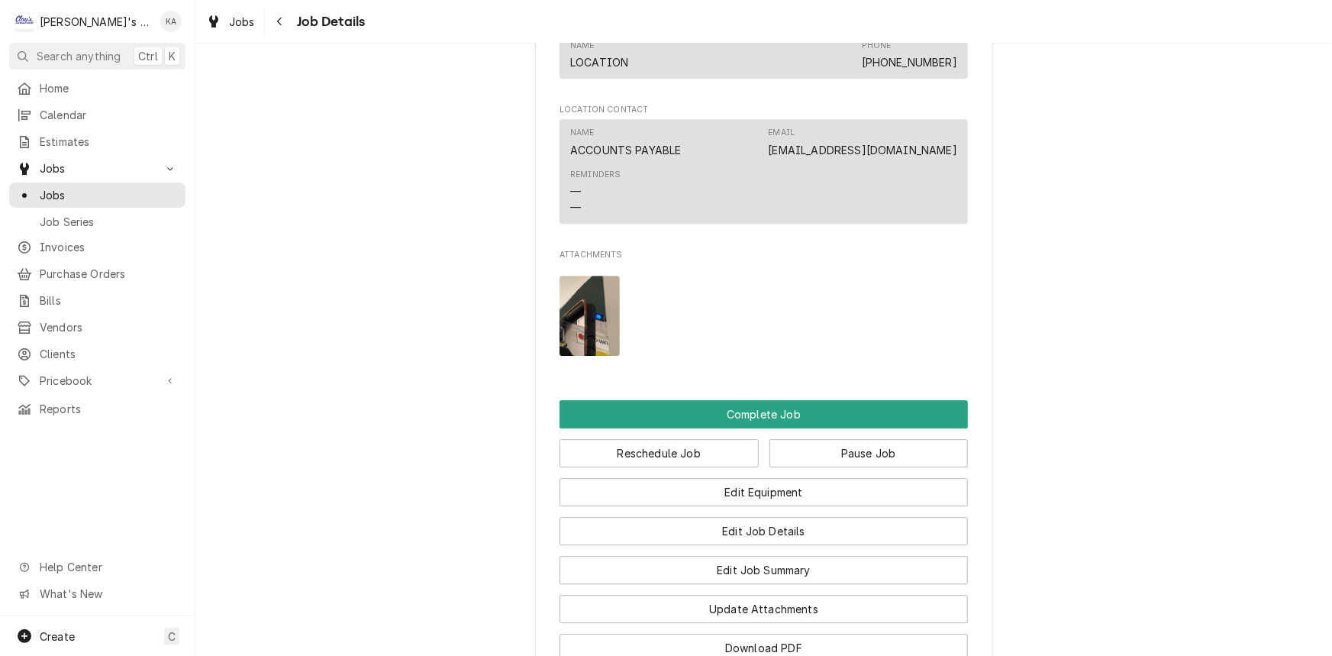
click at [598, 315] on img "Attachments" at bounding box center [589, 315] width 60 height 80
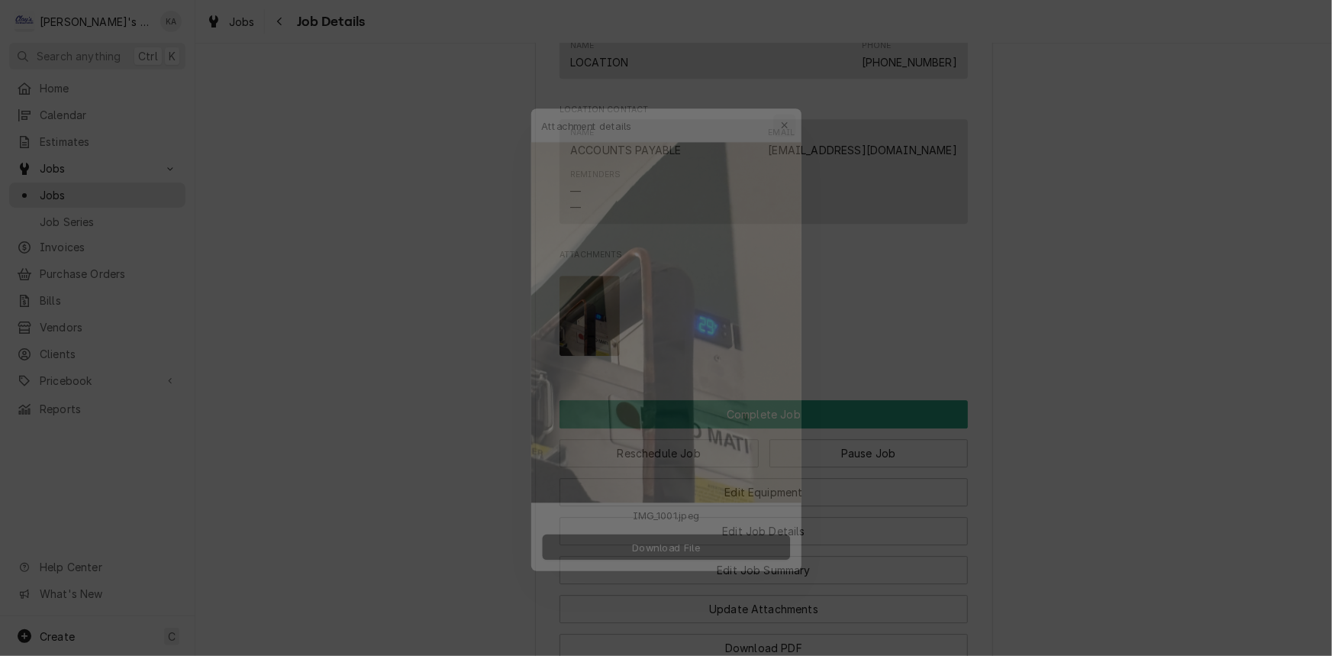
click at [800, 97] on div "button" at bounding box center [794, 95] width 15 height 15
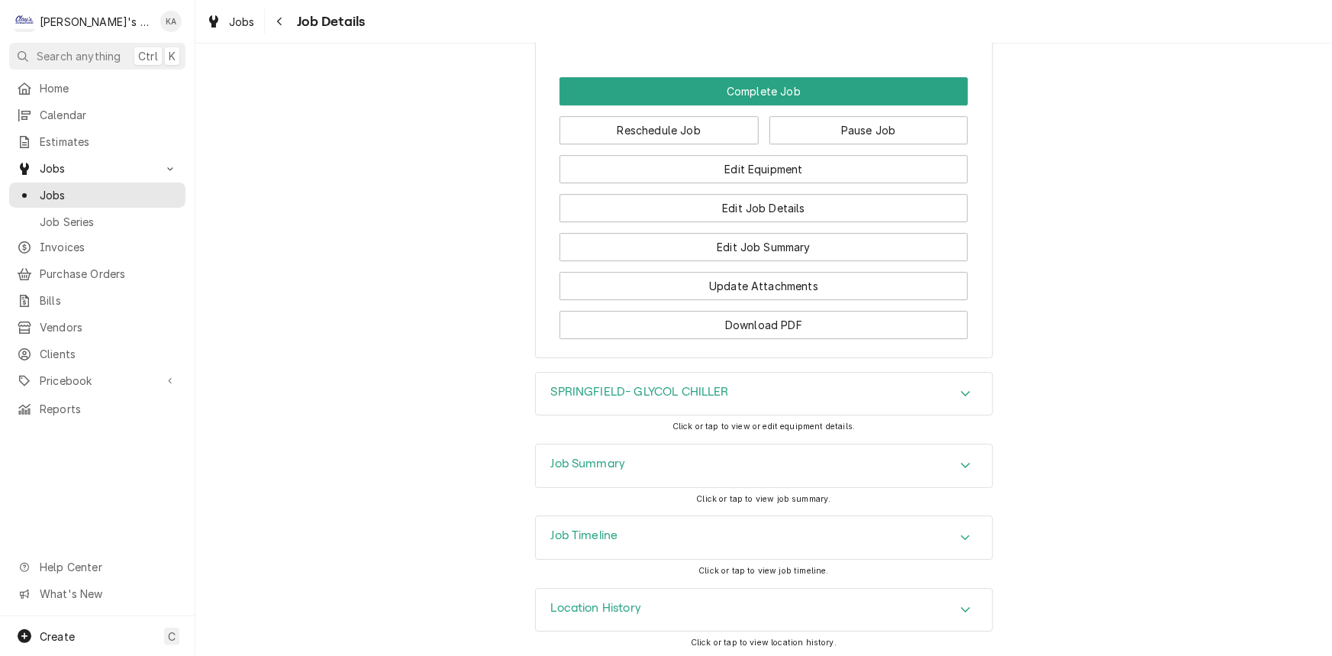
scroll to position [2335, 0]
click at [694, 450] on div "Job Summary" at bounding box center [764, 464] width 456 height 43
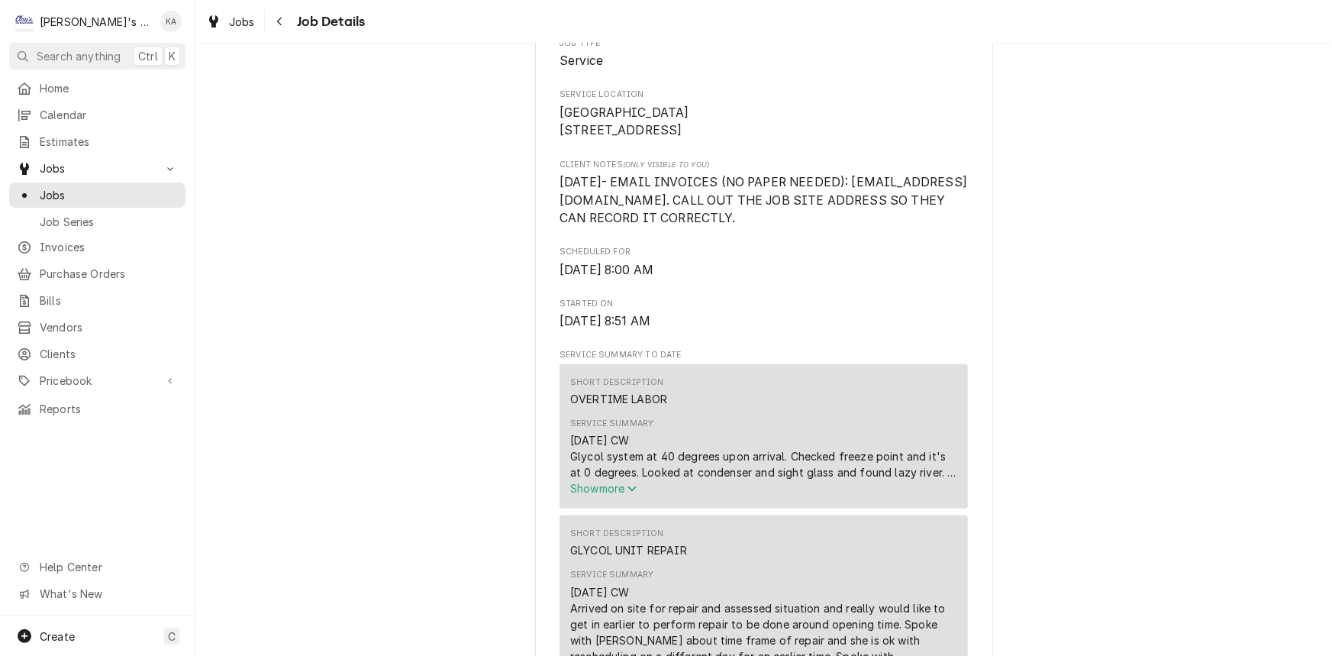
scroll to position [0, 0]
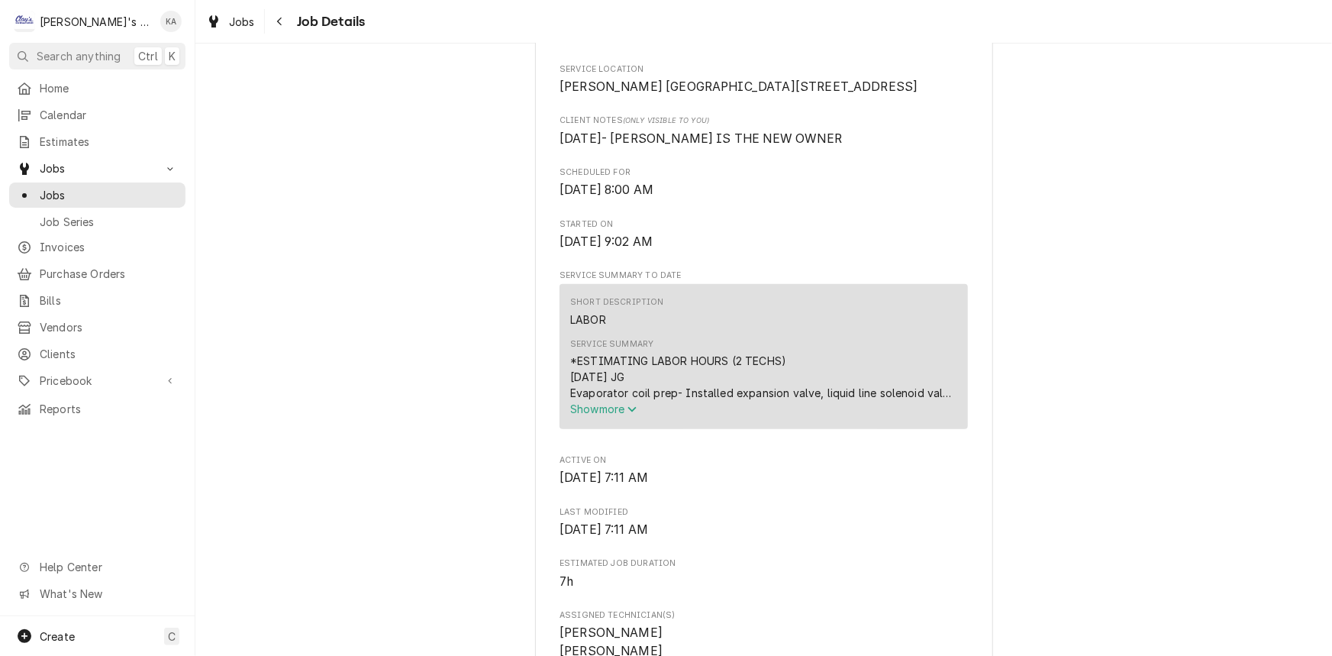
scroll to position [485, 0]
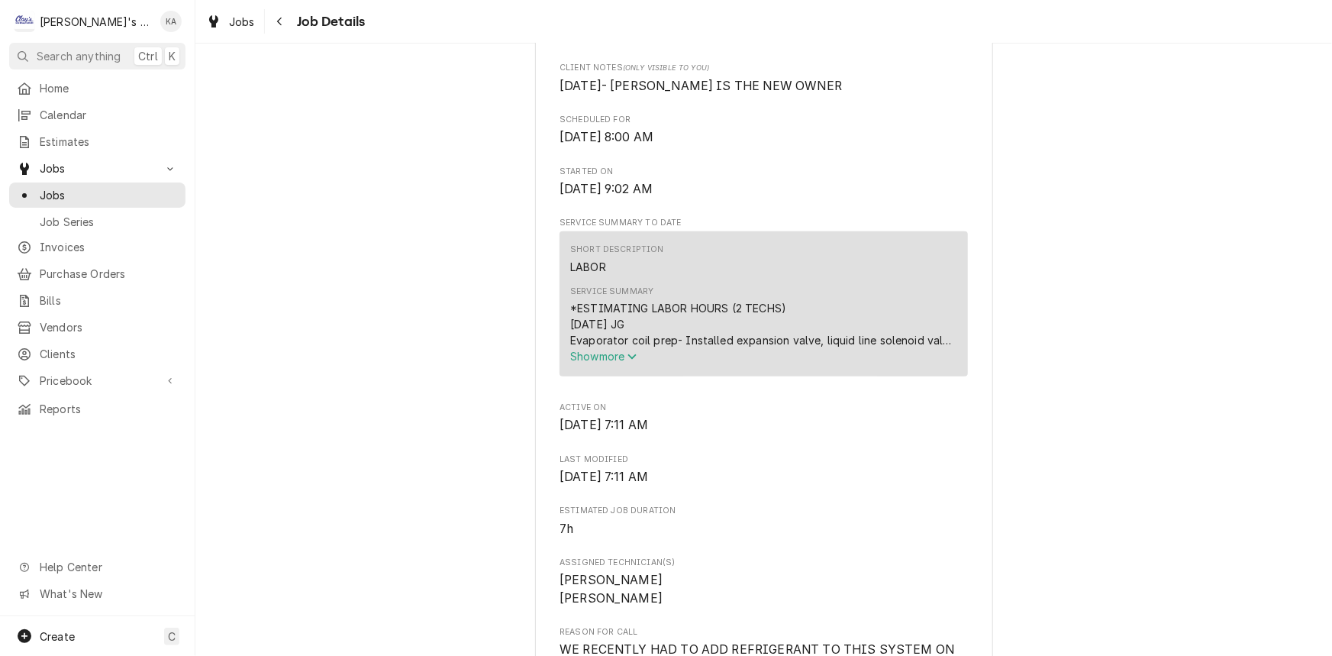
click at [614, 362] on span "Show more" at bounding box center [603, 356] width 67 height 13
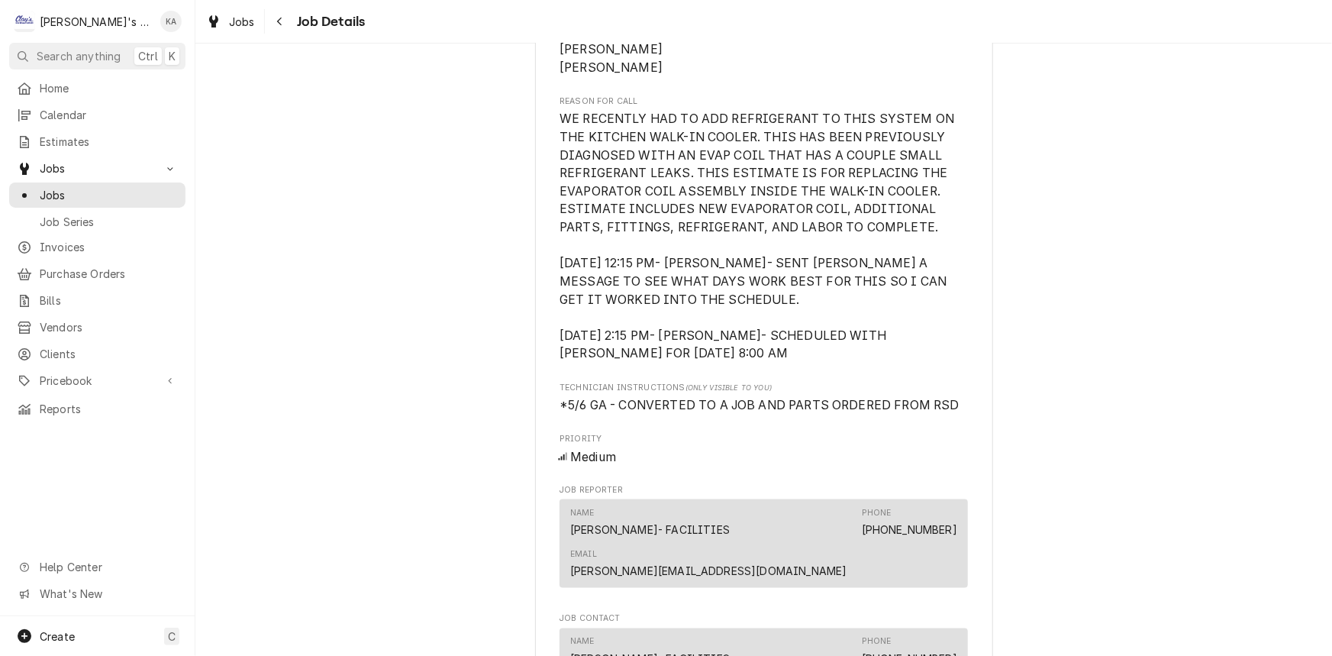
scroll to position [1040, 0]
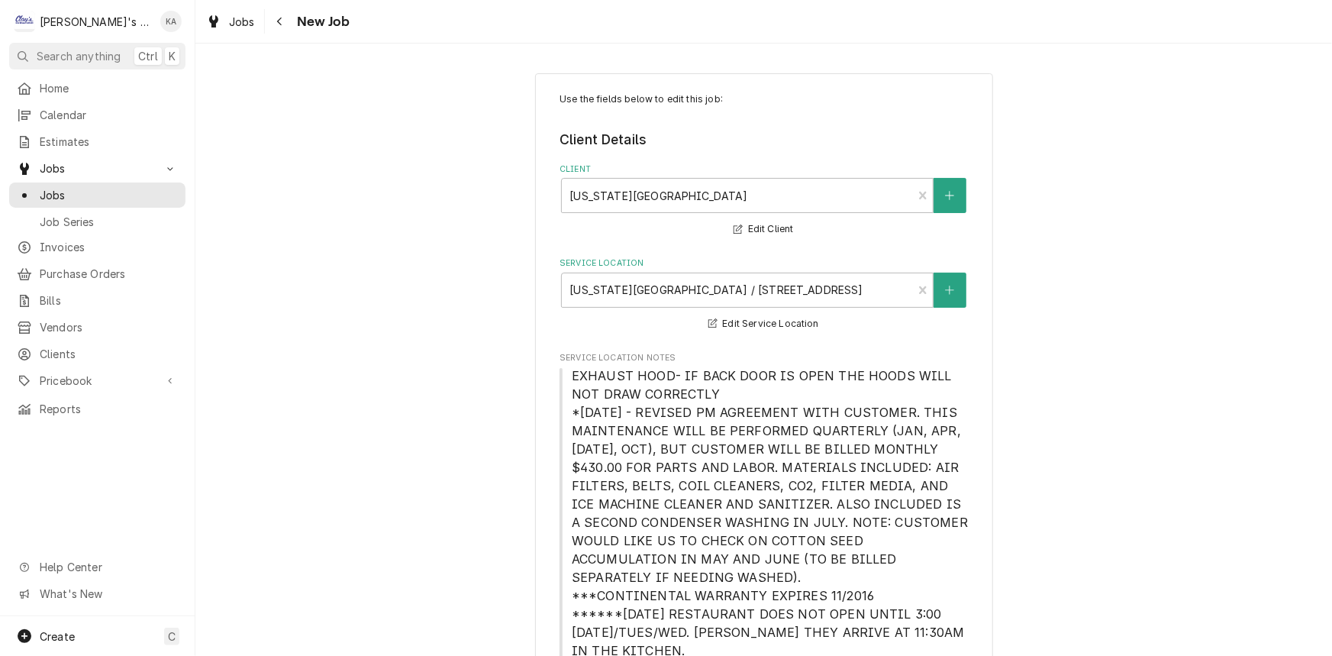
type textarea "x"
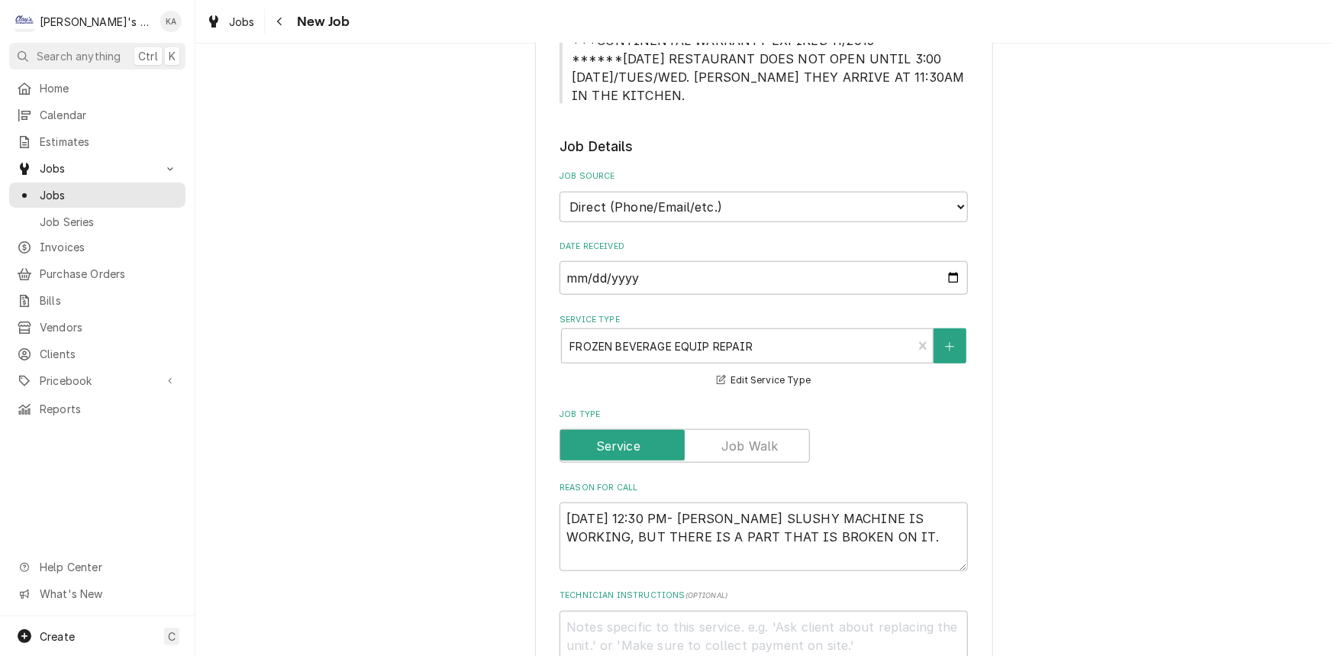
scroll to position [694, 0]
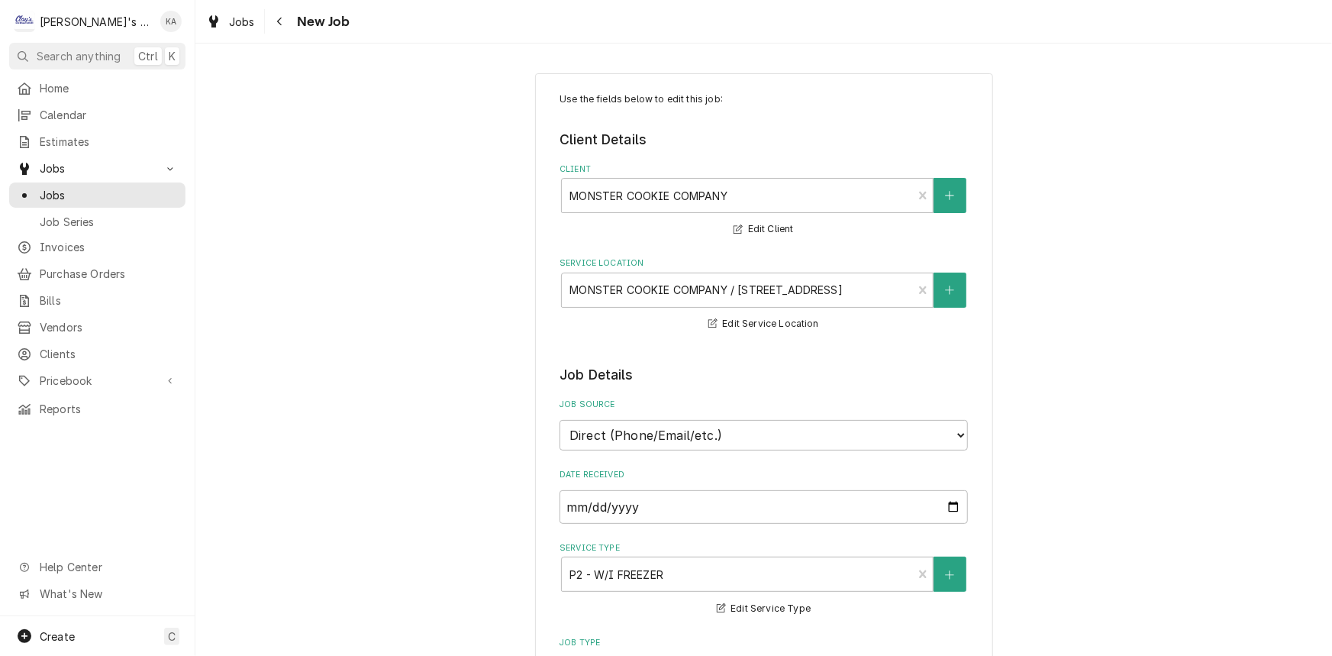
type textarea "x"
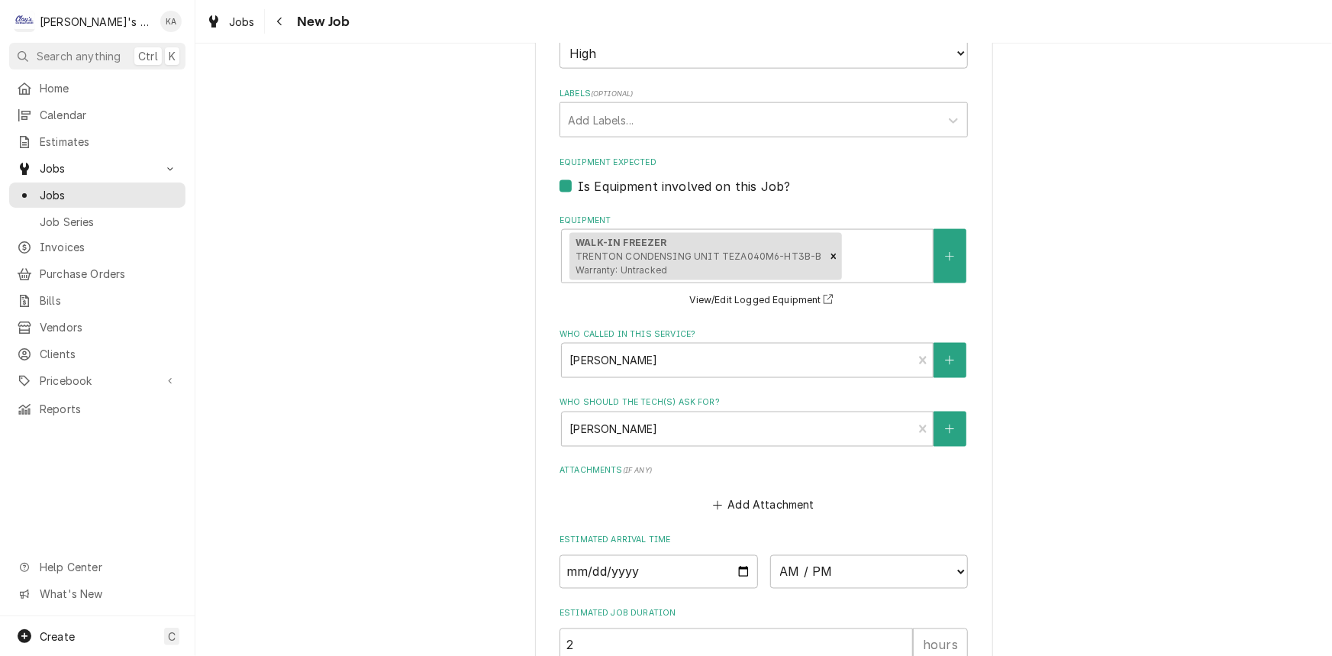
scroll to position [1040, 0]
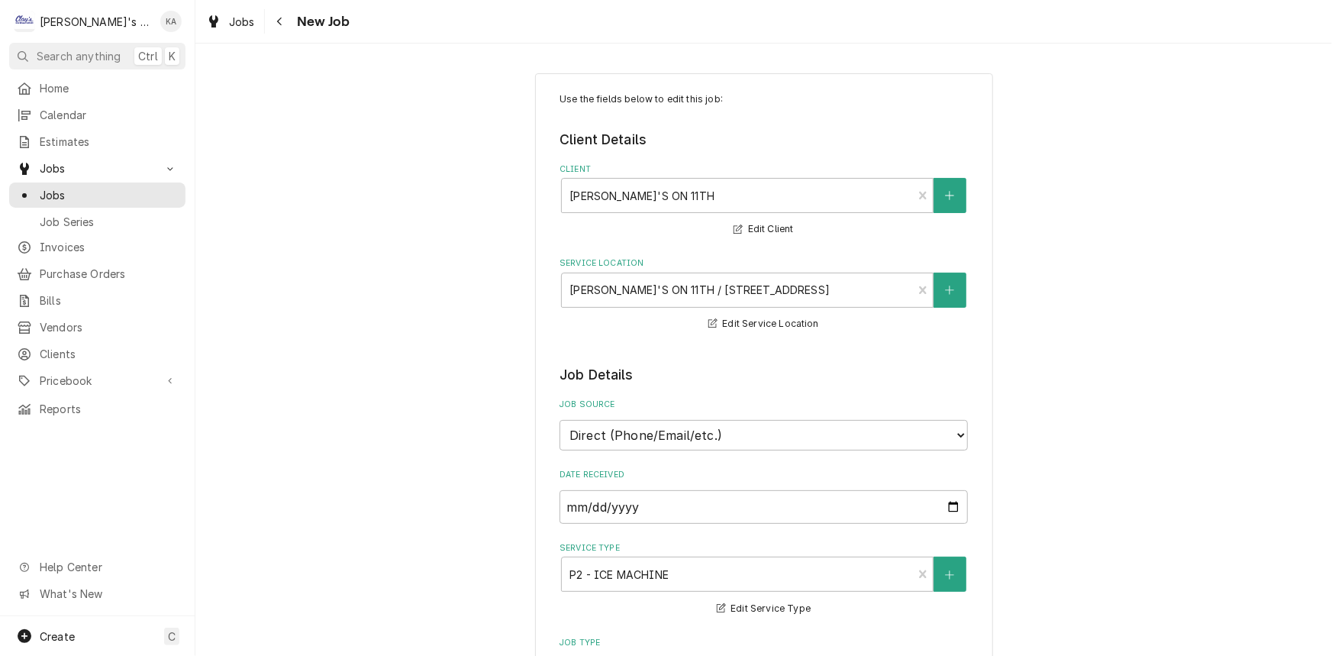
type textarea "x"
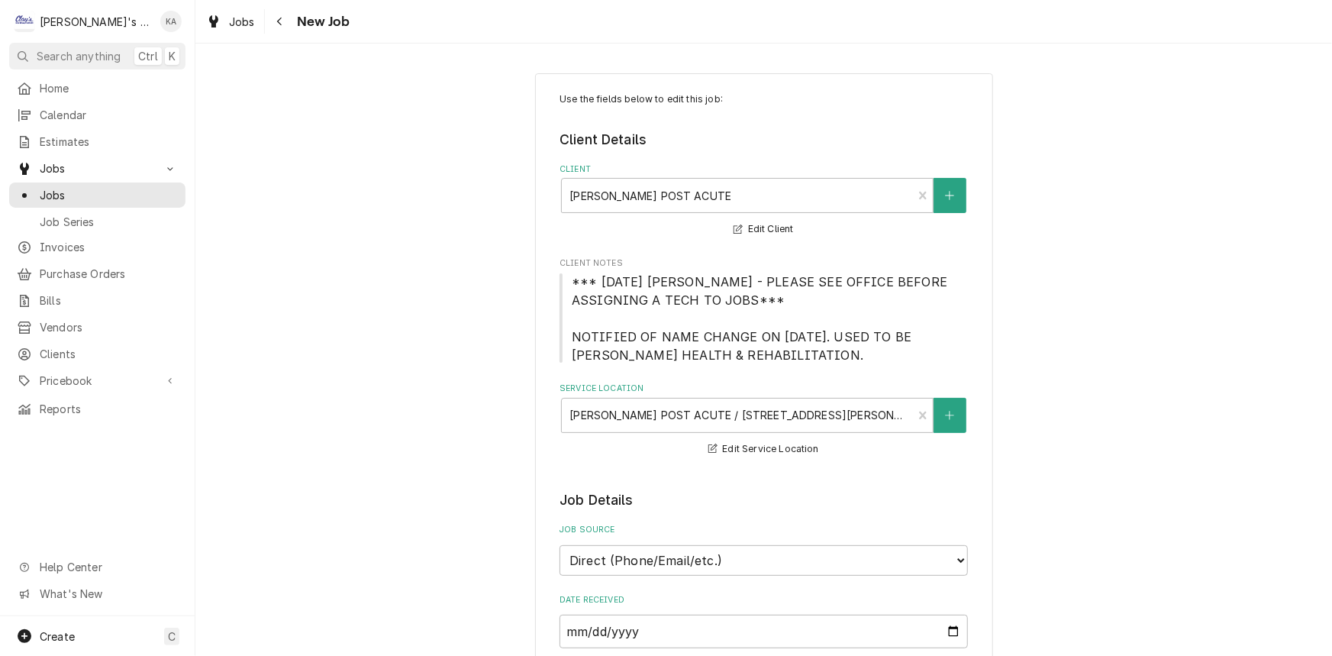
type textarea "x"
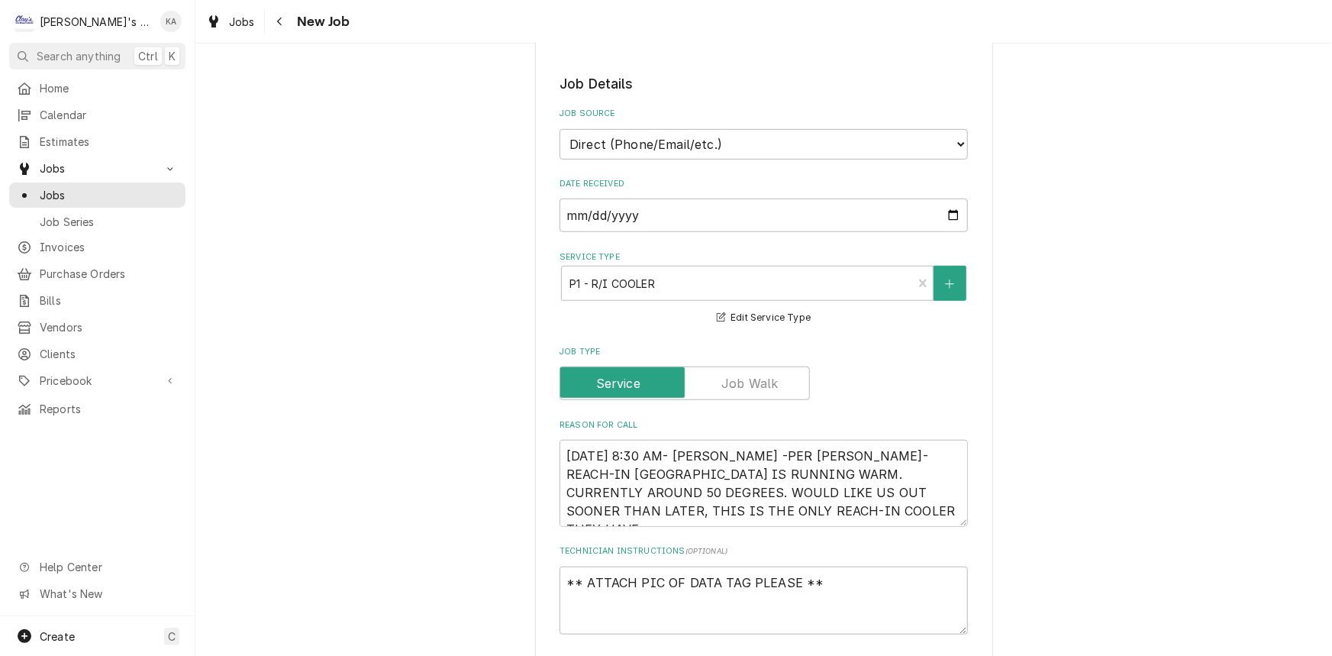
scroll to position [208, 0]
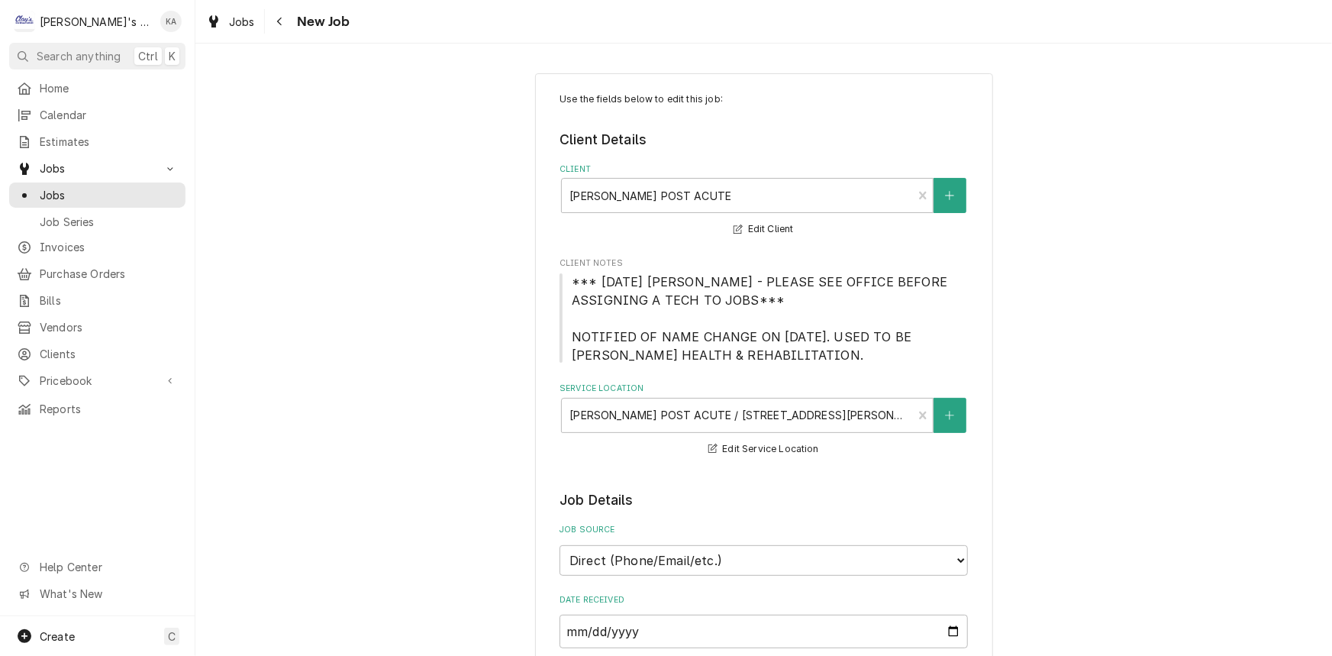
type textarea "x"
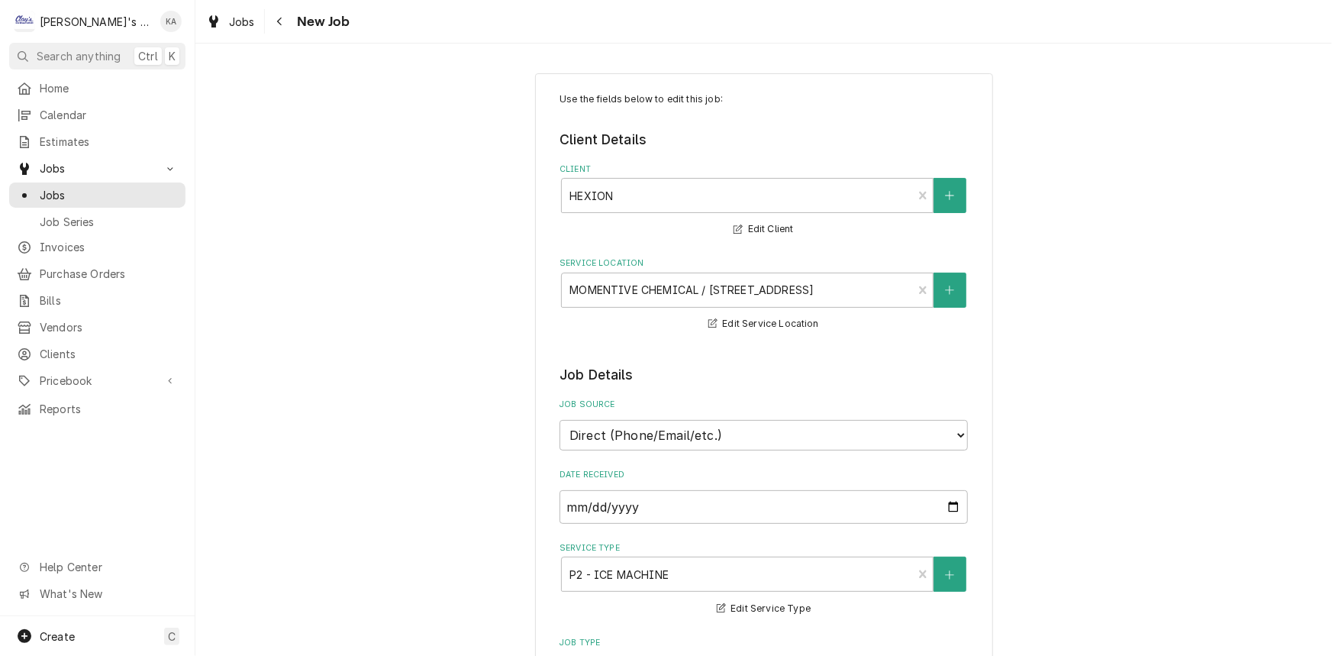
type textarea "x"
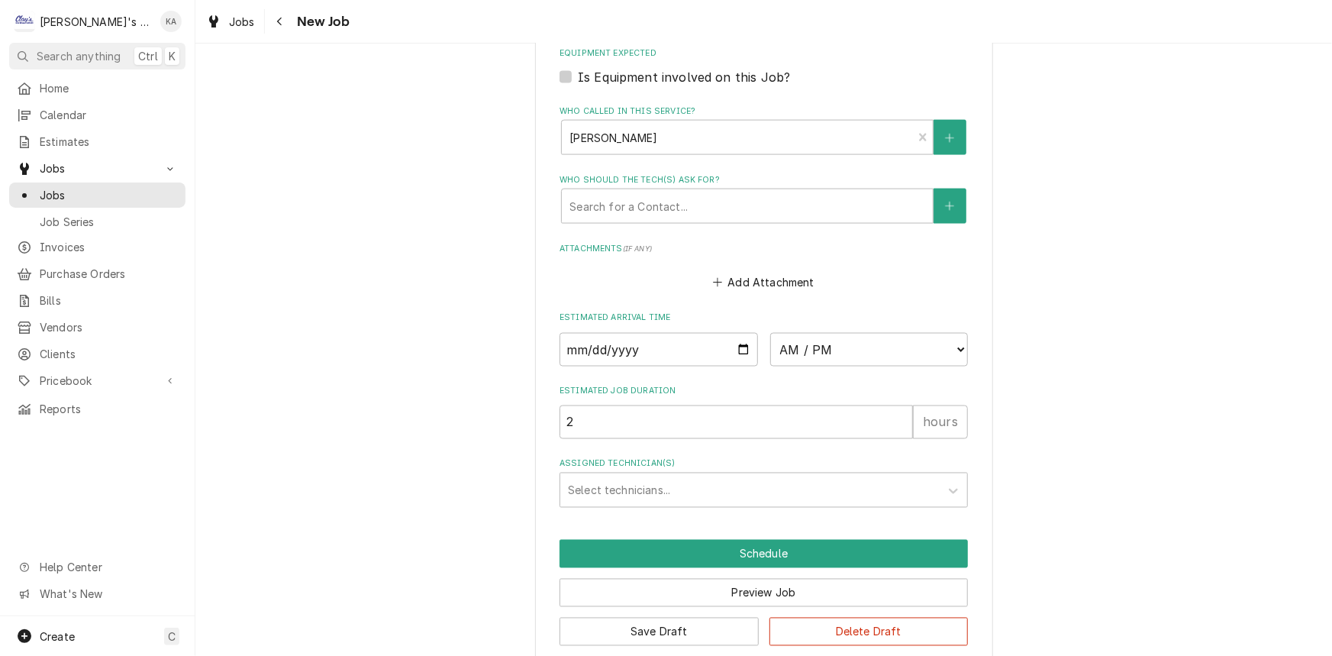
scroll to position [1109, 0]
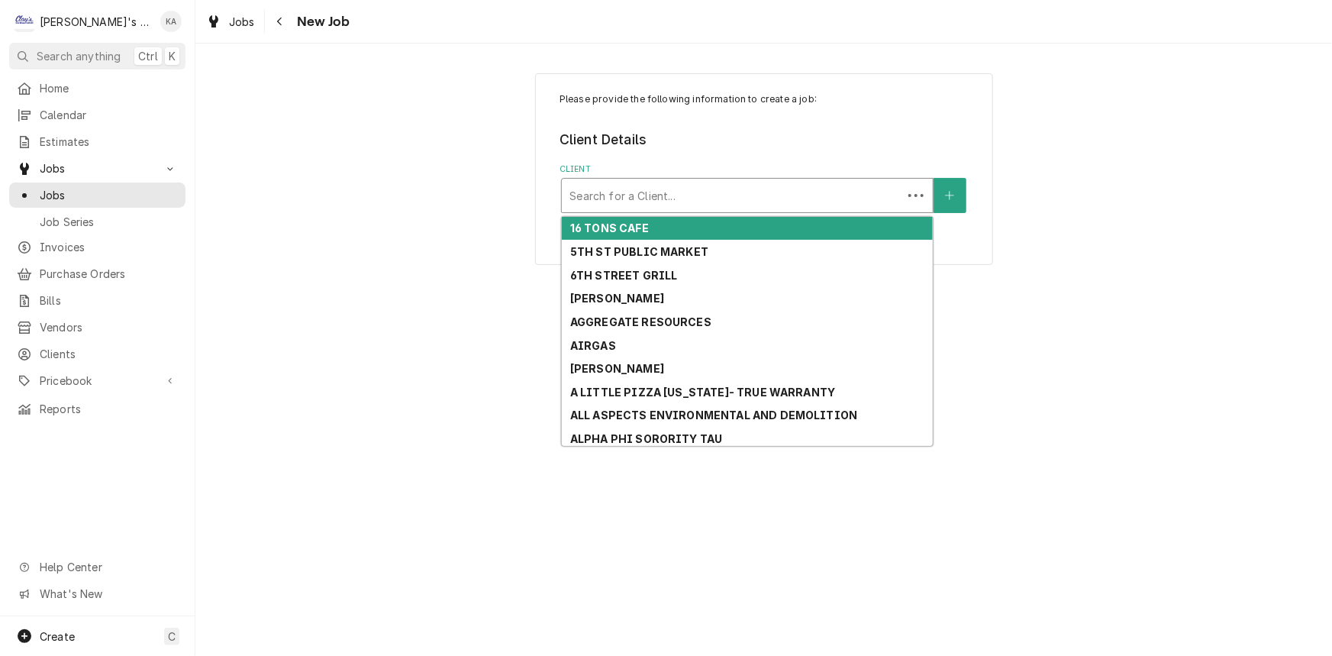
click at [630, 190] on div "Client" at bounding box center [731, 195] width 325 height 27
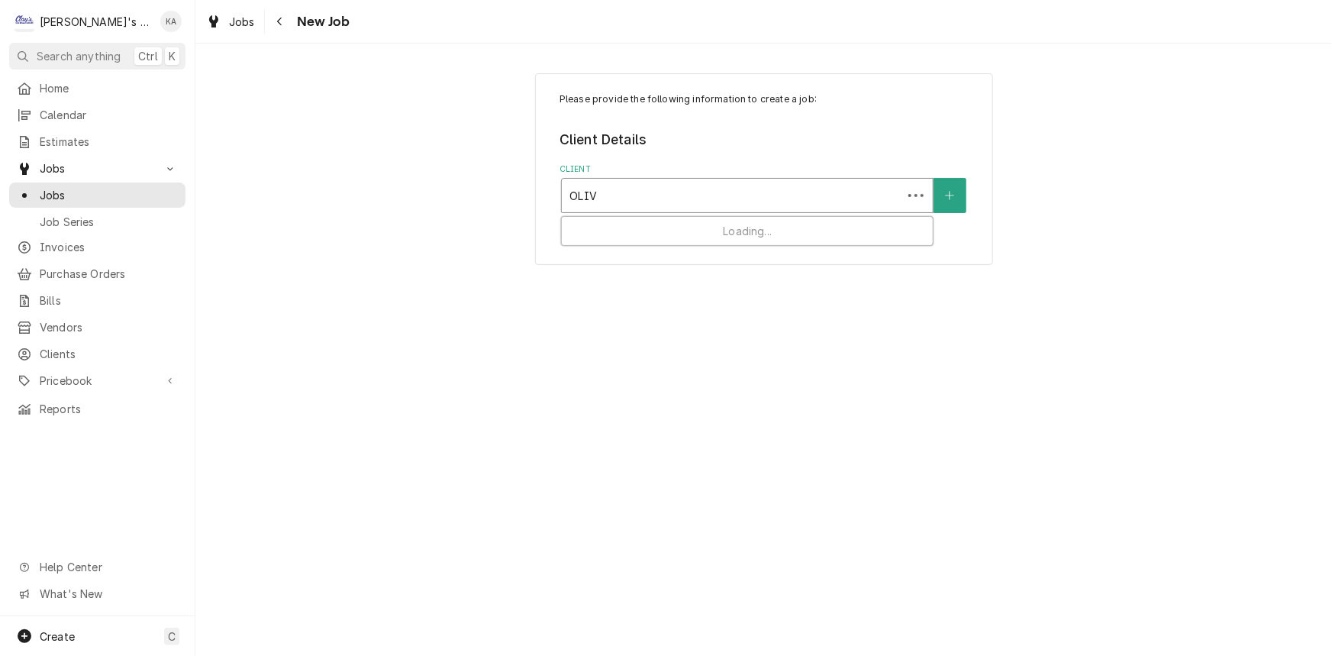
type input "OLIVE"
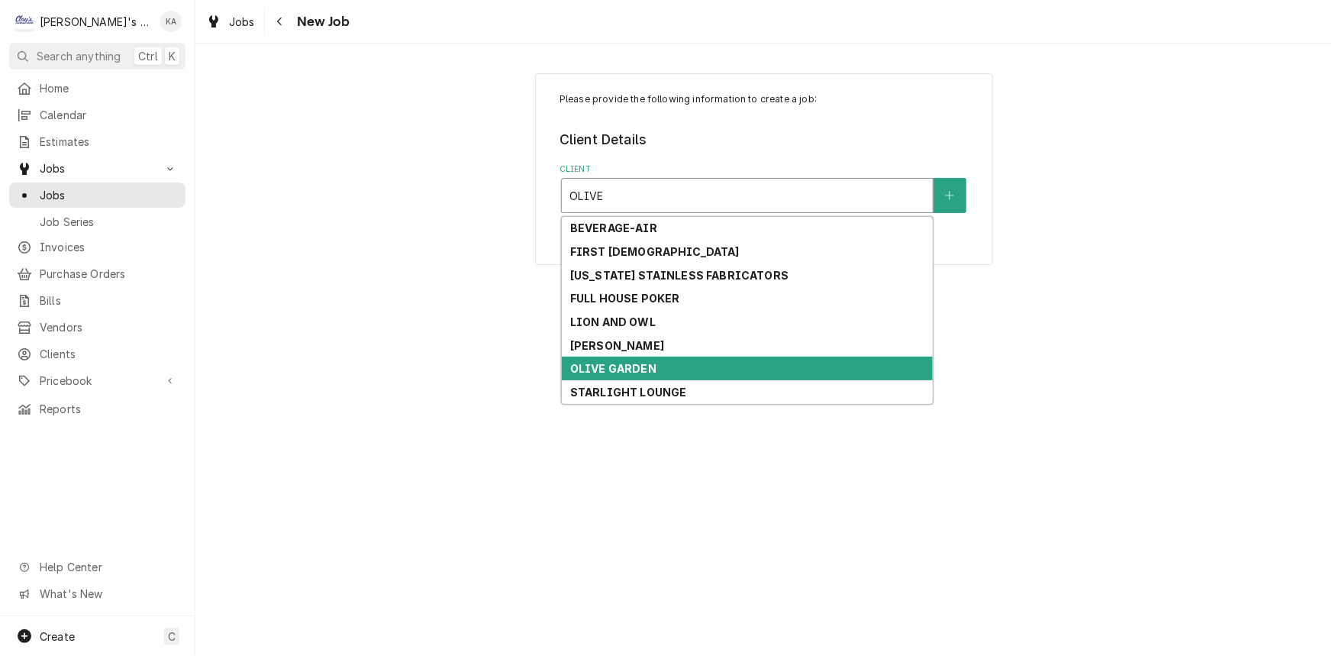
click at [633, 366] on strong "OLIVE GARDEN" at bounding box center [613, 368] width 86 height 13
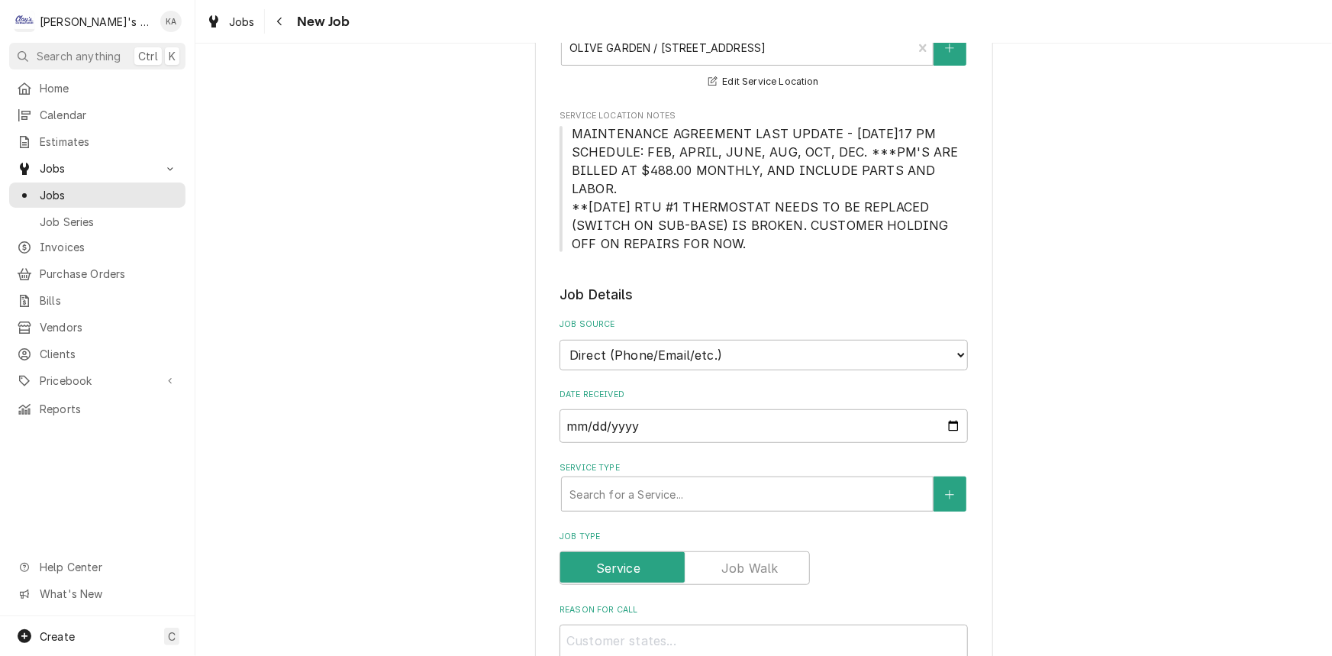
scroll to position [277, 0]
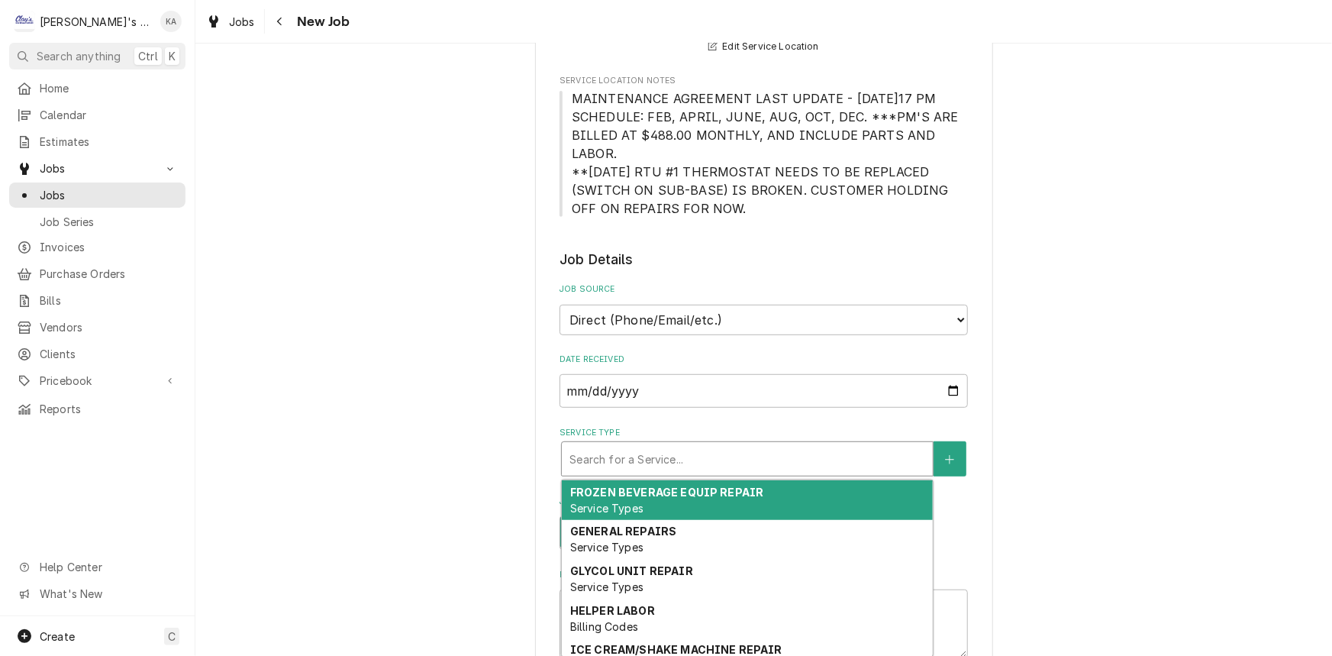
click at [643, 449] on div "Service Type" at bounding box center [747, 458] width 356 height 27
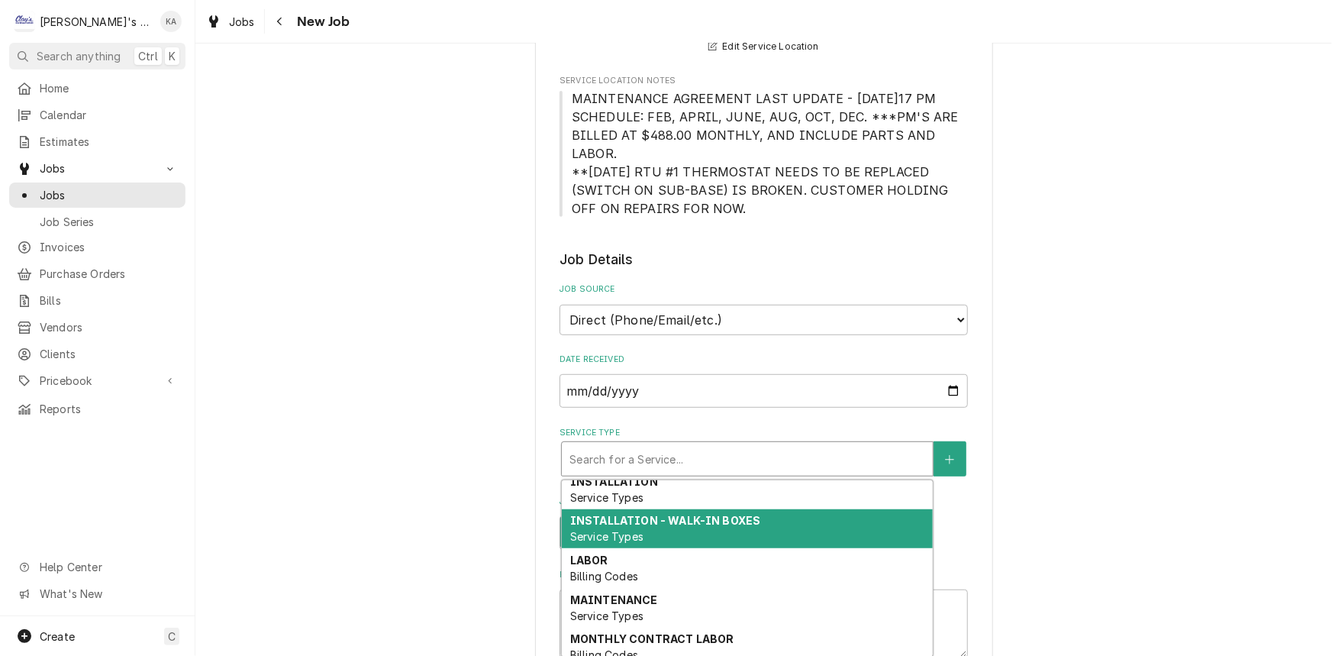
scroll to position [217, 0]
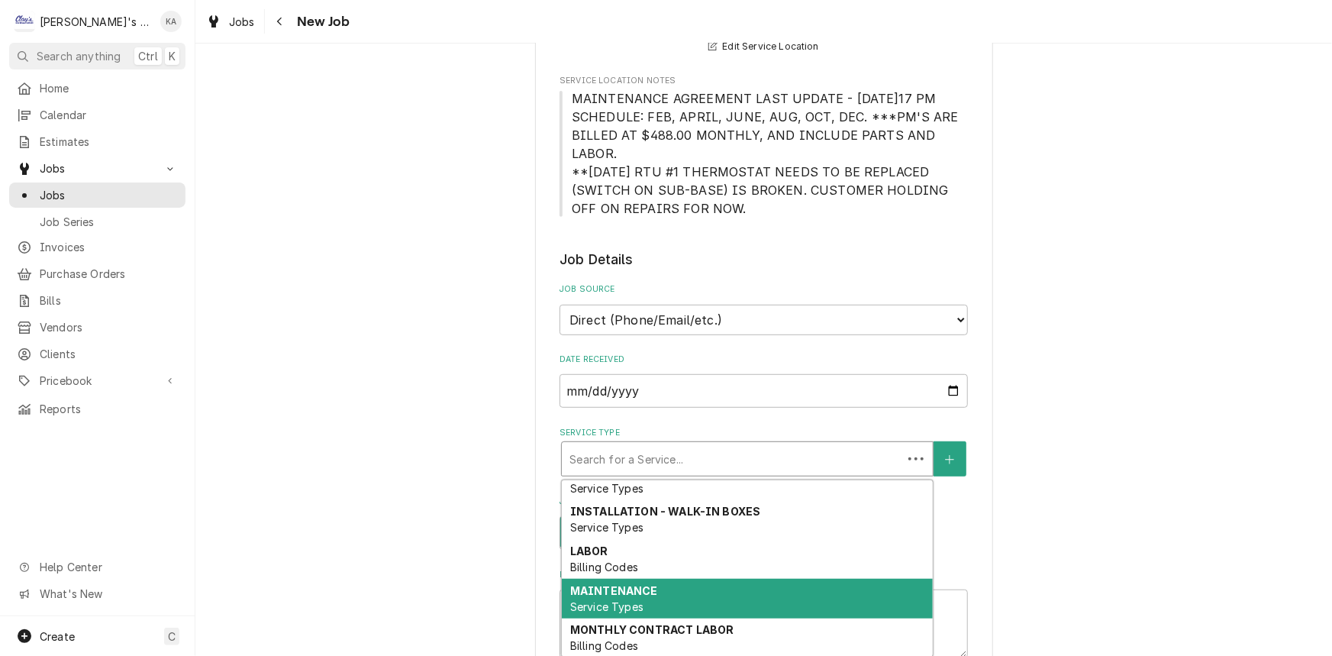
click at [611, 589] on strong "MAINTENANCE" at bounding box center [614, 590] width 88 height 13
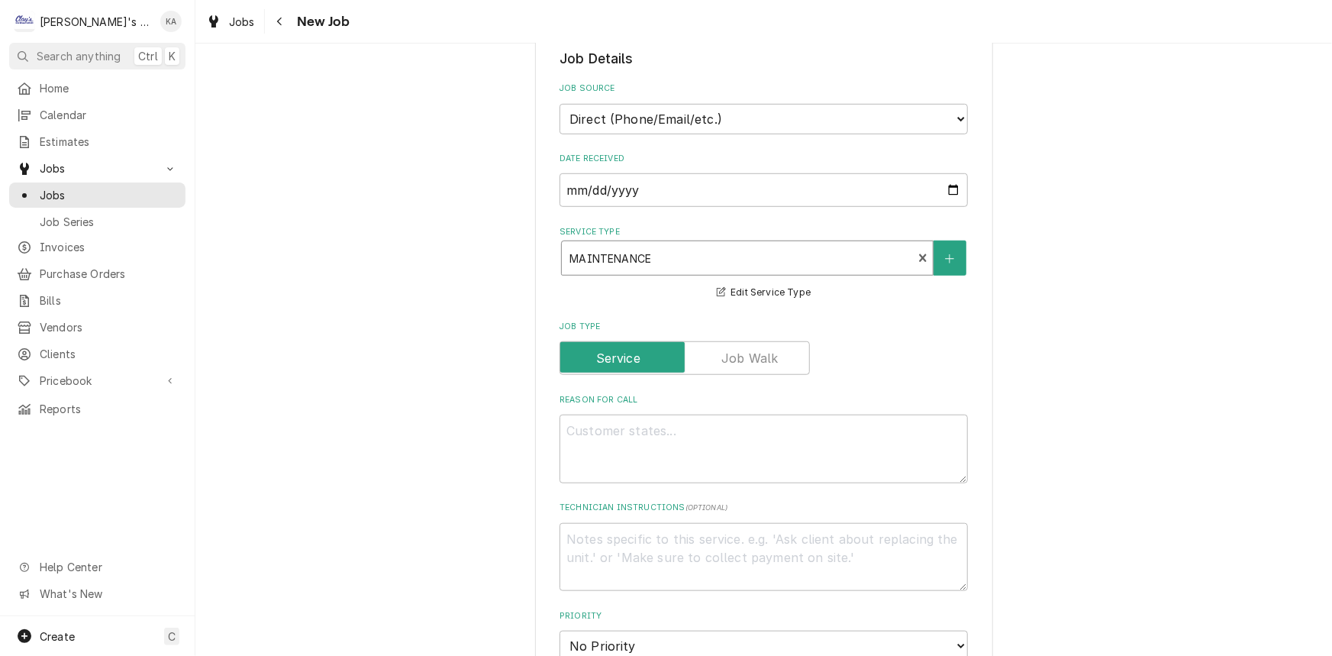
scroll to position [485, 0]
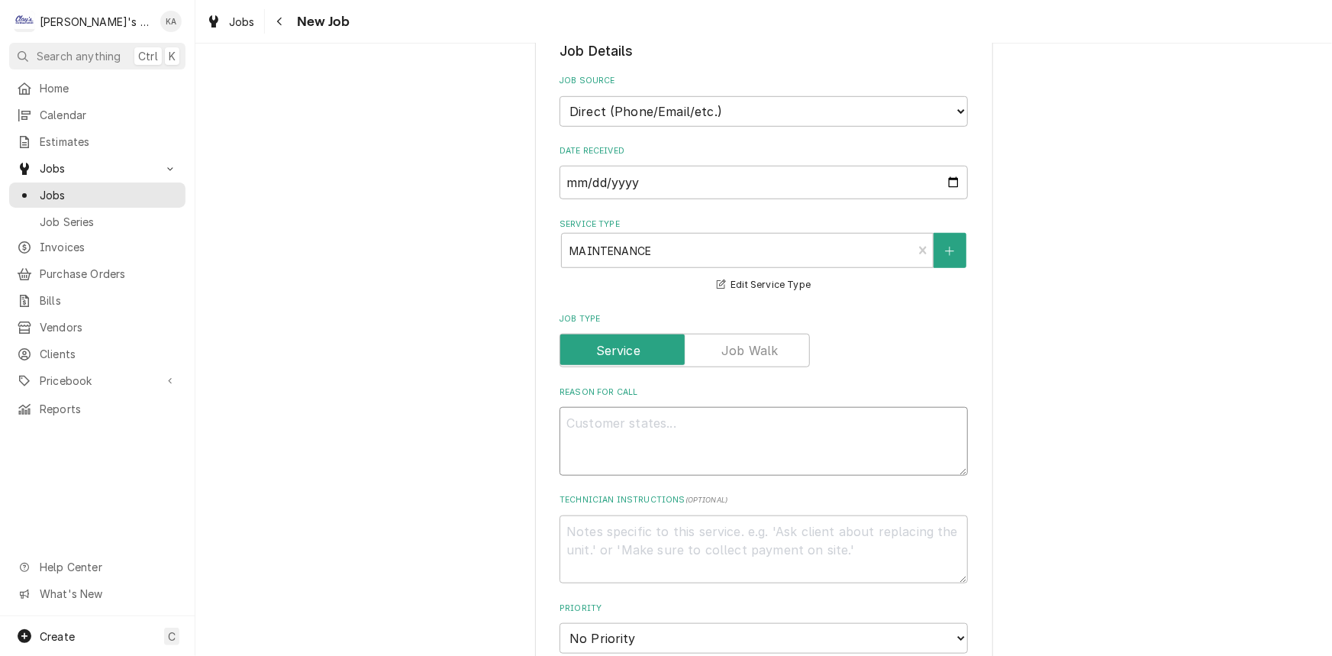
click at [622, 430] on textarea "Reason For Call" at bounding box center [763, 441] width 408 height 69
type textarea "x"
type textarea "P"
type textarea "x"
type textarea "PE"
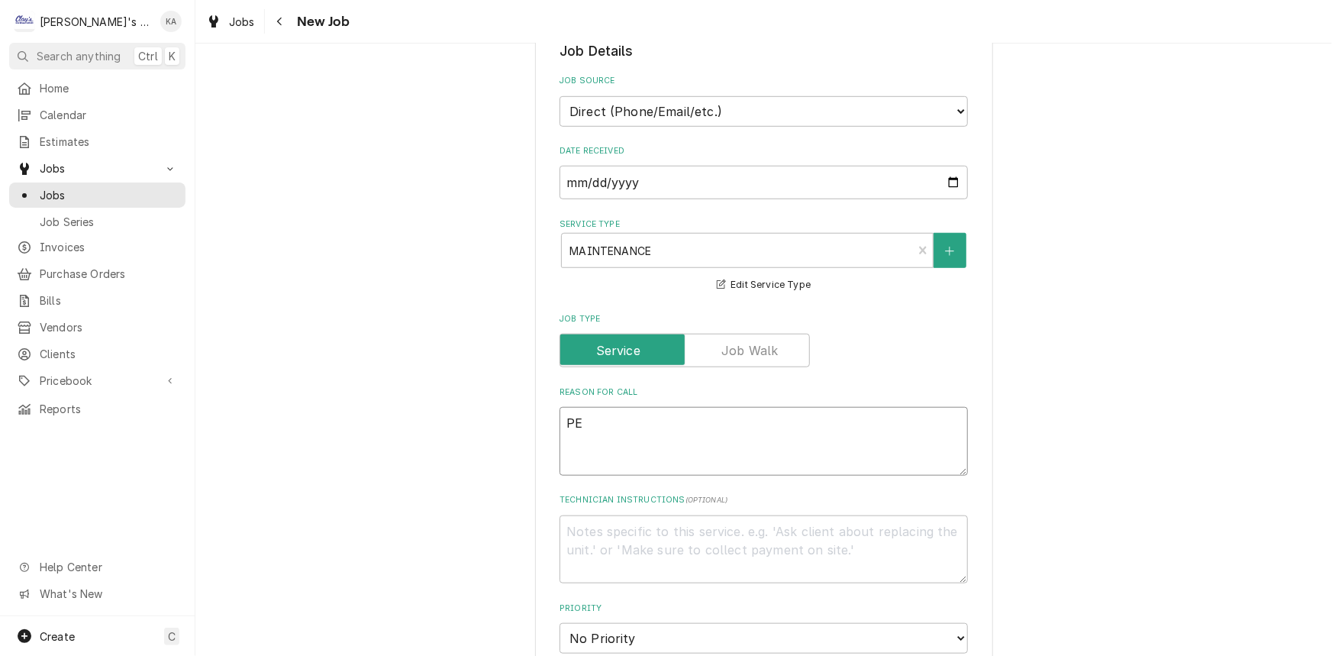
type textarea "x"
type textarea "PER"
type textarea "x"
type textarea "PERF"
type textarea "x"
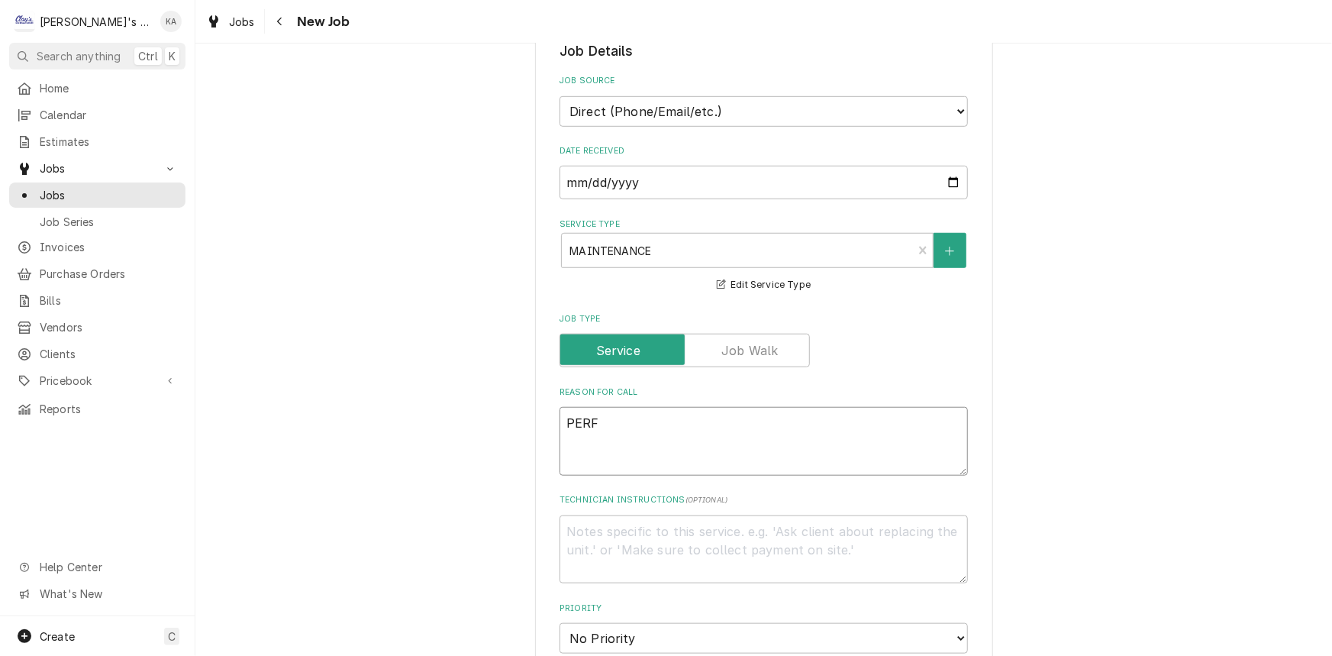
type textarea "PERFO"
type textarea "x"
type textarea "PERFOR"
type textarea "x"
type textarea "PERFORM"
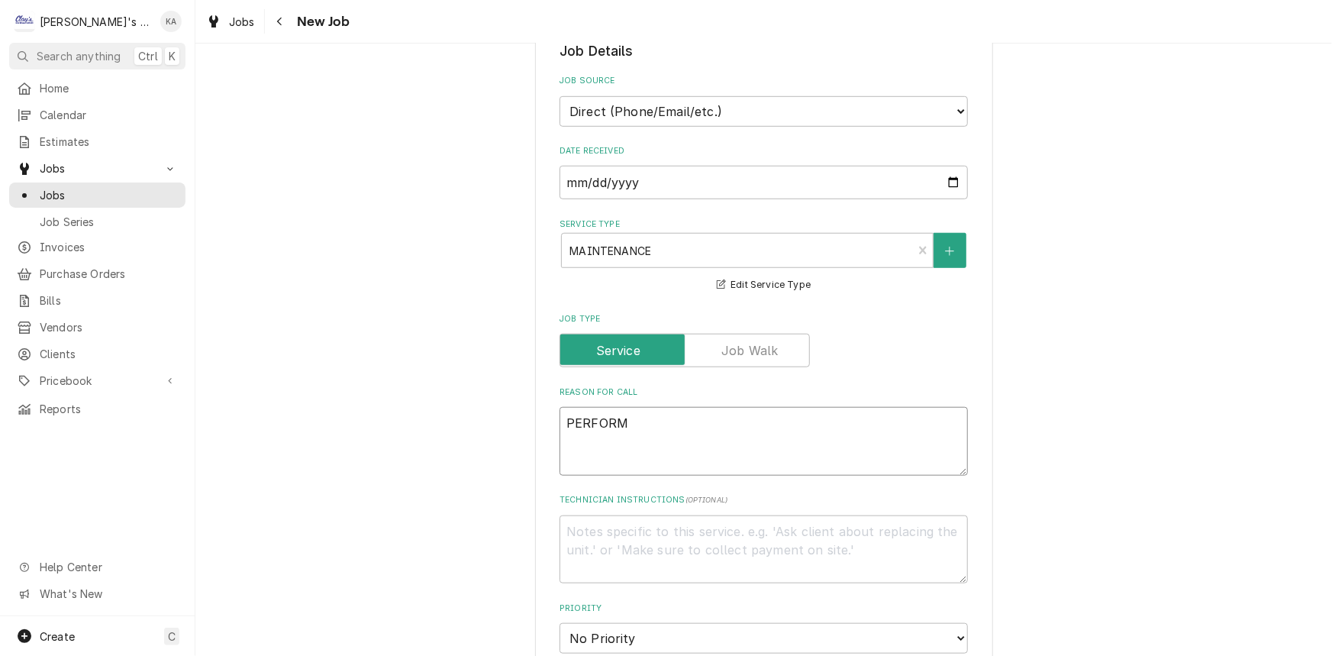
type textarea "x"
type textarea "PERFORM A"
type textarea "x"
type textarea "PERFORM AS"
type textarea "x"
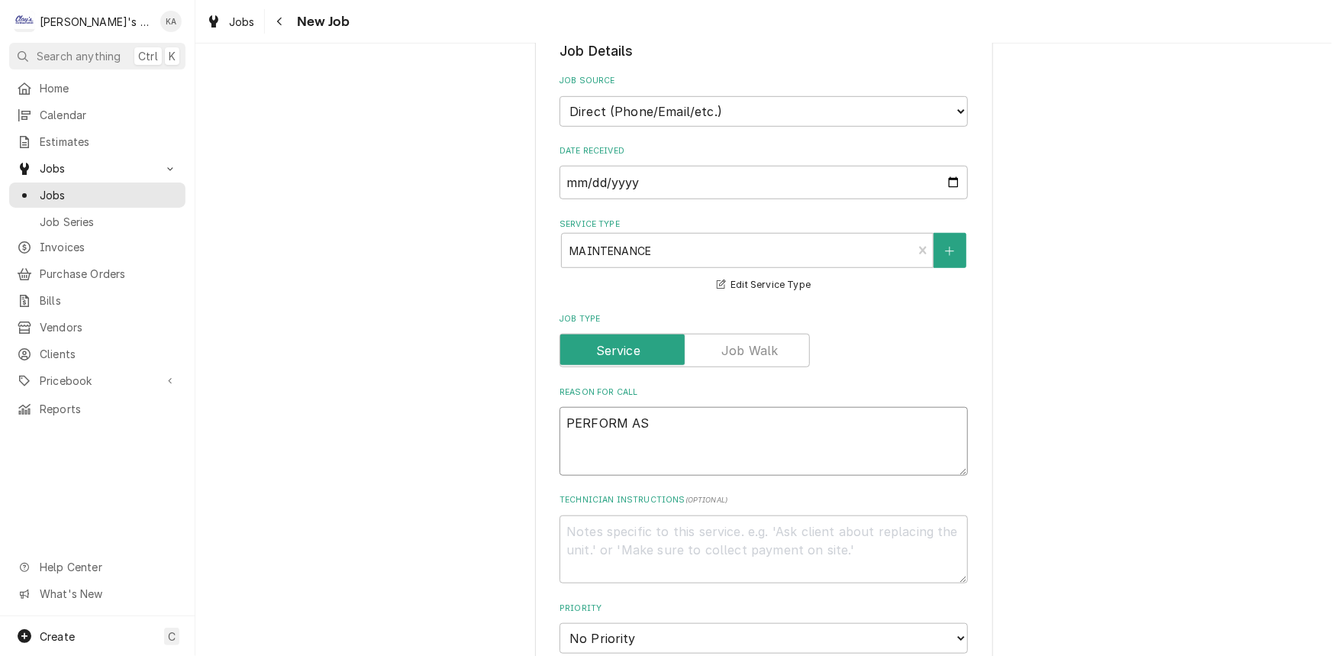
type textarea "PERFORM A"
type textarea "x"
type textarea "PERFORM"
type textarea "x"
type textarea "PERFORM S"
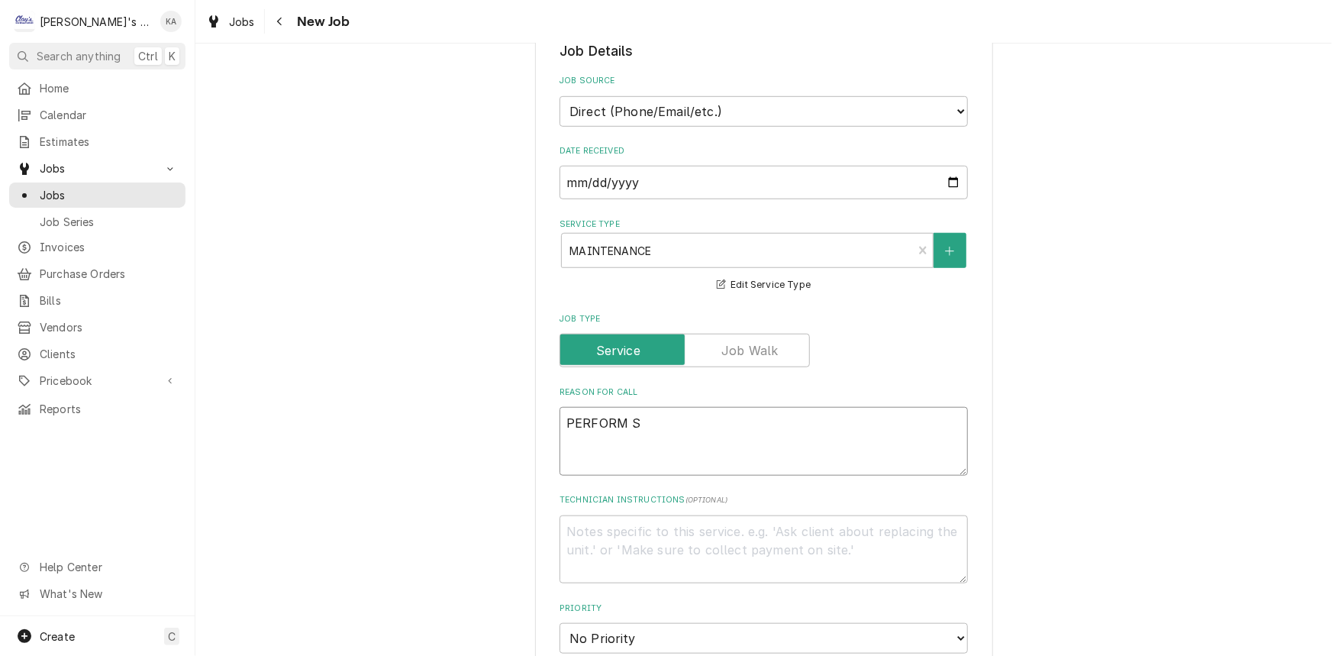
type textarea "x"
type textarea "PERFORM SE"
type textarea "x"
type textarea "PERFORM SEP"
type textarea "x"
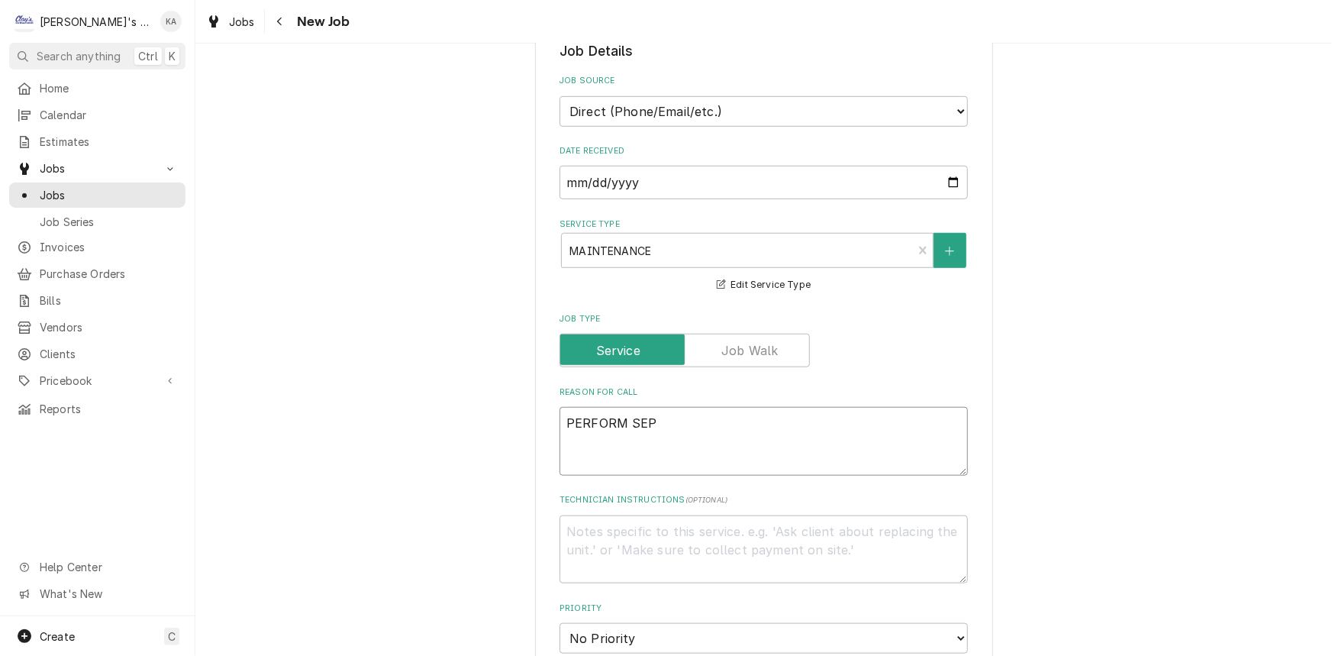
type textarea "PERFORM SEPT"
type textarea "x"
type textarea "PERFORM SEPTE"
type textarea "x"
type textarea "PERFORM SEPTEM"
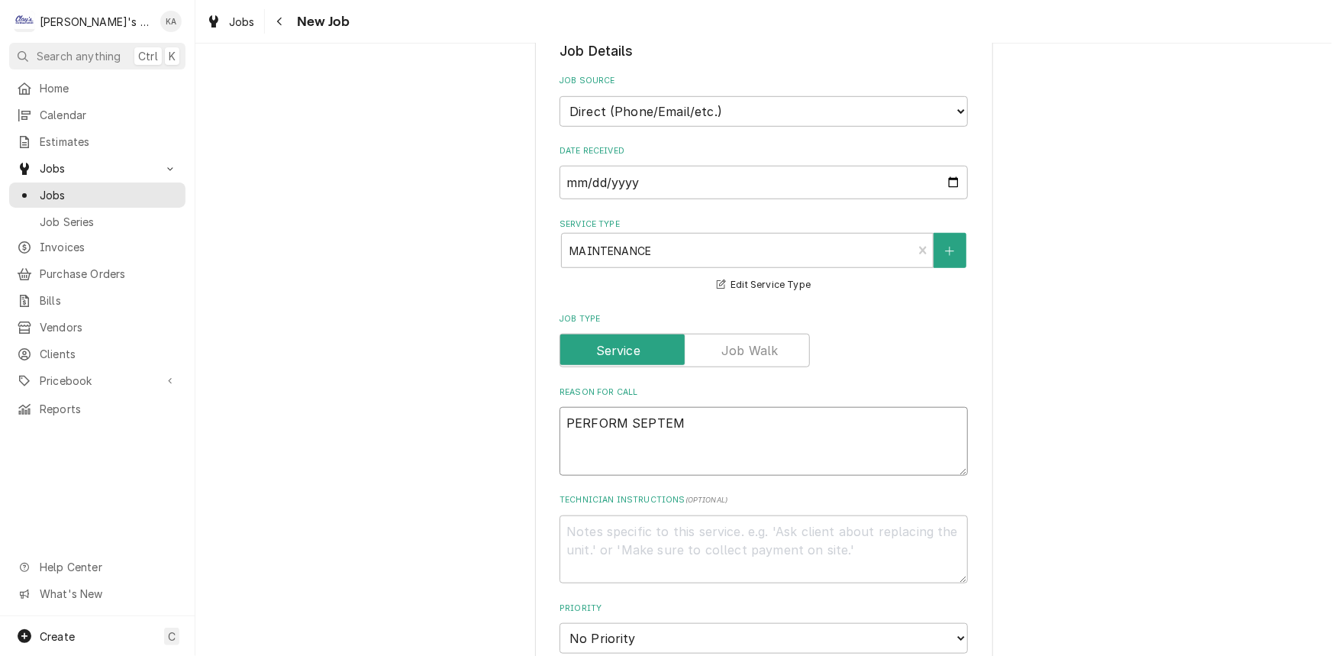
type textarea "x"
type textarea "PERFORM SEPTEMBE"
type textarea "x"
type textarea "PERFORM SEPTEMBER"
type textarea "x"
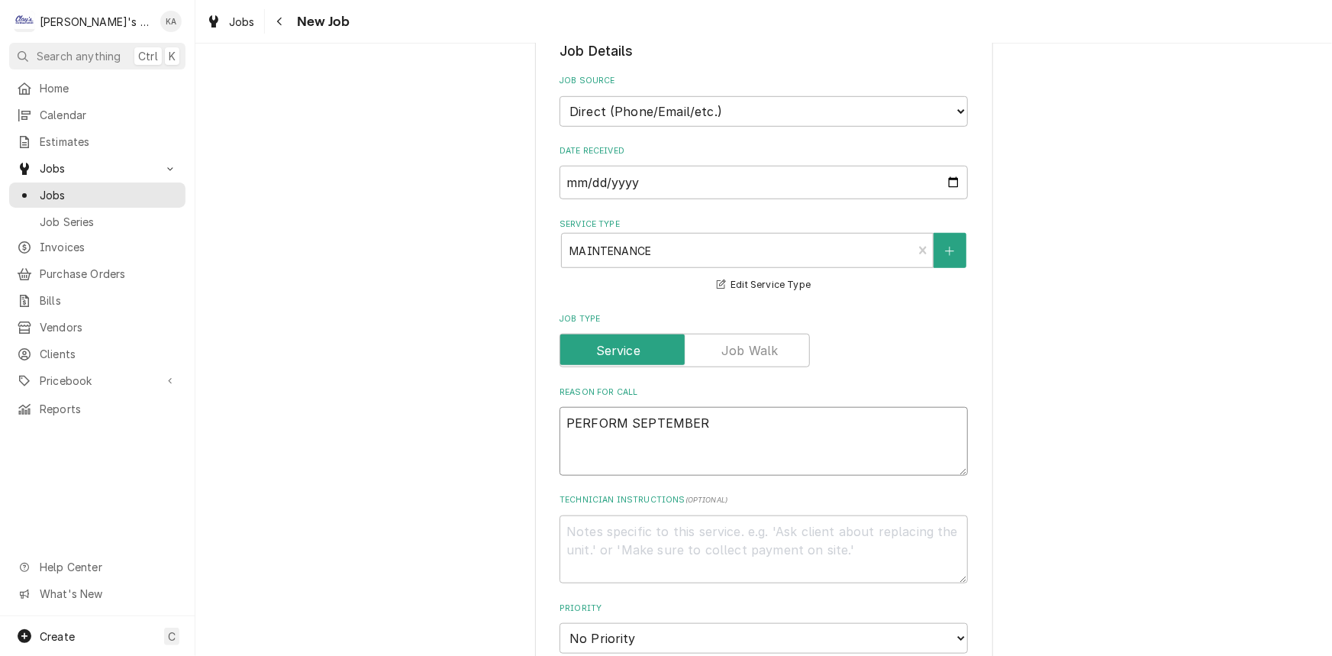
type textarea "PERFORM SEPTEMBER"
type textarea "x"
type textarea "PERFORM SEPTEMBER M"
type textarea "x"
type textarea "PERFORM SEPTEMBER MA"
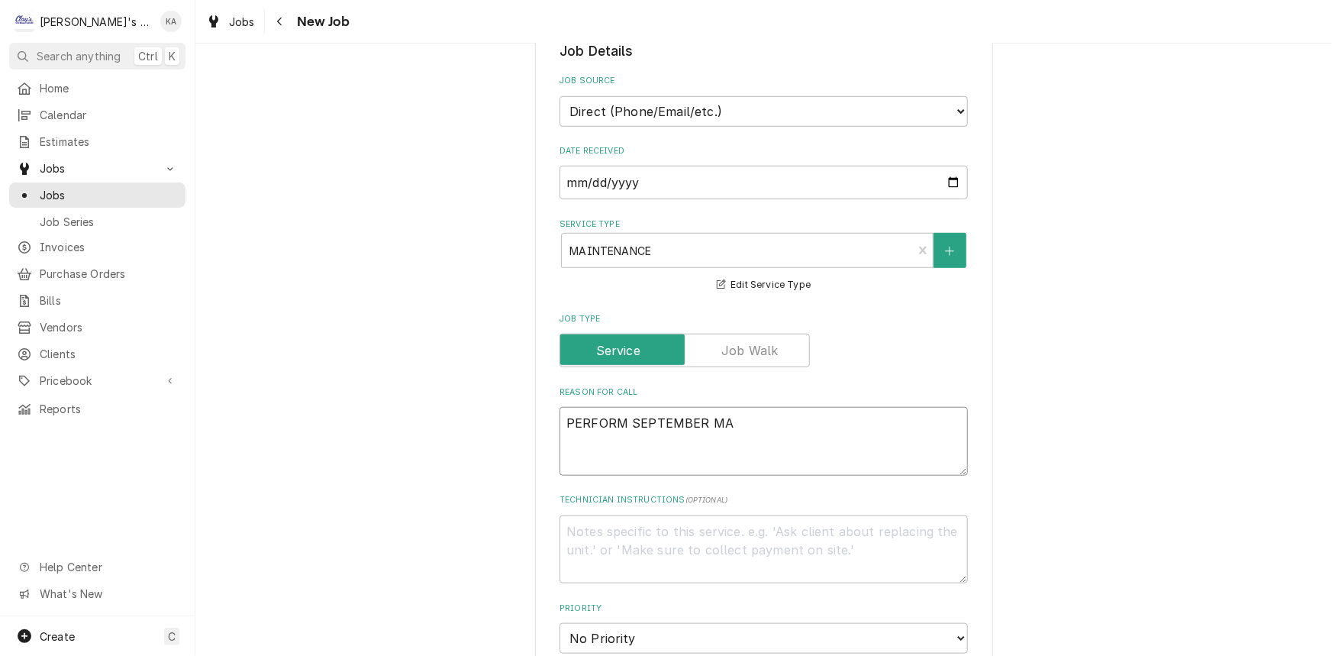
type textarea "x"
type textarea "PERFORM SEPTEMBER MAI"
type textarea "x"
type textarea "PERFORM SEPTEMBER MAIN"
type textarea "x"
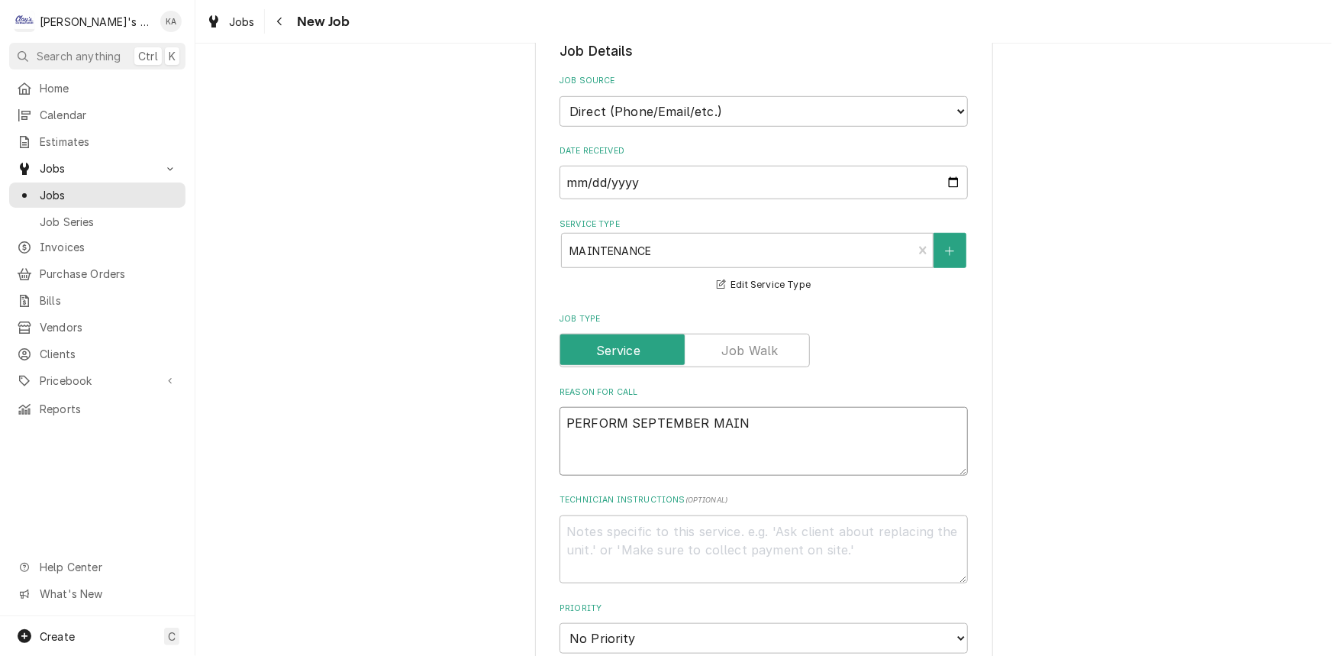
type textarea "PERFORM SEPTEMBER MAINT"
type textarea "x"
type textarea "PERFORM SEPTEMBER MAINTE"
type textarea "x"
type textarea "PERFORM SEPTEMBER MAINTEN"
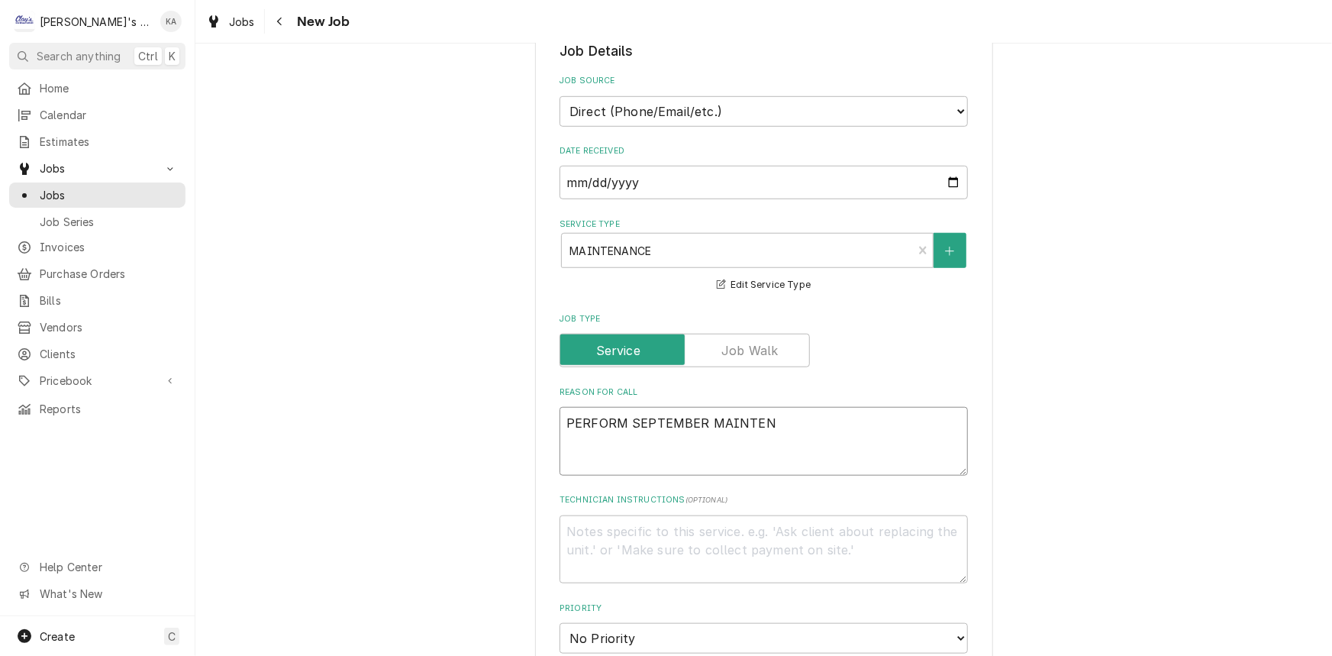
type textarea "x"
type textarea "PERFORM SEPTEMBER MAINTENA"
type textarea "x"
type textarea "PERFORM SEPTEMBER MAINTENAN"
type textarea "x"
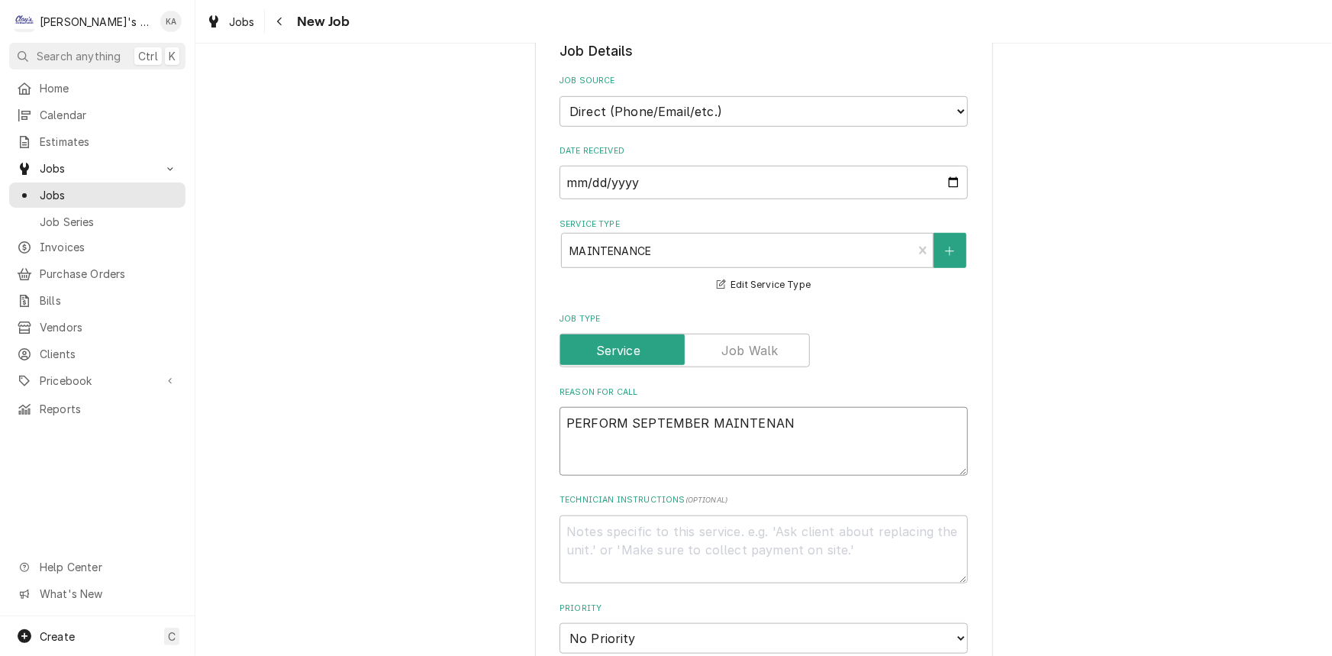
type textarea "PERFORM SEPTEMBER MAINTENANC"
type textarea "x"
type textarea "PERFORM SEPTEMBER MAINTENANCE"
type textarea "x"
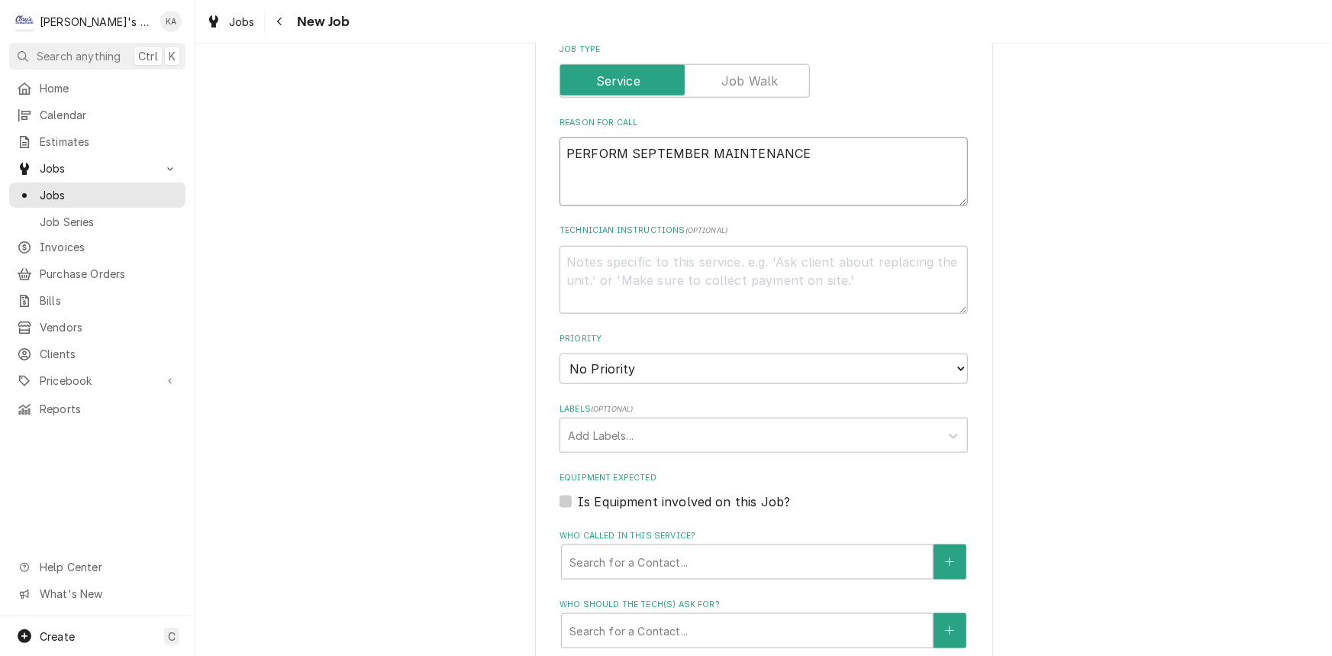
scroll to position [763, 0]
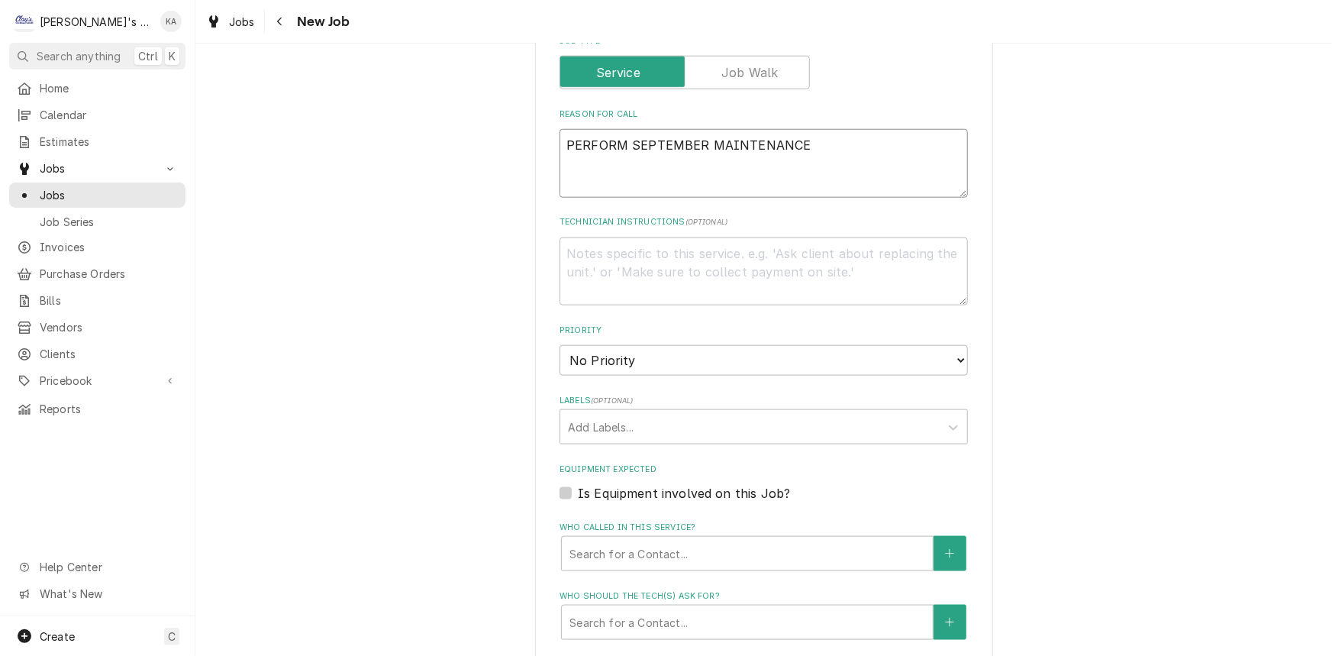
type textarea "PERFORM SEPTEMBER MAINTENANCE"
click at [633, 368] on select "No Priority Urgent High Medium Low" at bounding box center [763, 360] width 408 height 31
select select "2"
click at [559, 345] on select "No Priority Urgent High Medium Low" at bounding box center [763, 360] width 408 height 31
type textarea "x"
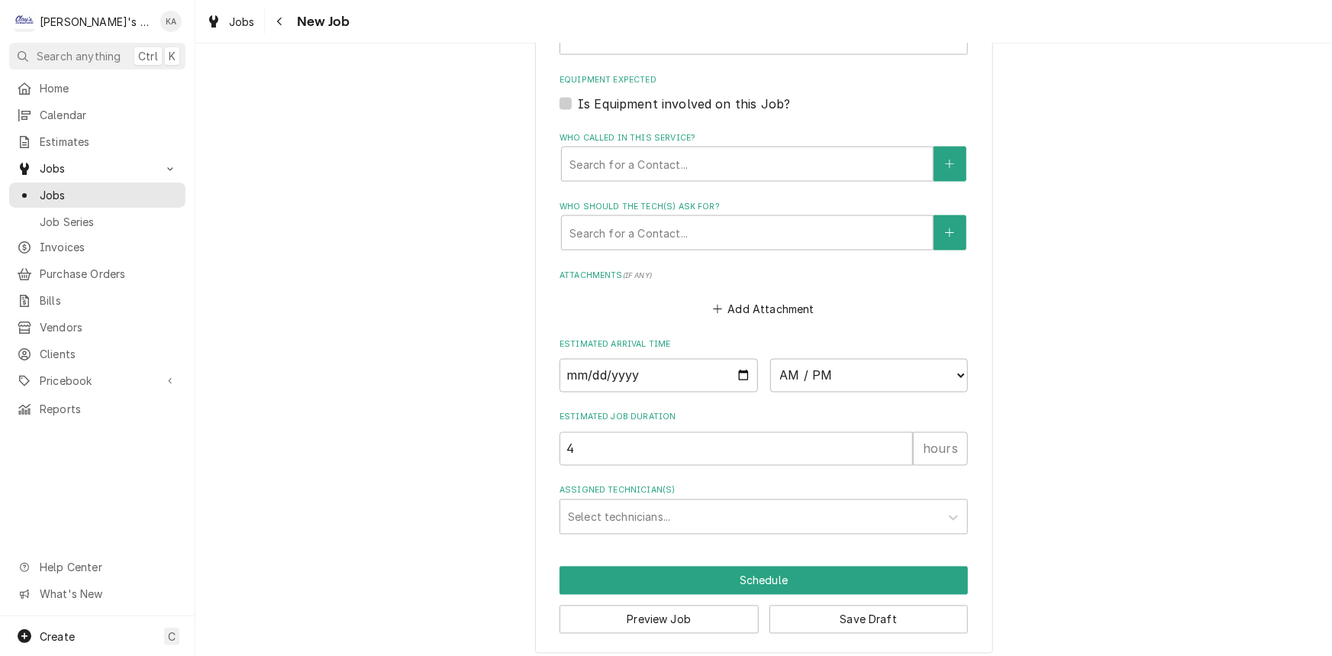
scroll to position [1158, 0]
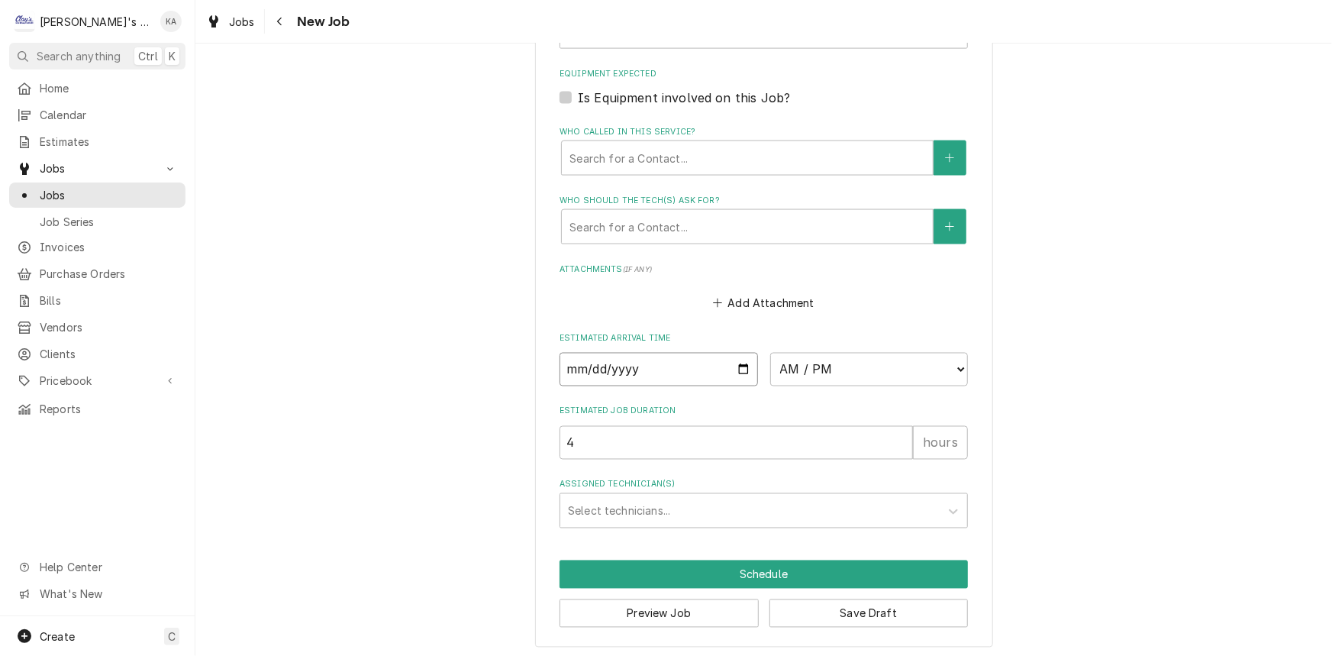
click at [742, 363] on input "Date" at bounding box center [658, 370] width 198 height 34
type input "2025-09-10"
type textarea "x"
click at [826, 360] on select "AM / PM 6:00 AM 6:15 AM 6:30 AM 6:45 AM 7:00 AM 7:15 AM 7:30 AM 7:45 AM 8:00 AM…" at bounding box center [869, 370] width 198 height 34
select select "08:00:00"
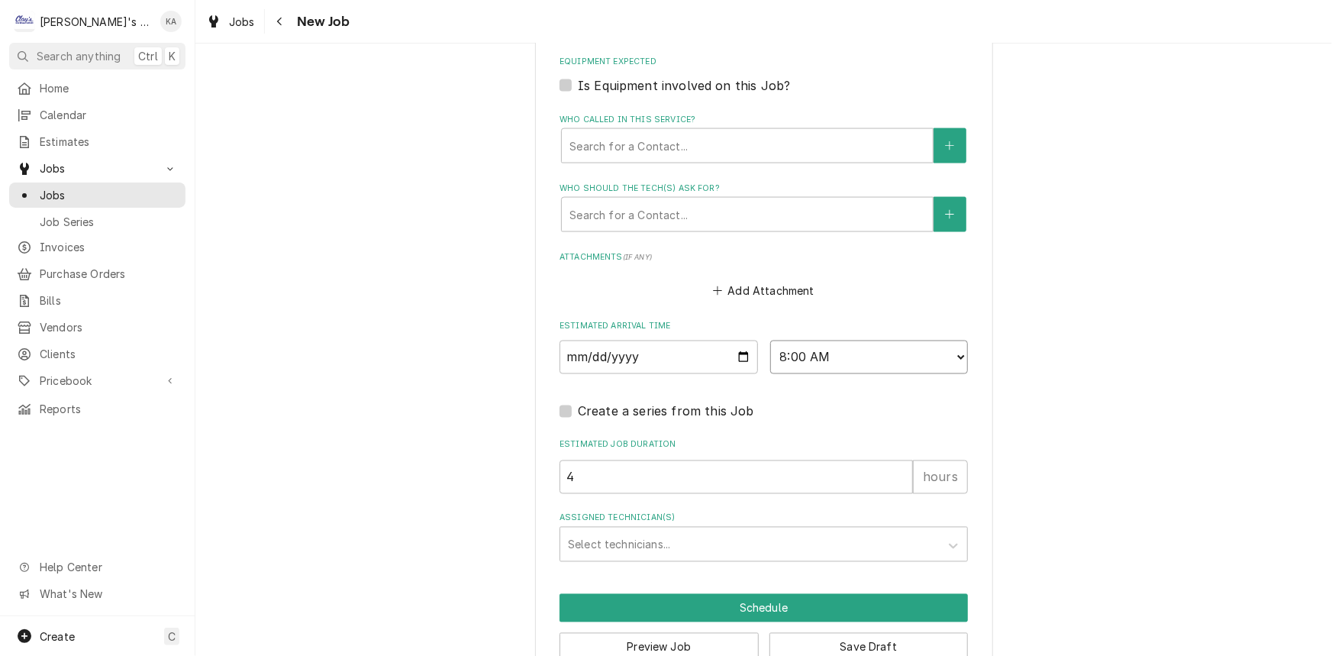
scroll to position [1204, 0]
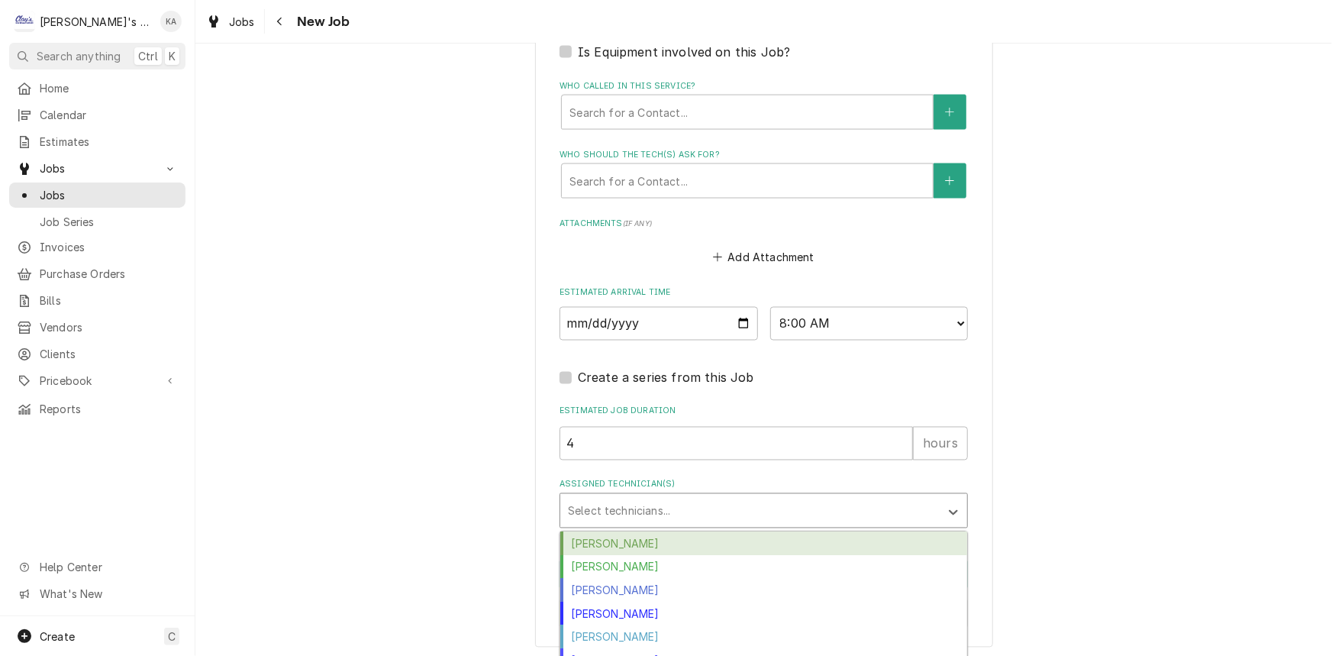
click at [642, 517] on div "Assigned Technician(s)" at bounding box center [750, 510] width 364 height 27
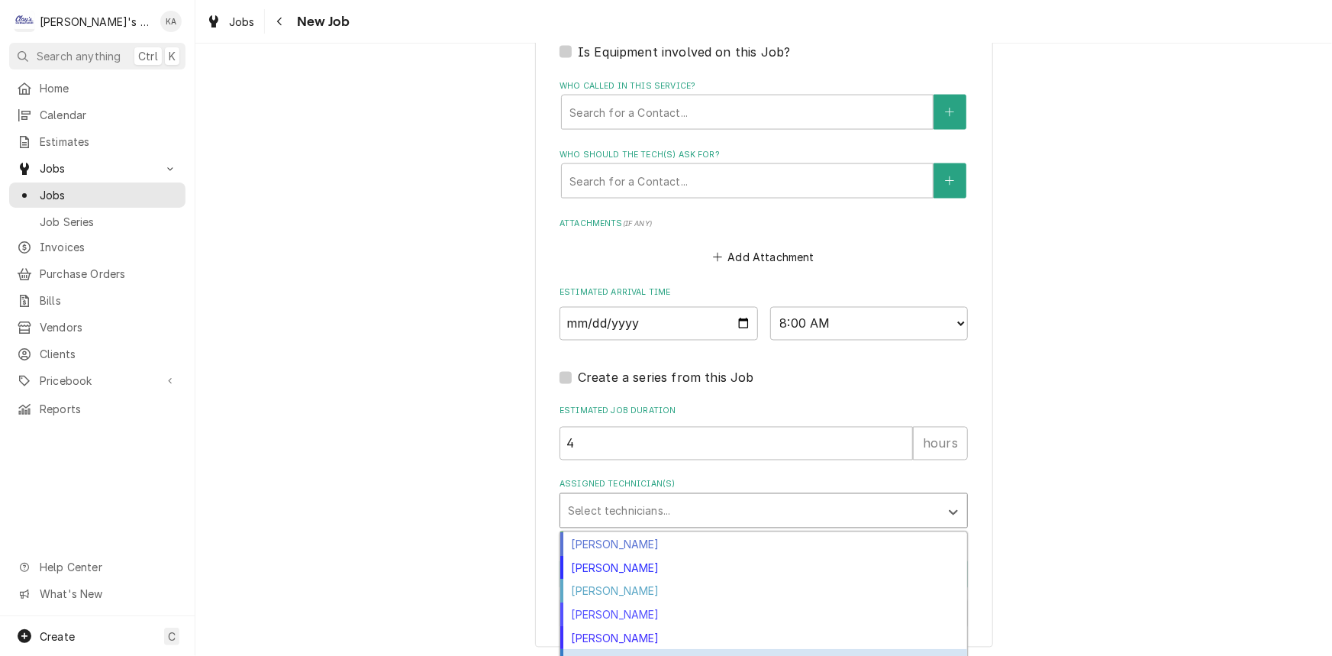
scroll to position [107, 0]
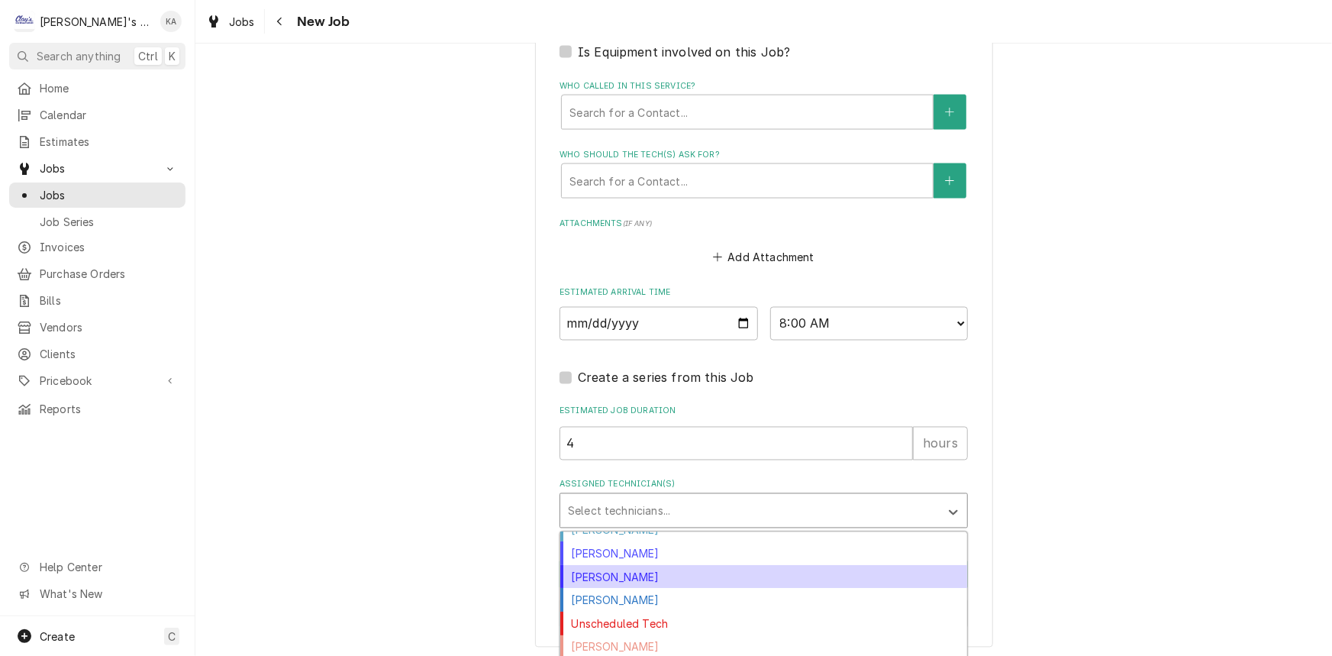
click at [620, 575] on div "Mikah Levitt-Freimuth" at bounding box center [763, 577] width 407 height 24
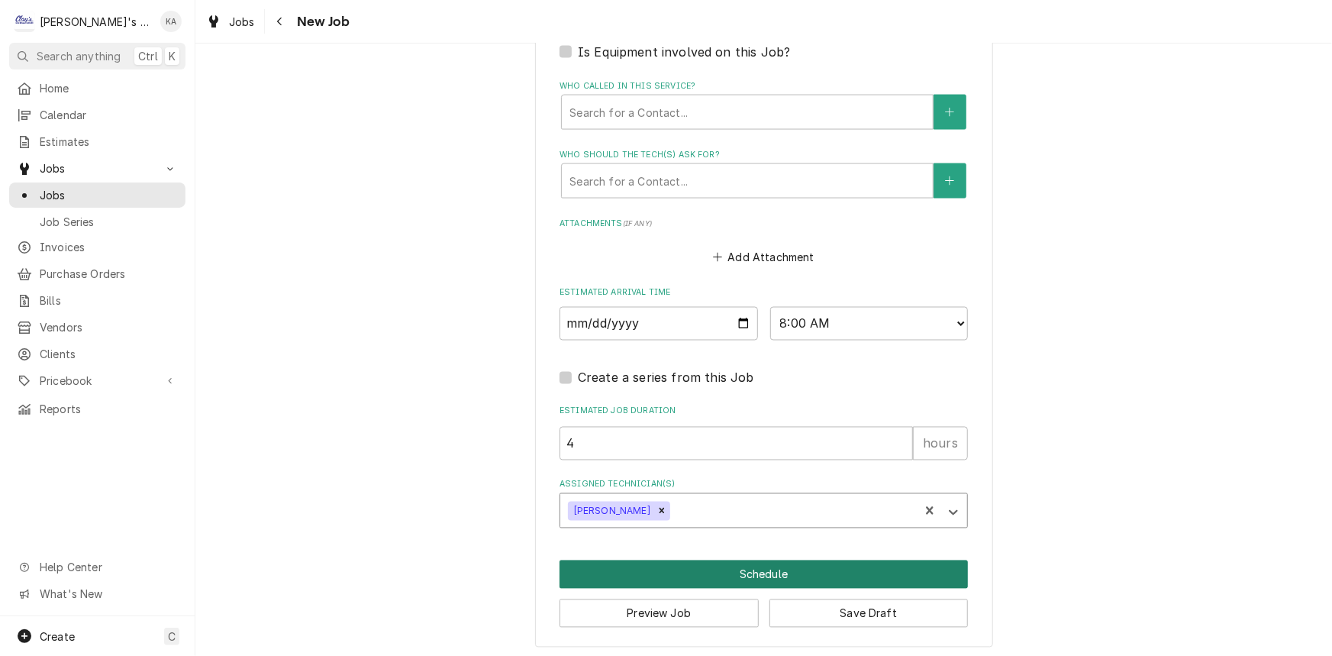
click at [733, 560] on button "Schedule" at bounding box center [763, 574] width 408 height 28
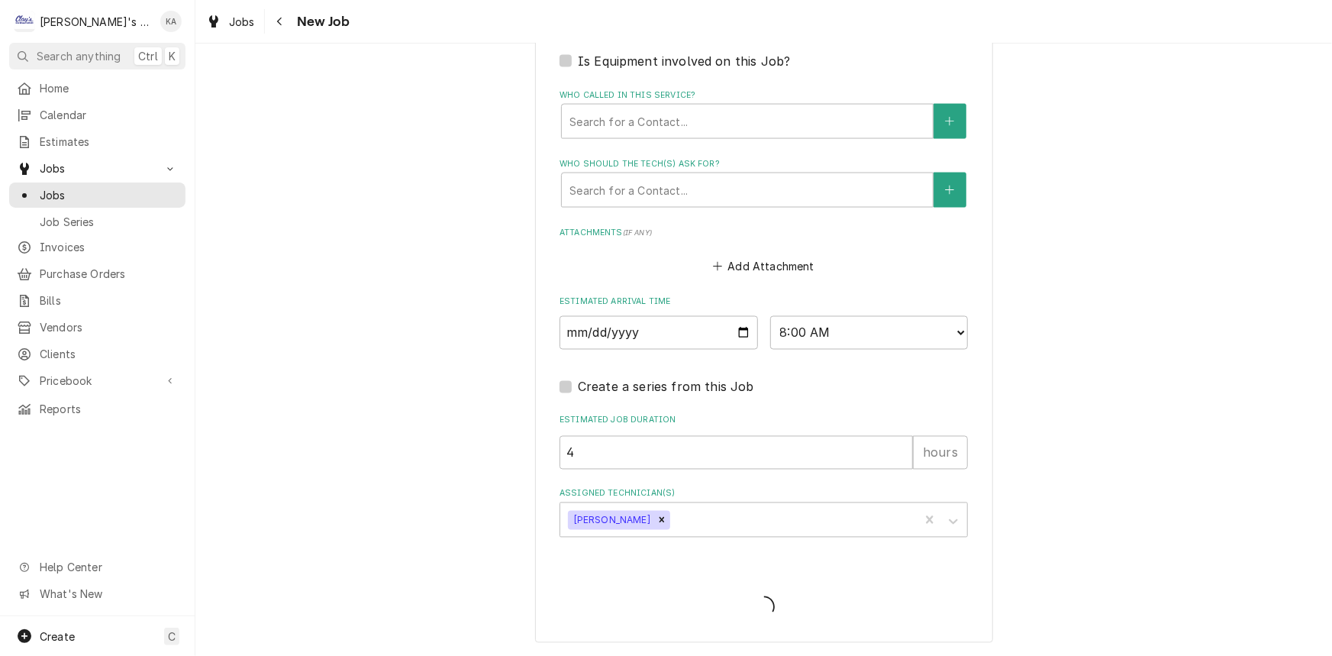
scroll to position [1191, 0]
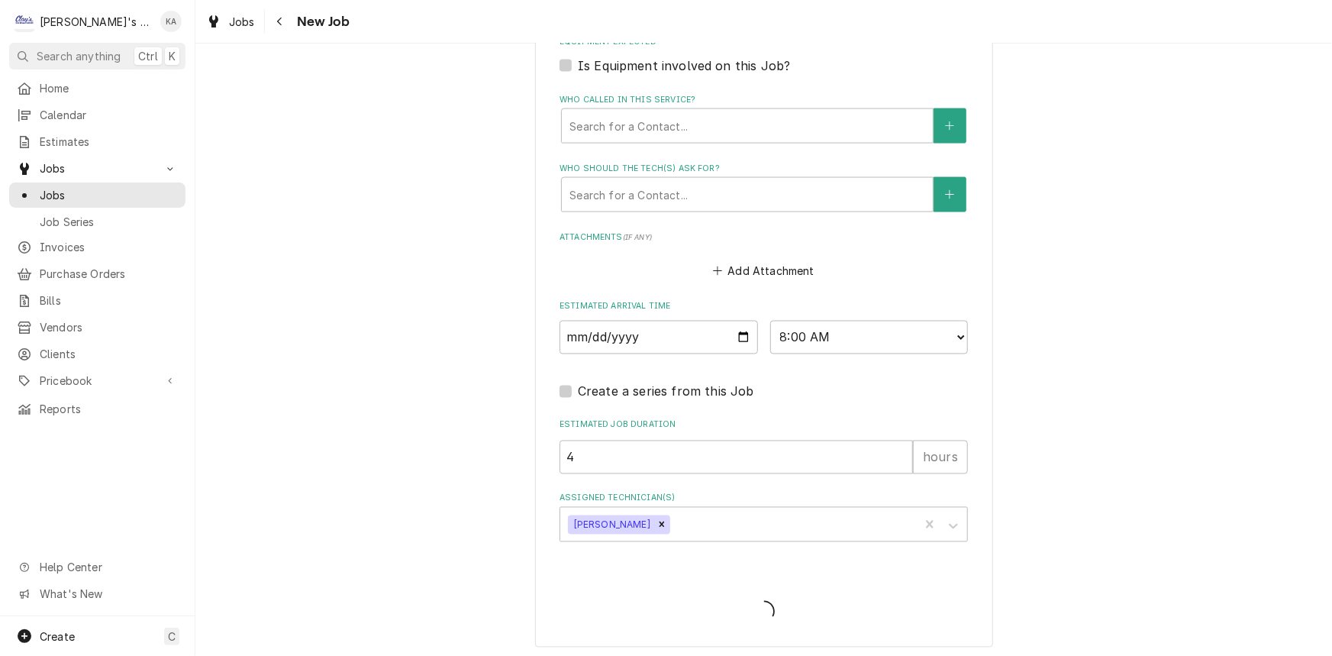
type textarea "x"
